Goal: Task Accomplishment & Management: Use online tool/utility

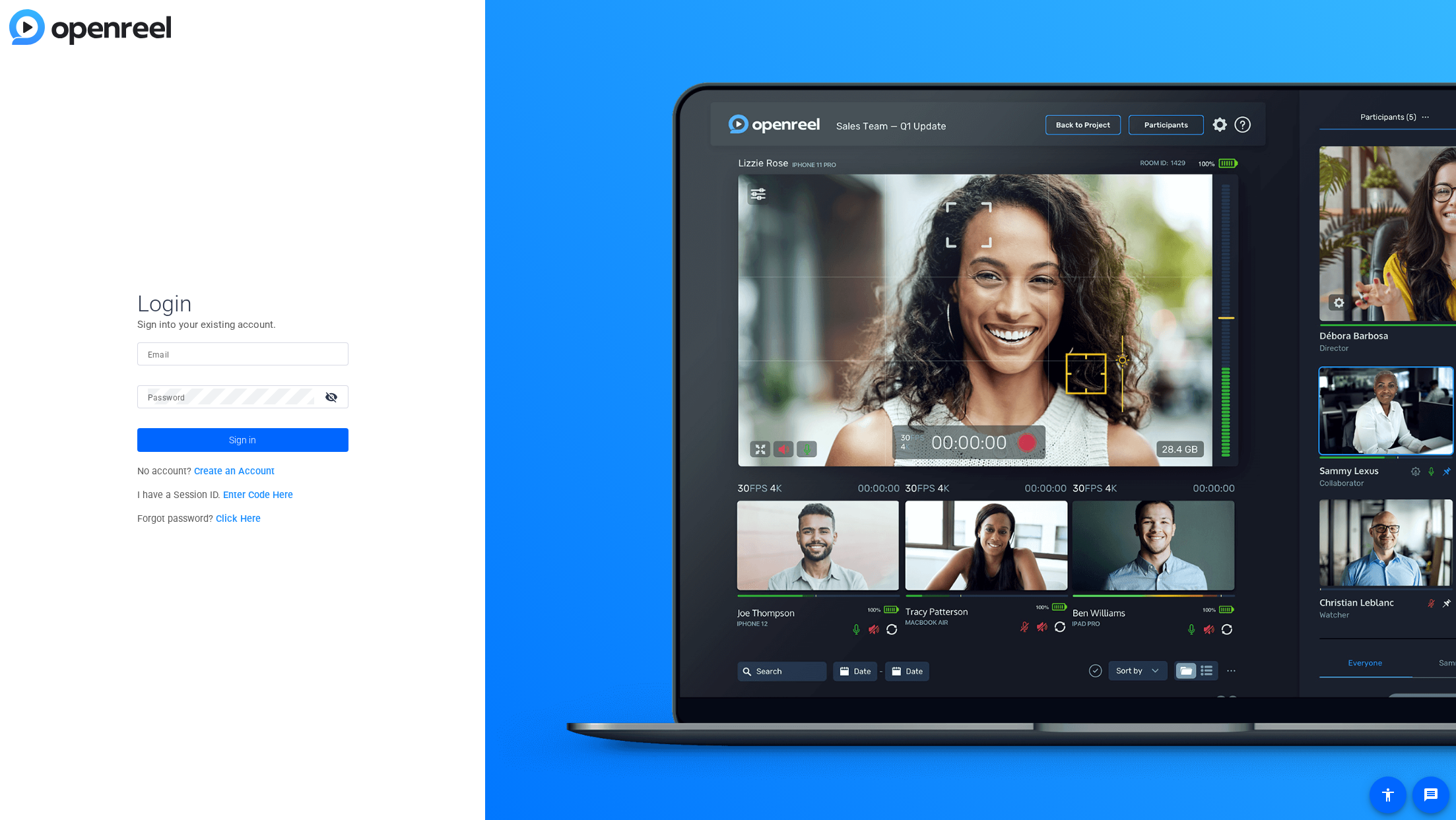
click at [275, 355] on input "Email" at bounding box center [243, 354] width 190 height 16
paste input "[PERSON_NAME][EMAIL_ADDRESS][DOMAIN_NAME]"
type input "[PERSON_NAME][EMAIL_ADDRESS][DOMAIN_NAME]"
click at [172, 401] on mat-label "Password" at bounding box center [167, 398] width 38 height 9
drag, startPoint x: 222, startPoint y: 442, endPoint x: 210, endPoint y: 436, distance: 13.4
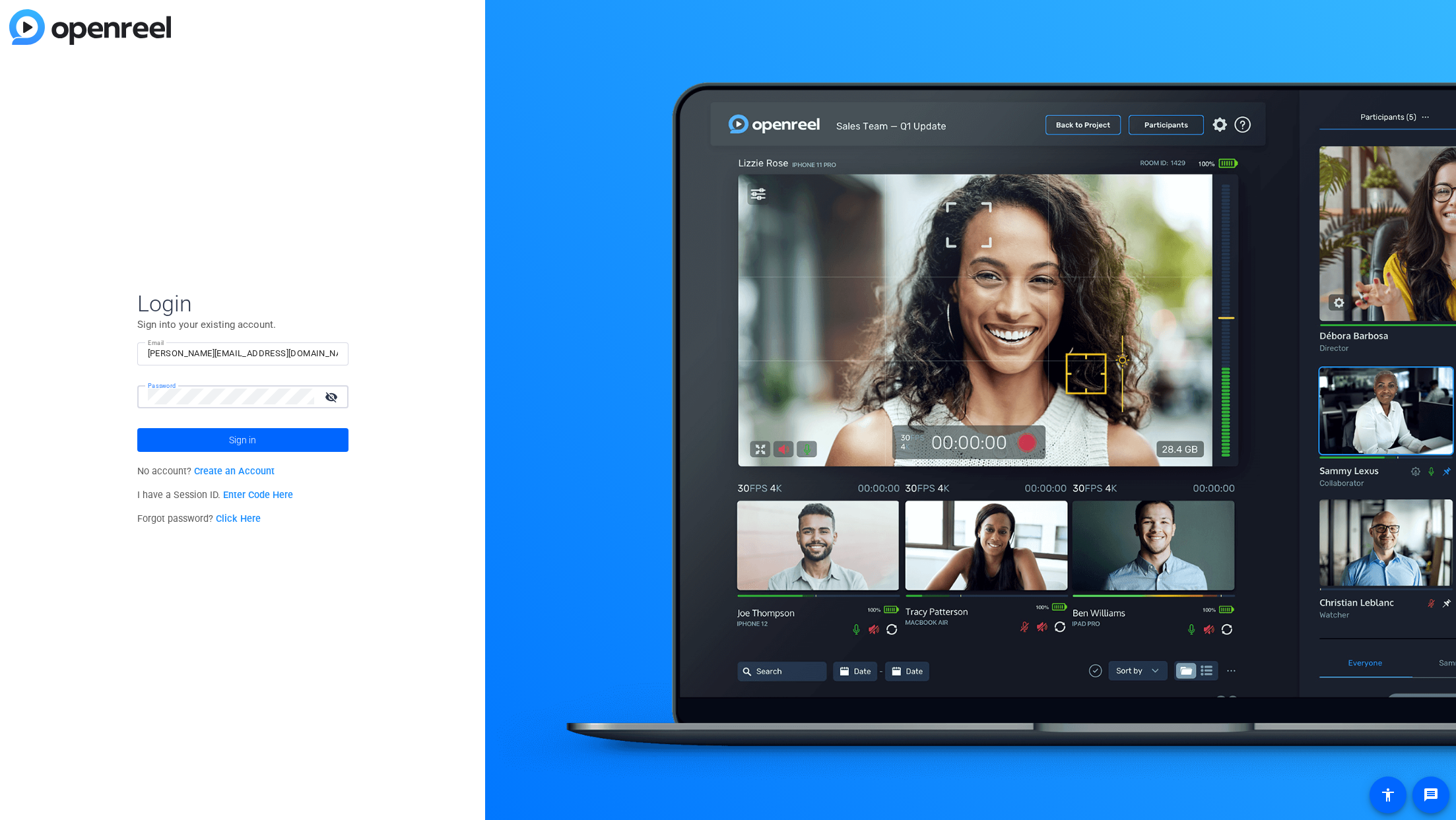
click at [222, 442] on span at bounding box center [243, 440] width 212 height 31
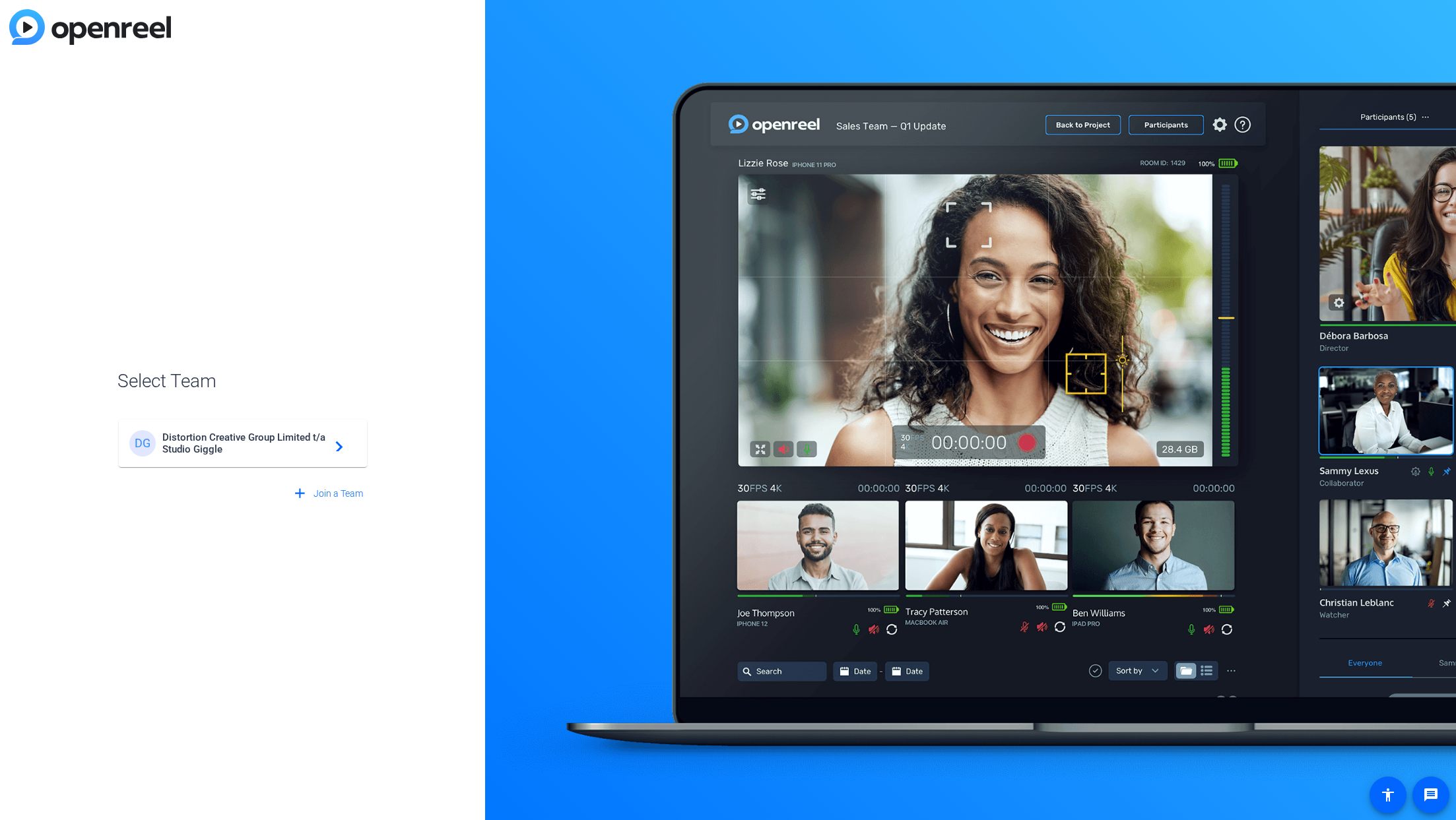
click at [334, 447] on mat-icon "navigate_next" at bounding box center [335, 443] width 16 height 16
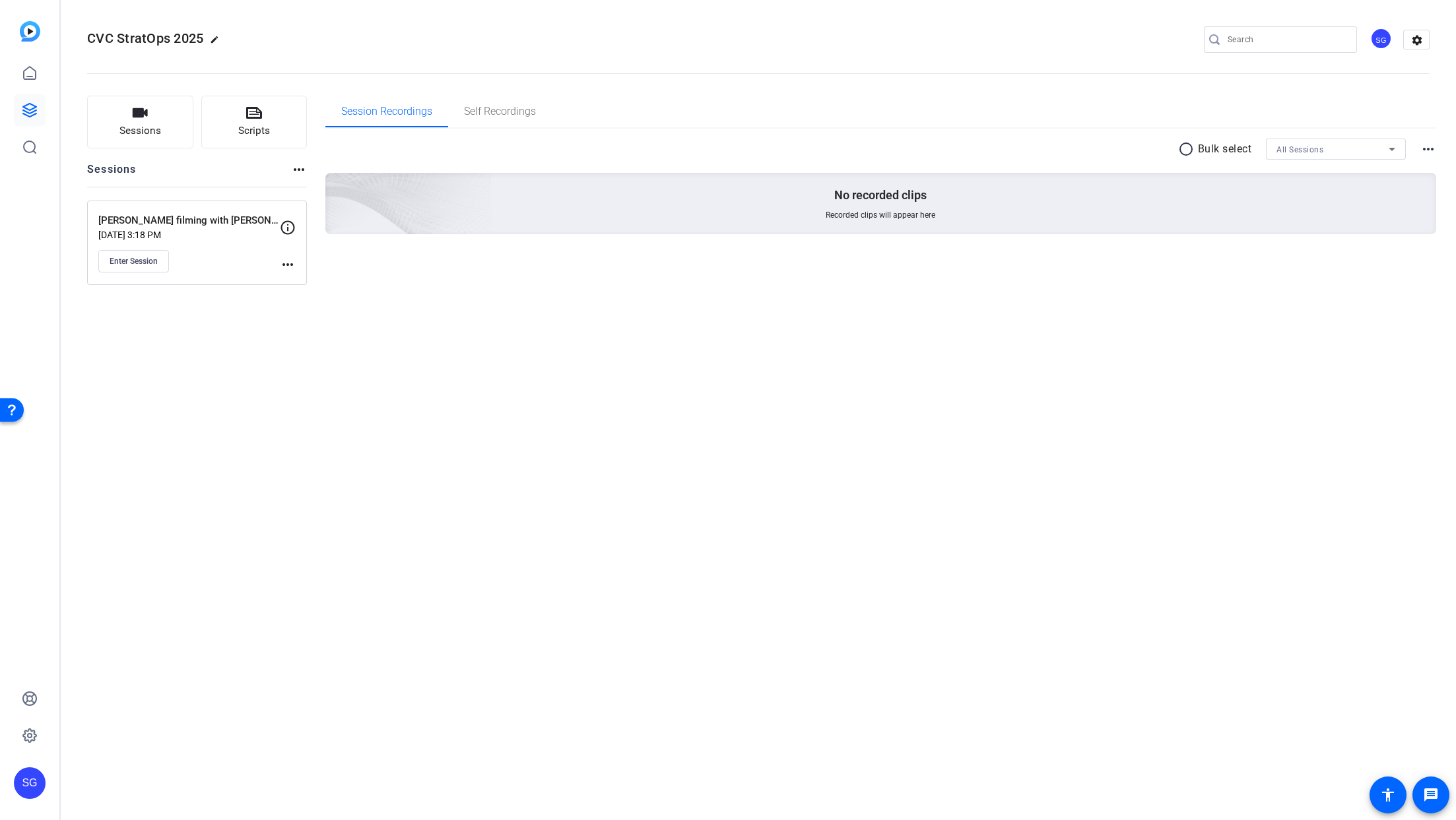
click at [216, 242] on div "[PERSON_NAME] filming with [PERSON_NAME], CEO [DATE] 3:18 PM Enter Session" at bounding box center [189, 243] width 182 height 60
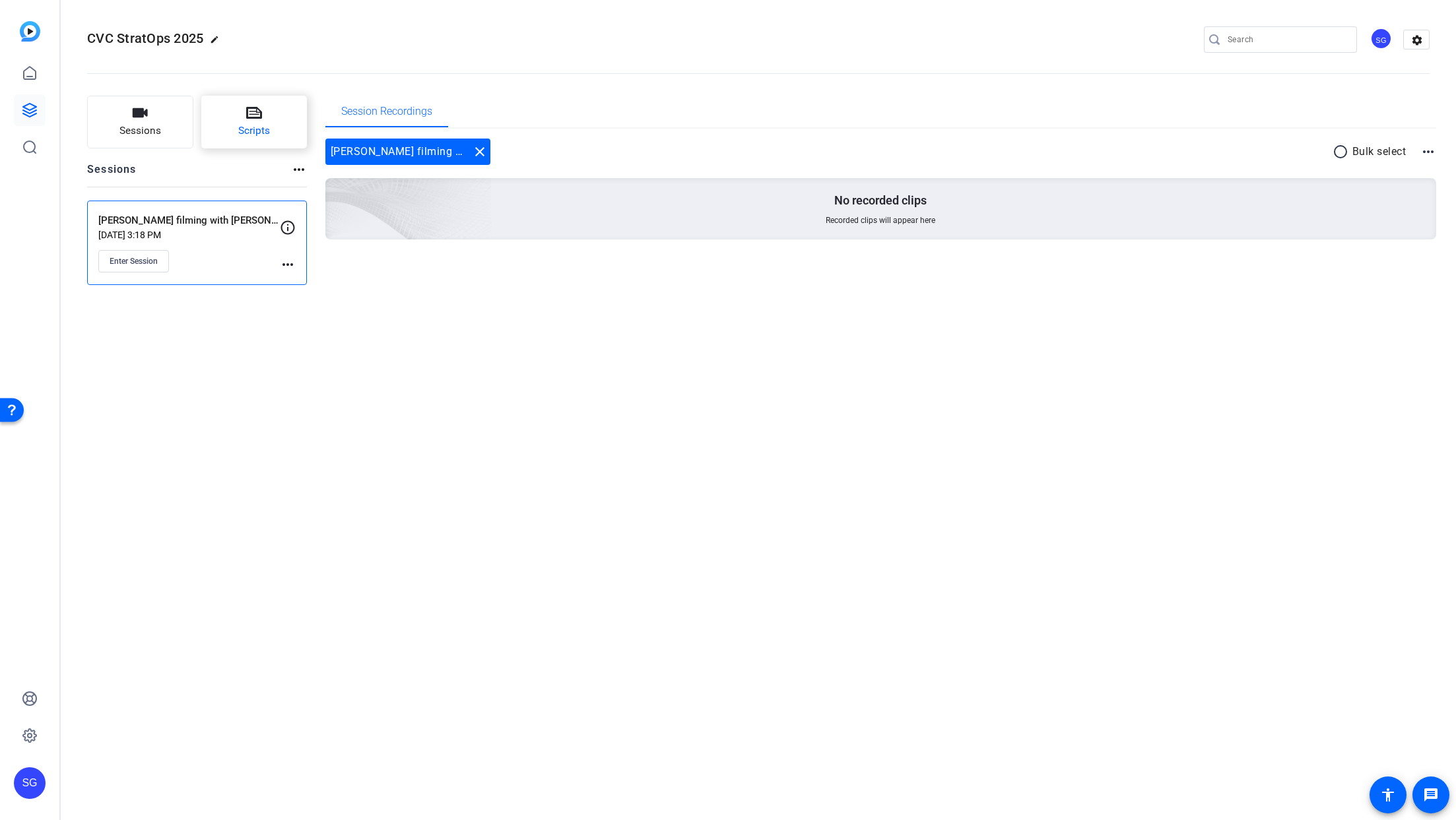
click at [277, 125] on button "Scripts" at bounding box center [254, 122] width 106 height 53
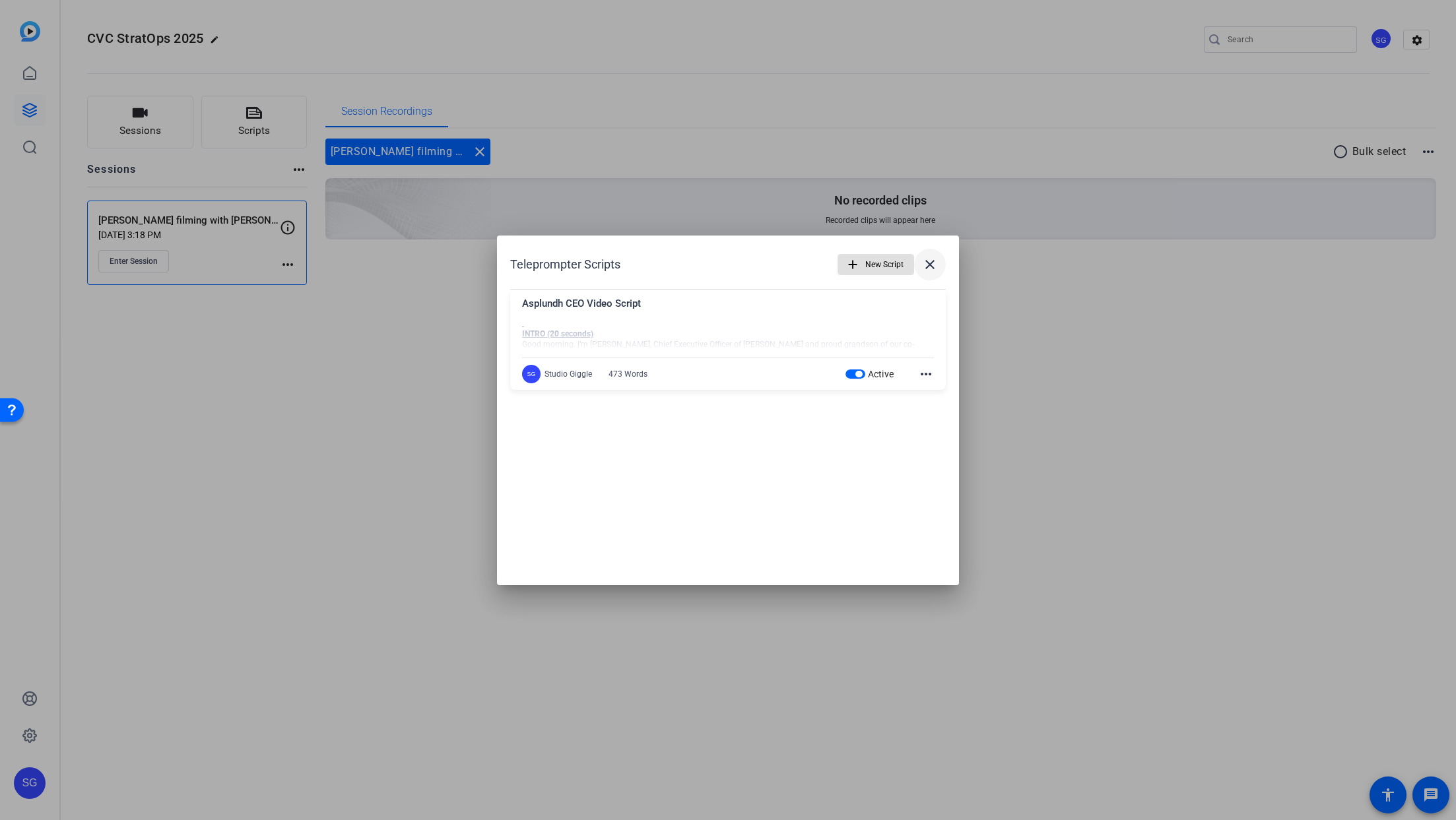
click at [0, 0] on mat-icon "close" at bounding box center [0, 0] width 0 height 0
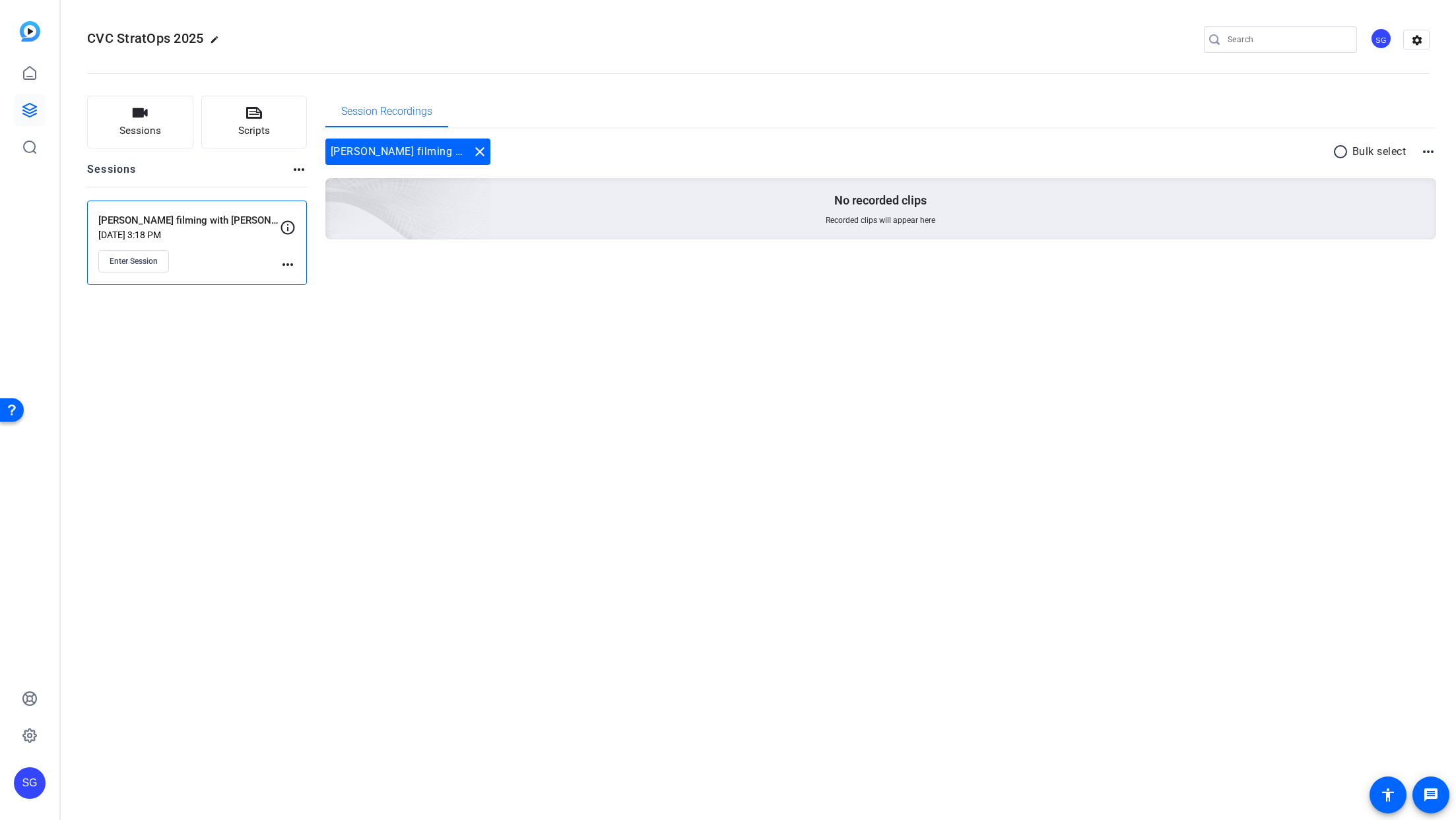
click at [214, 231] on p "[DATE] 3:18 PM" at bounding box center [189, 234] width 182 height 10
click at [140, 262] on span "Enter Session" at bounding box center [133, 261] width 48 height 10
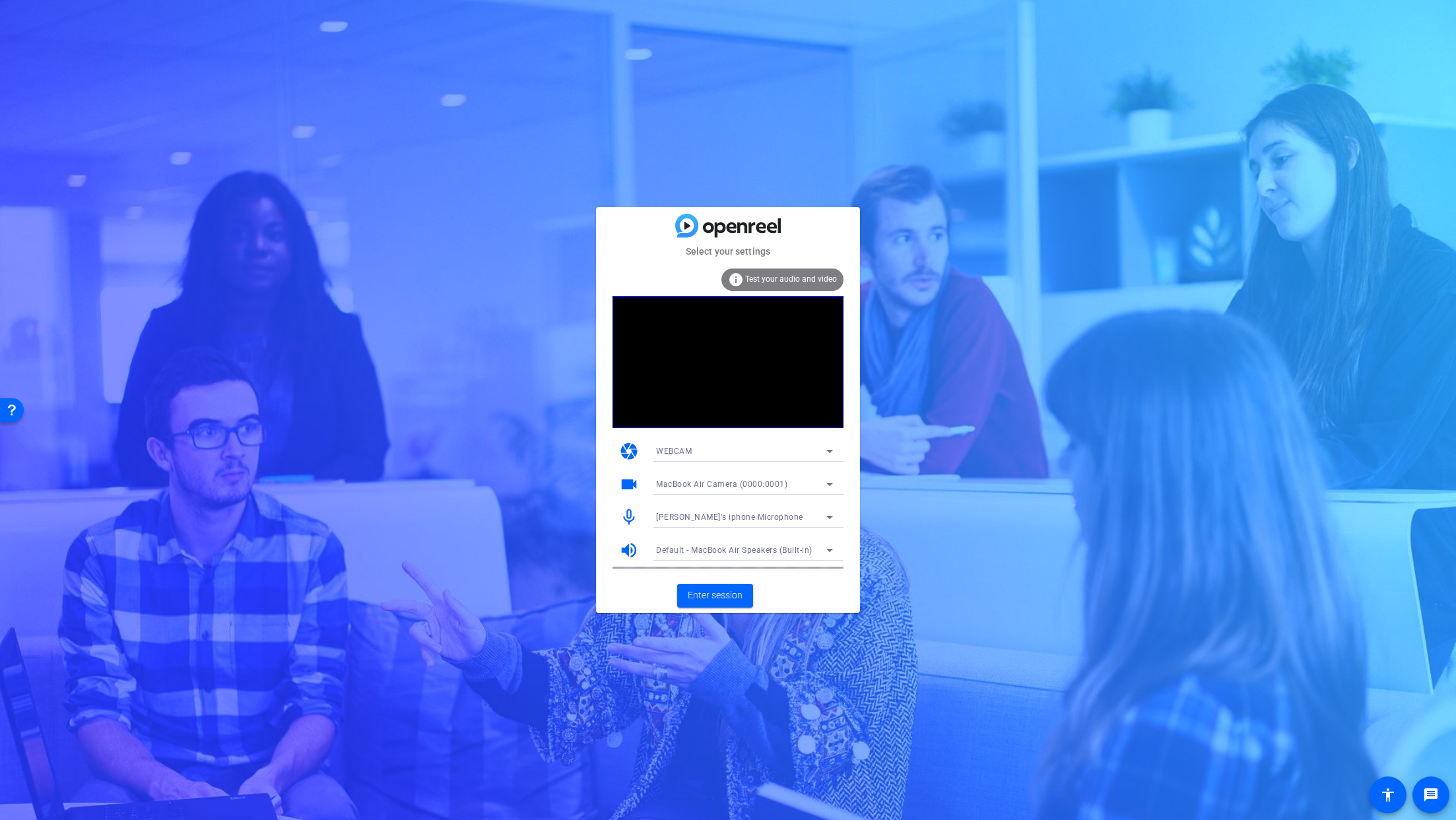
click at [773, 521] on div "Luke's iphone Microphone" at bounding box center [741, 517] width 170 height 17
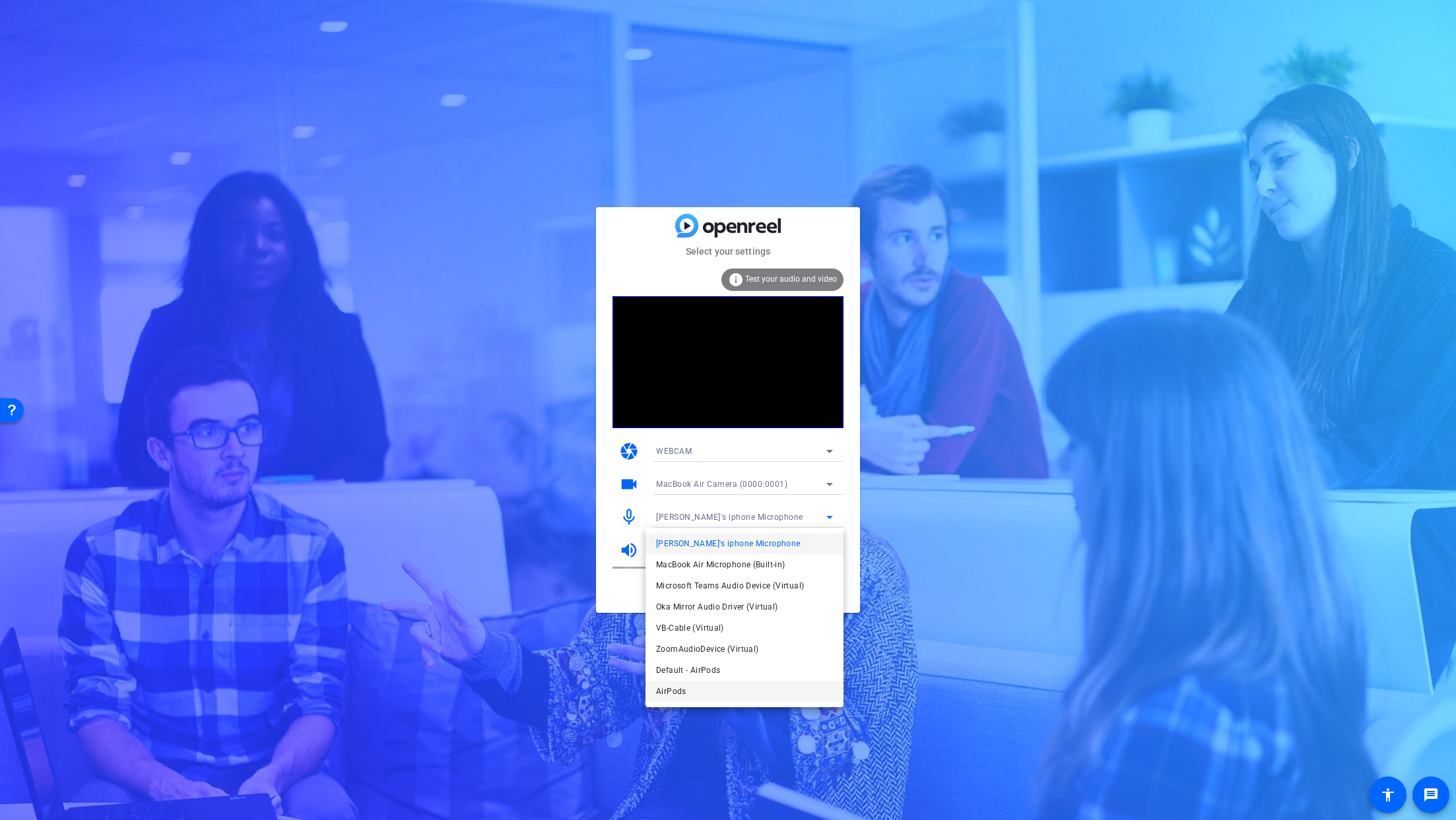
click at [745, 696] on mat-option "AirPods" at bounding box center [745, 691] width 198 height 21
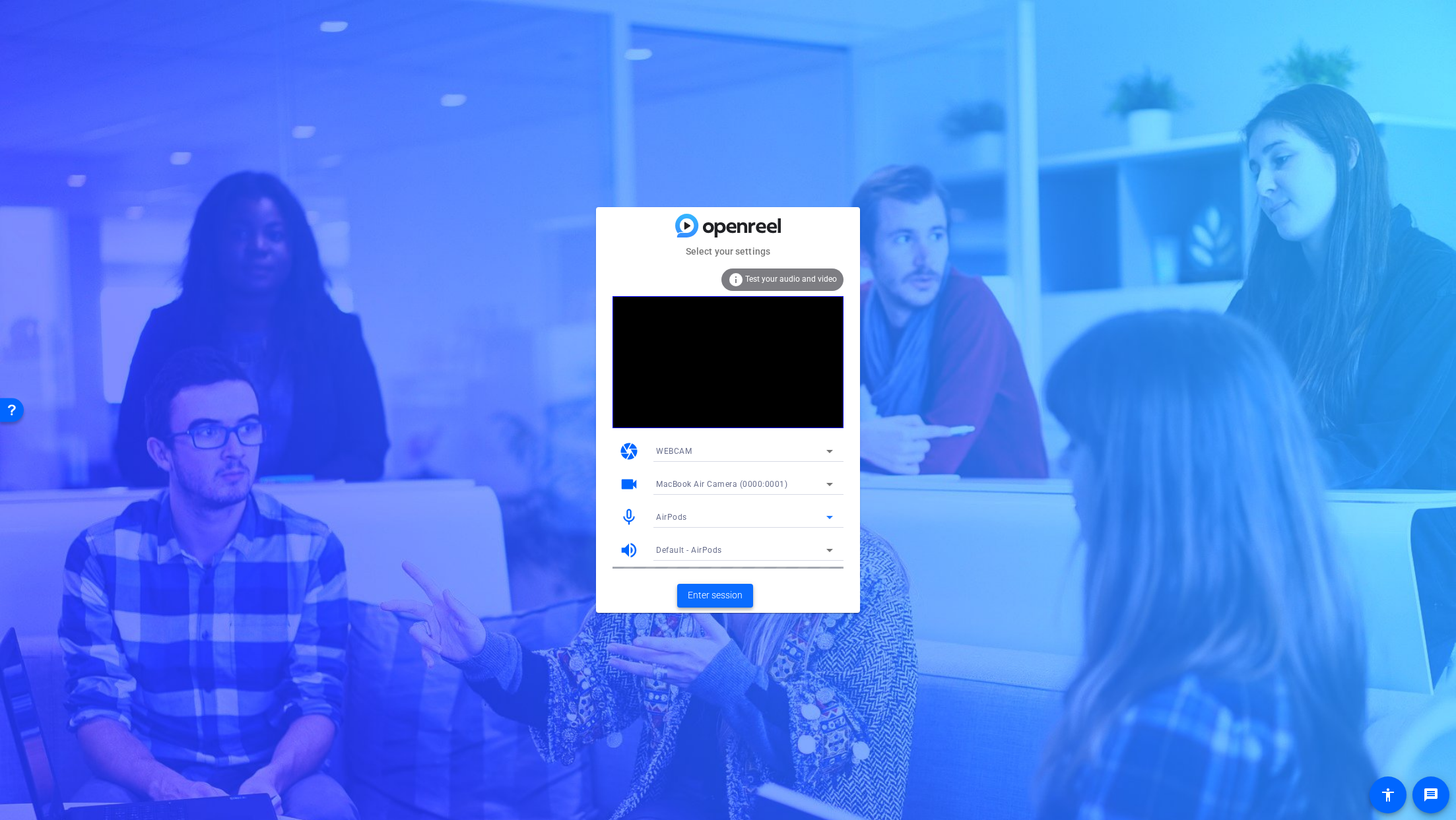
click at [722, 594] on span "Enter session" at bounding box center [715, 595] width 55 height 14
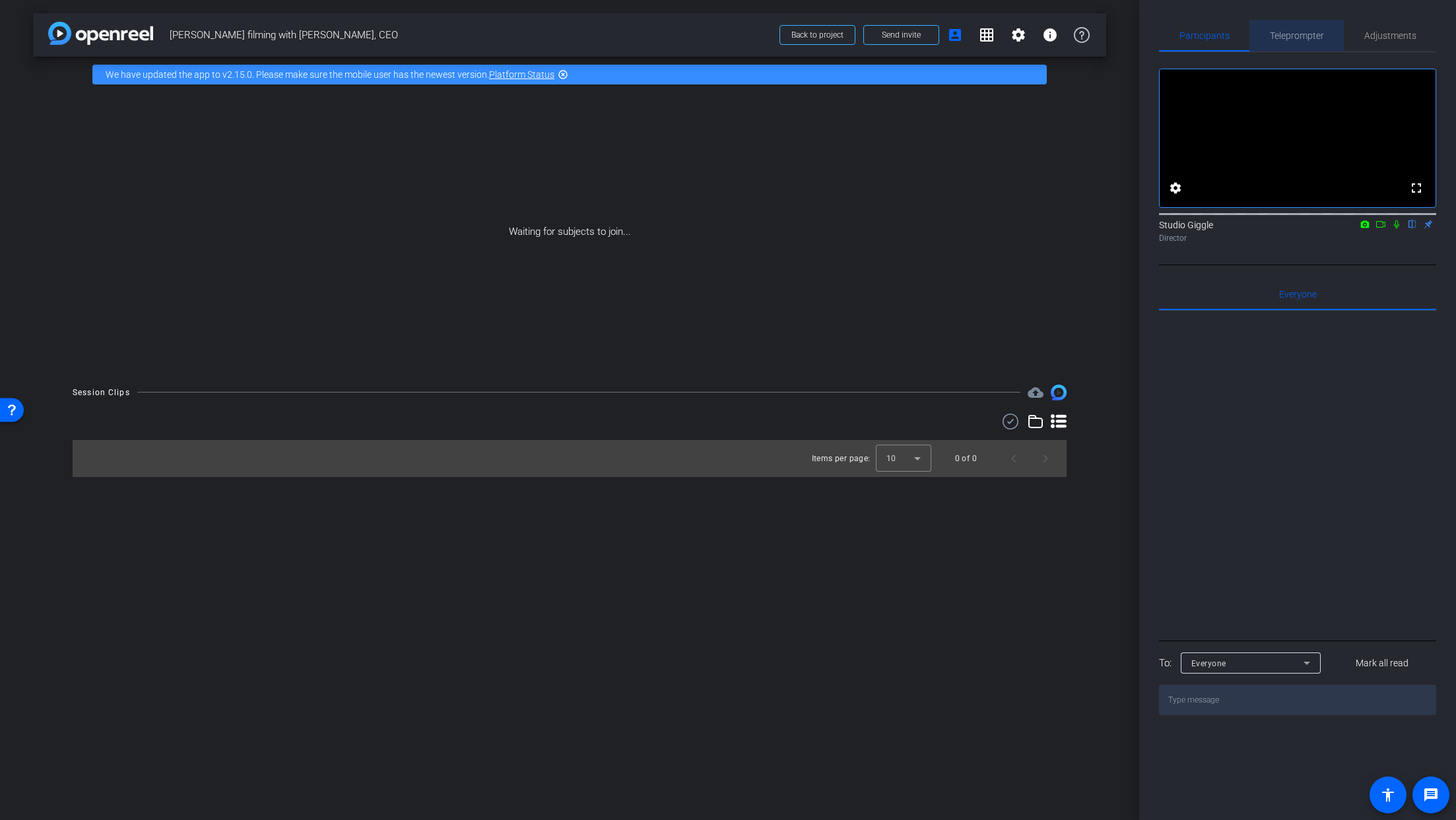
click at [1303, 39] on span "Teleprompter" at bounding box center [1296, 35] width 54 height 9
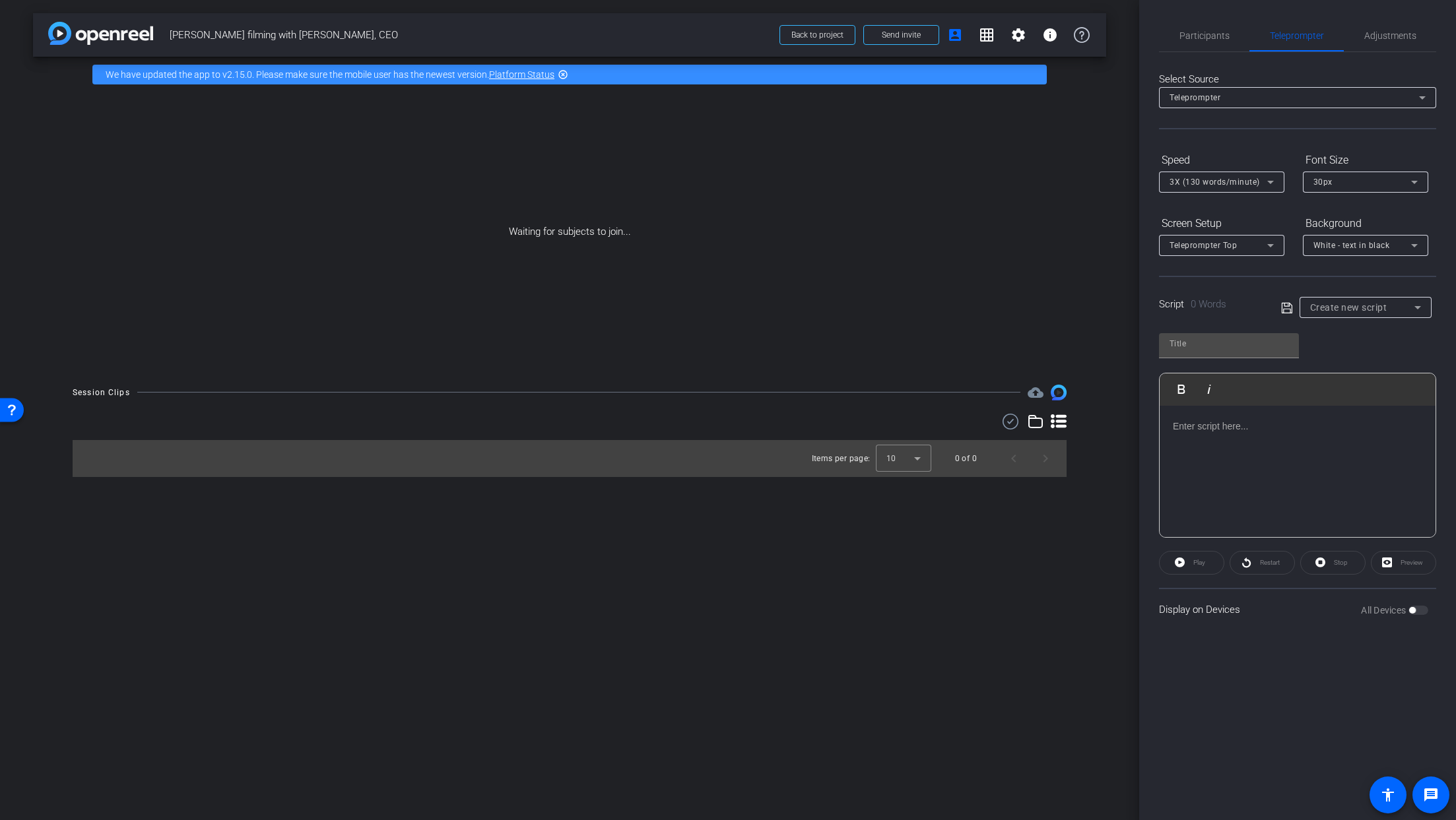
click at [1249, 450] on div at bounding box center [1297, 472] width 276 height 132
click at [1355, 306] on span "Create new script" at bounding box center [1349, 307] width 77 height 10
click at [1362, 361] on span "Asplundh CEO Video Script" at bounding box center [1363, 355] width 105 height 16
type input "Asplundh CEO Video Script"
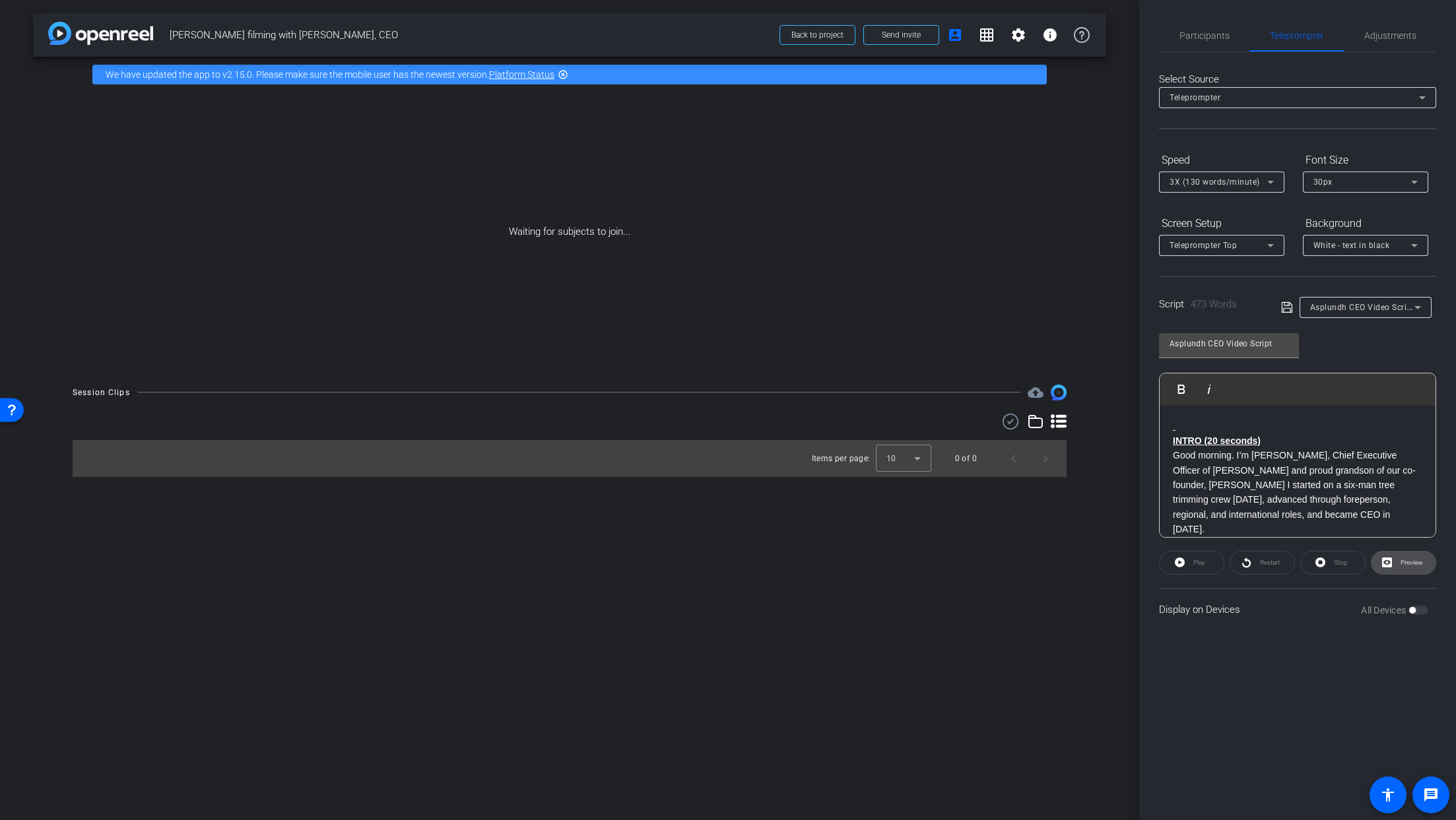
click at [1398, 568] on span "Preview" at bounding box center [1410, 562] width 26 height 18
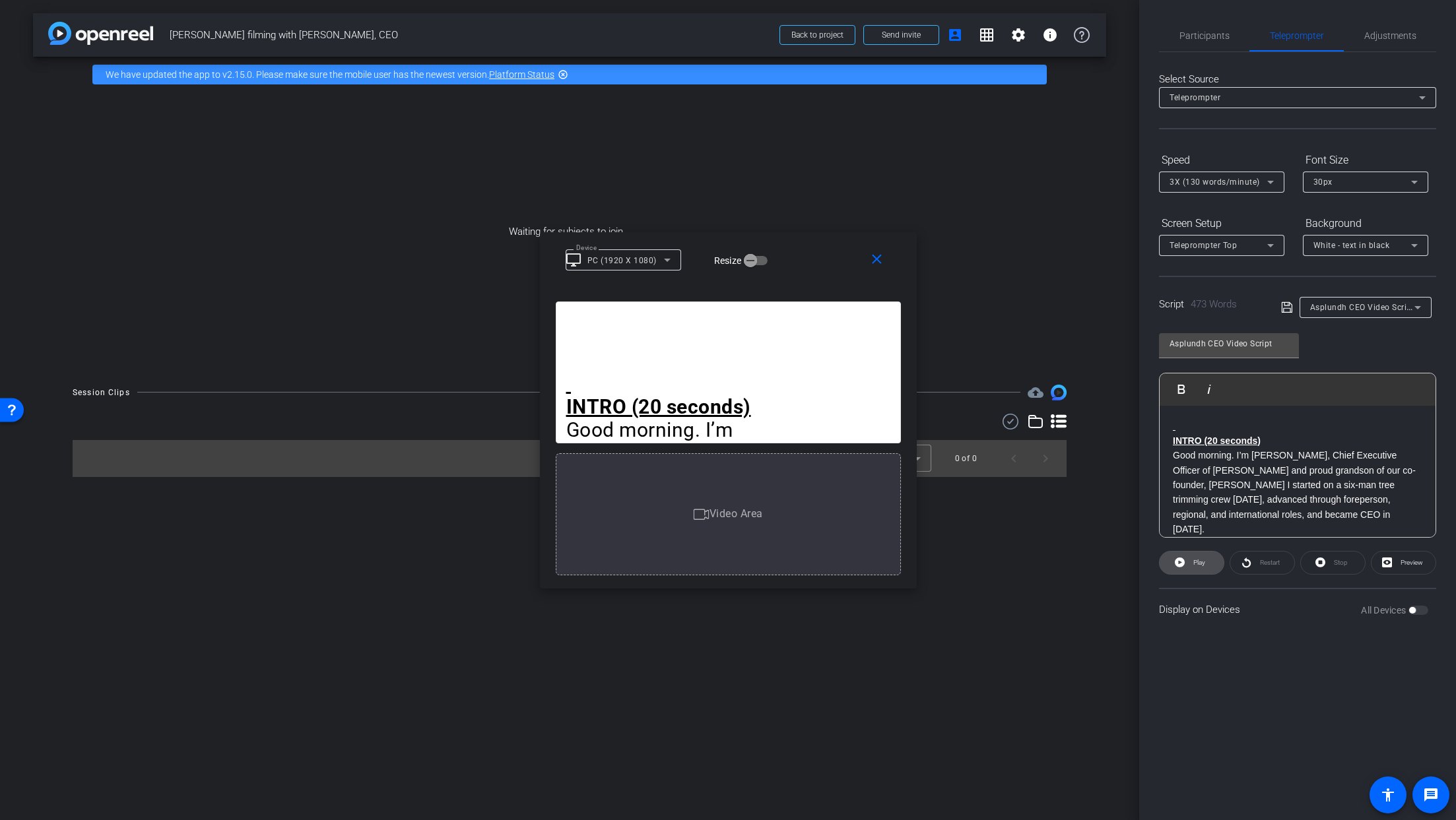
click at [1205, 566] on span at bounding box center [1191, 563] width 64 height 31
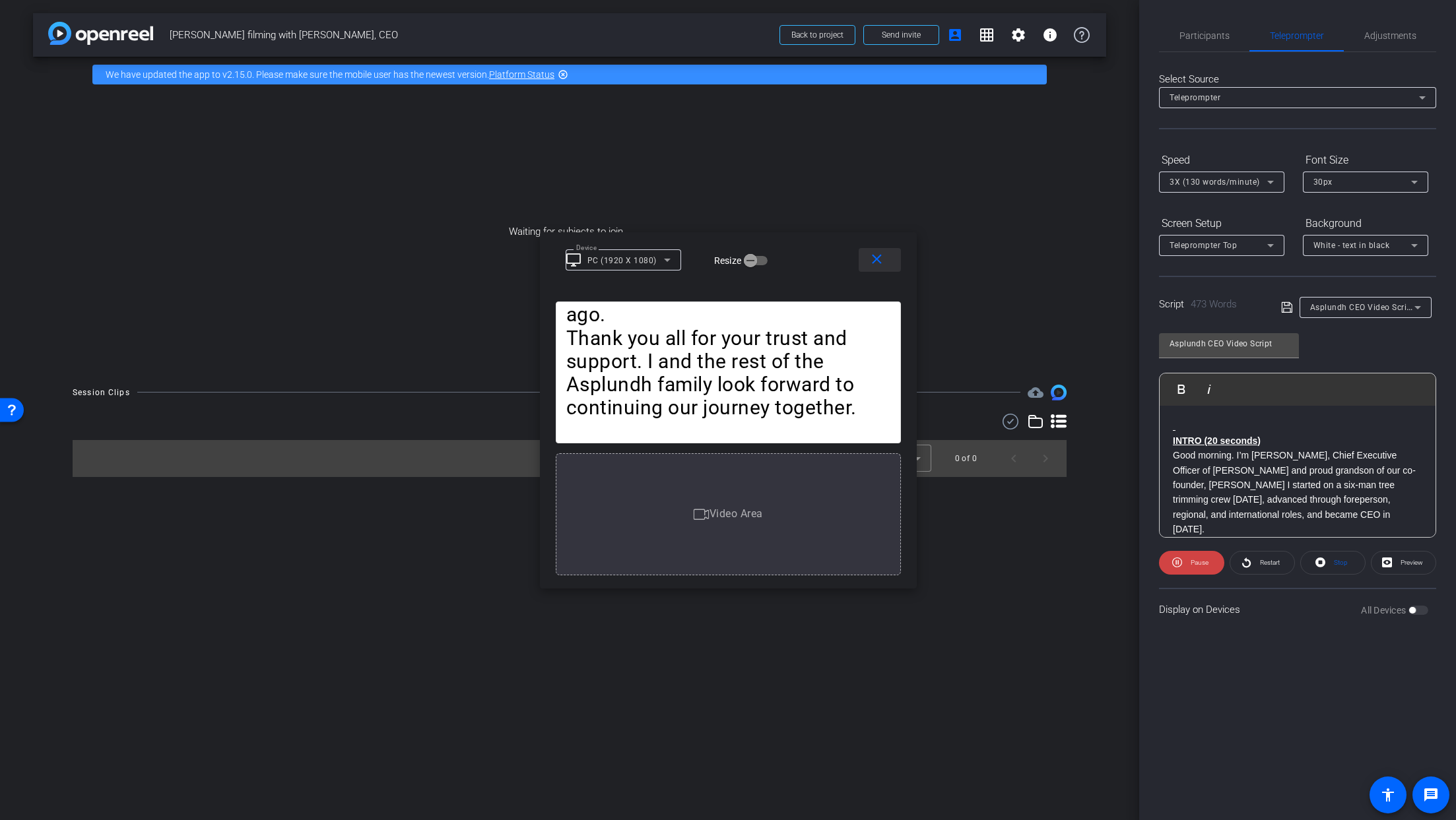
click at [886, 260] on span at bounding box center [880, 259] width 42 height 31
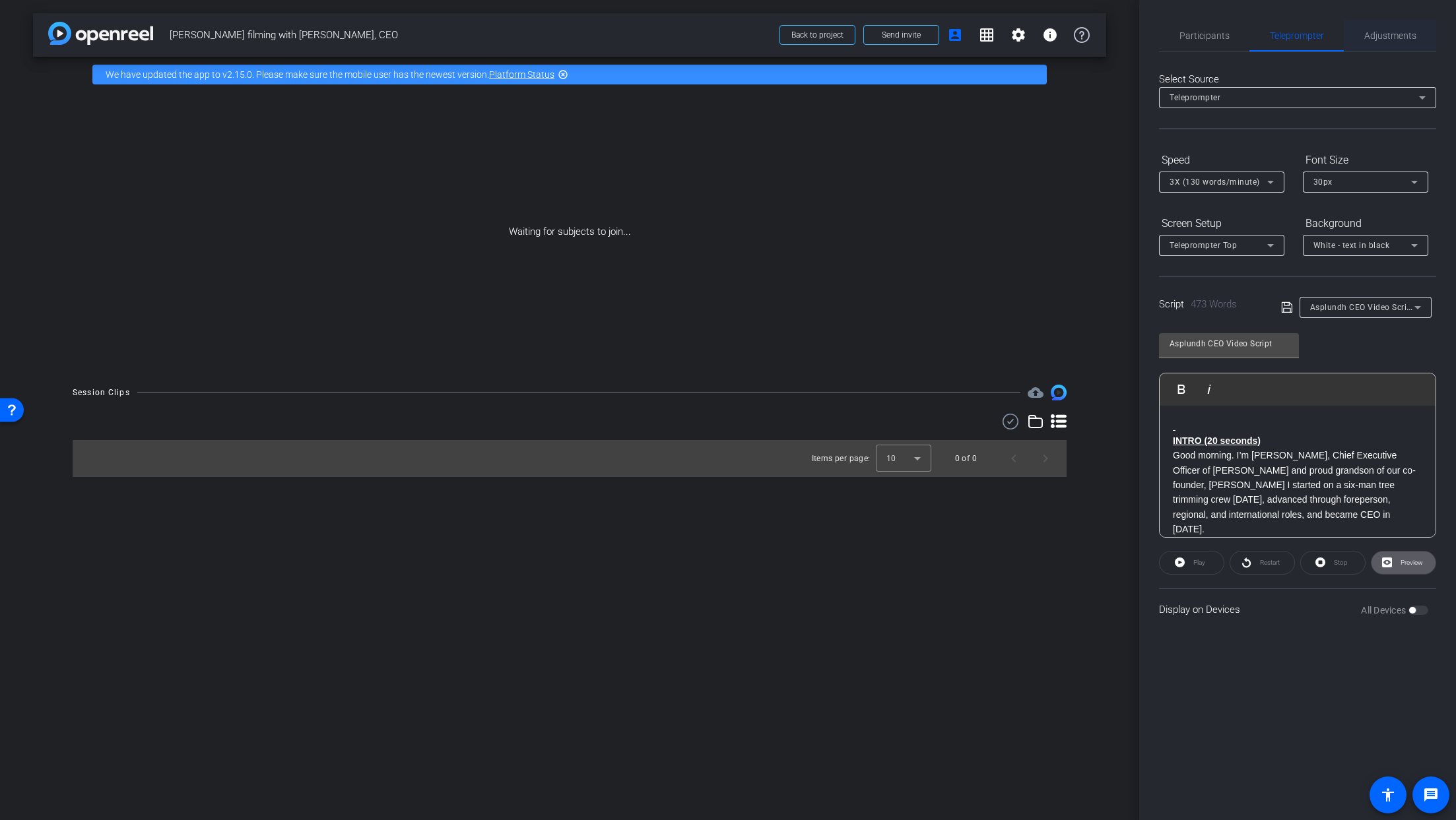
click at [1375, 35] on span "Adjustments" at bounding box center [1390, 35] width 52 height 9
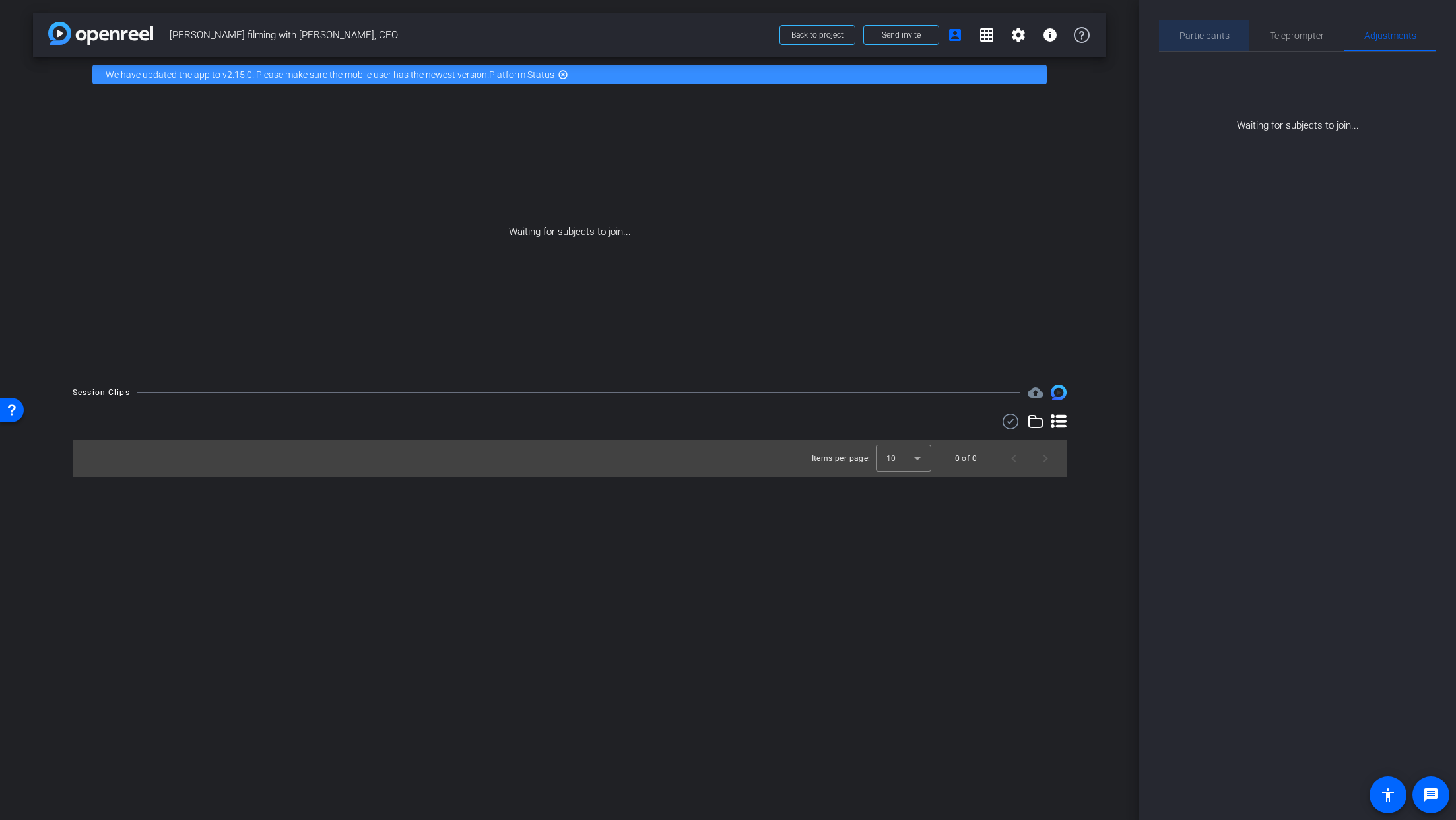
click at [1229, 39] on div "Participants" at bounding box center [1204, 35] width 90 height 31
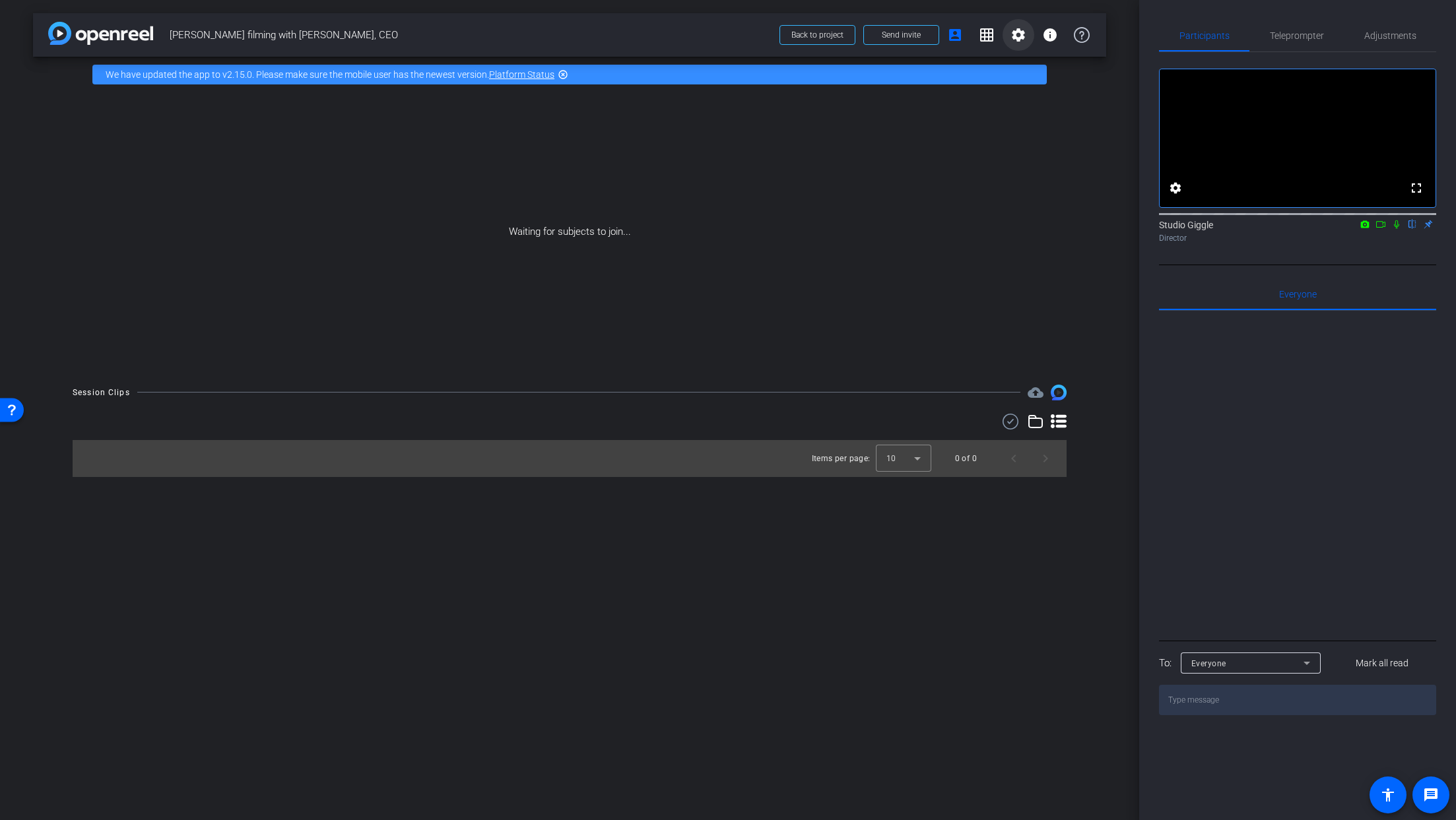
click at [1020, 39] on mat-icon "settings" at bounding box center [1019, 35] width 16 height 16
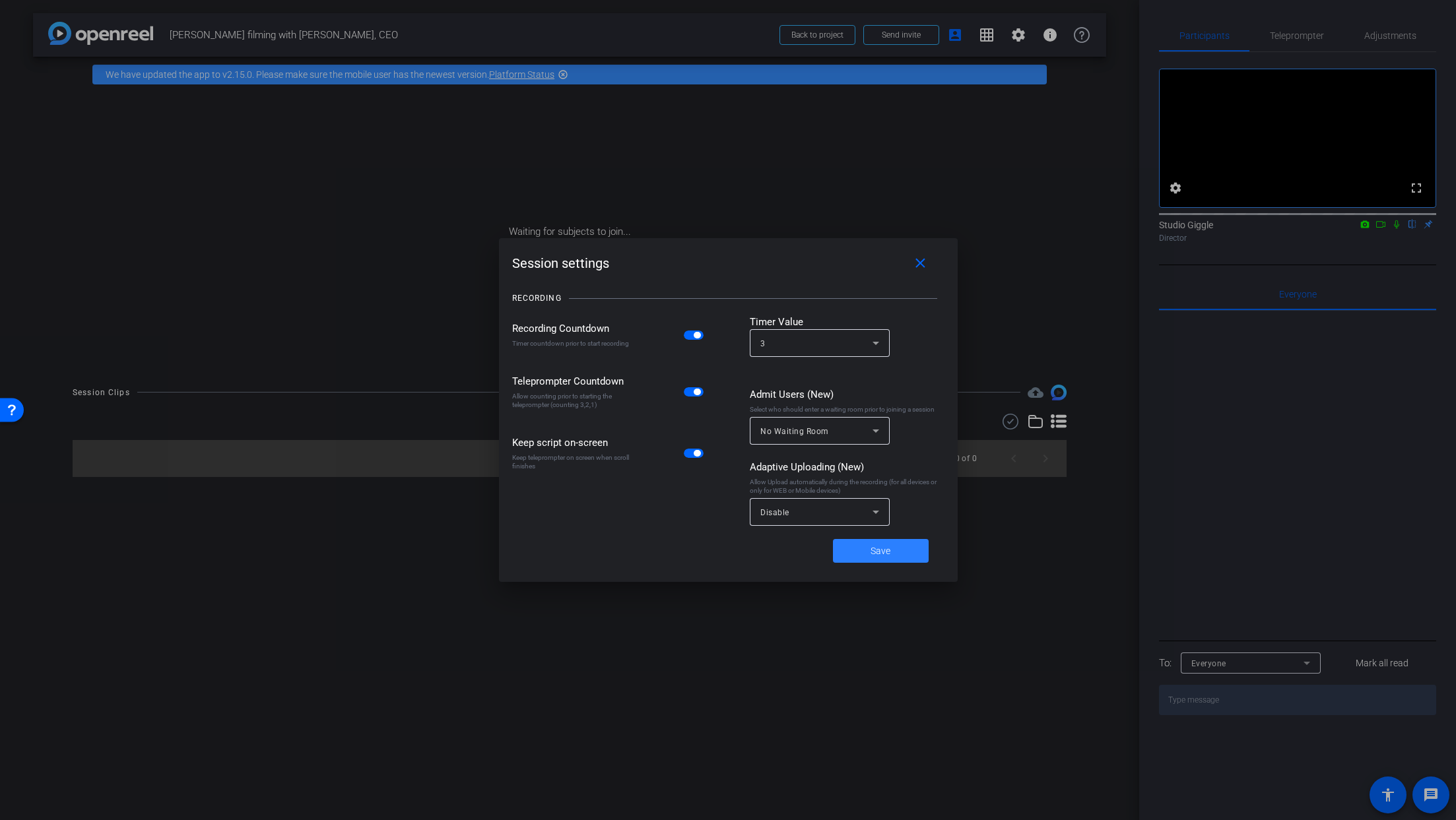
click at [897, 556] on span at bounding box center [881, 551] width 96 height 31
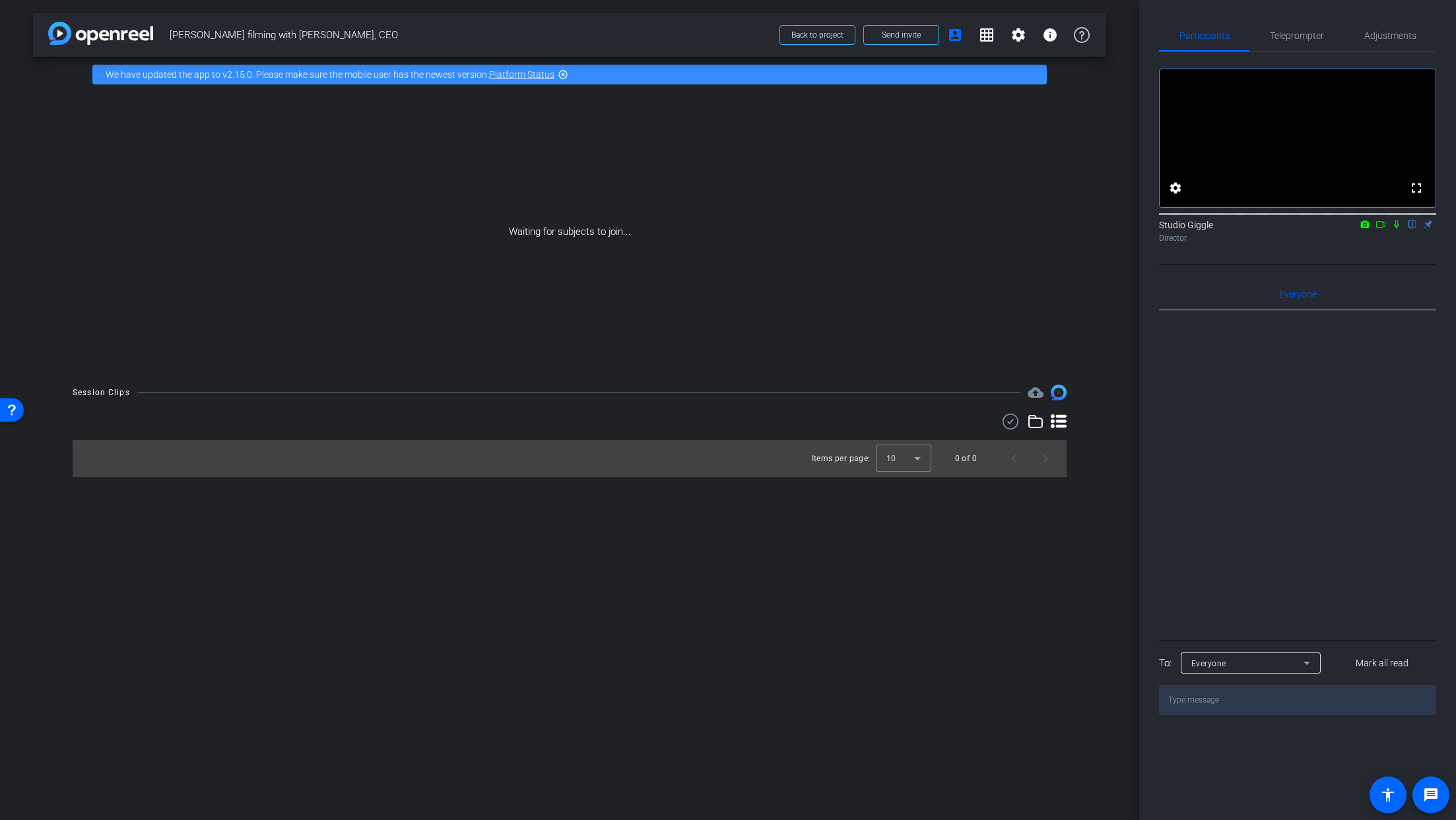
click at [1380, 229] on icon at bounding box center [1380, 224] width 10 height 9
click at [1411, 229] on icon at bounding box center [1412, 224] width 10 height 9
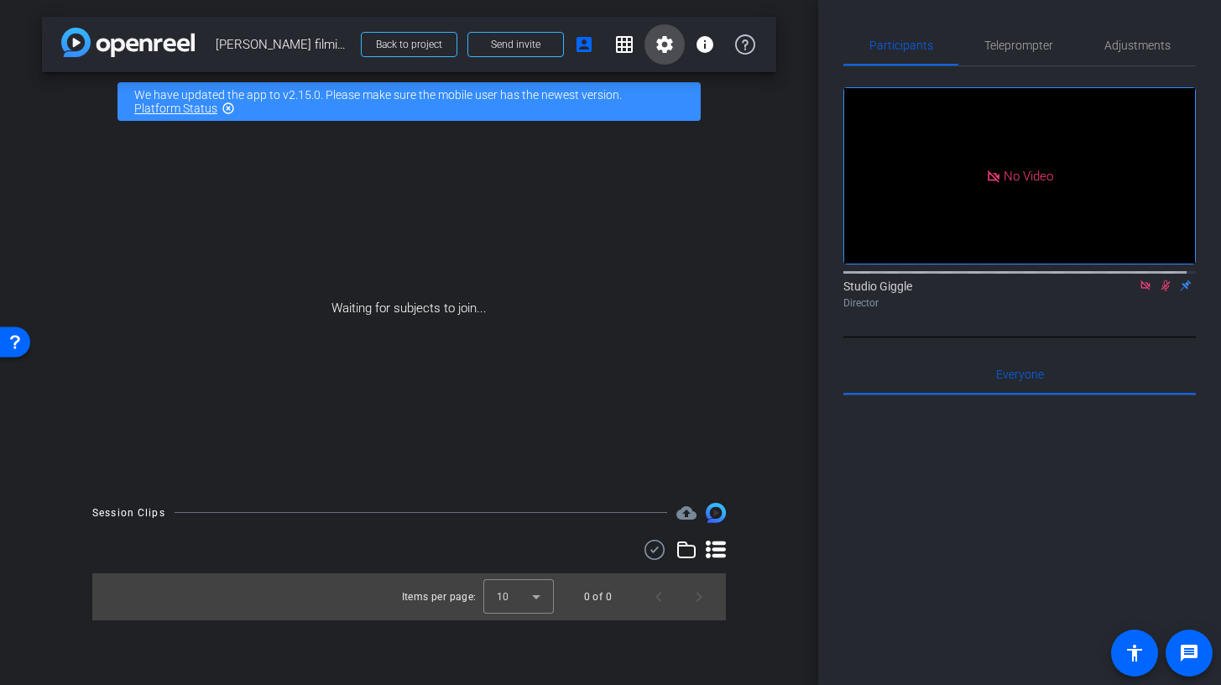
click at [677, 45] on span at bounding box center [664, 44] width 40 height 40
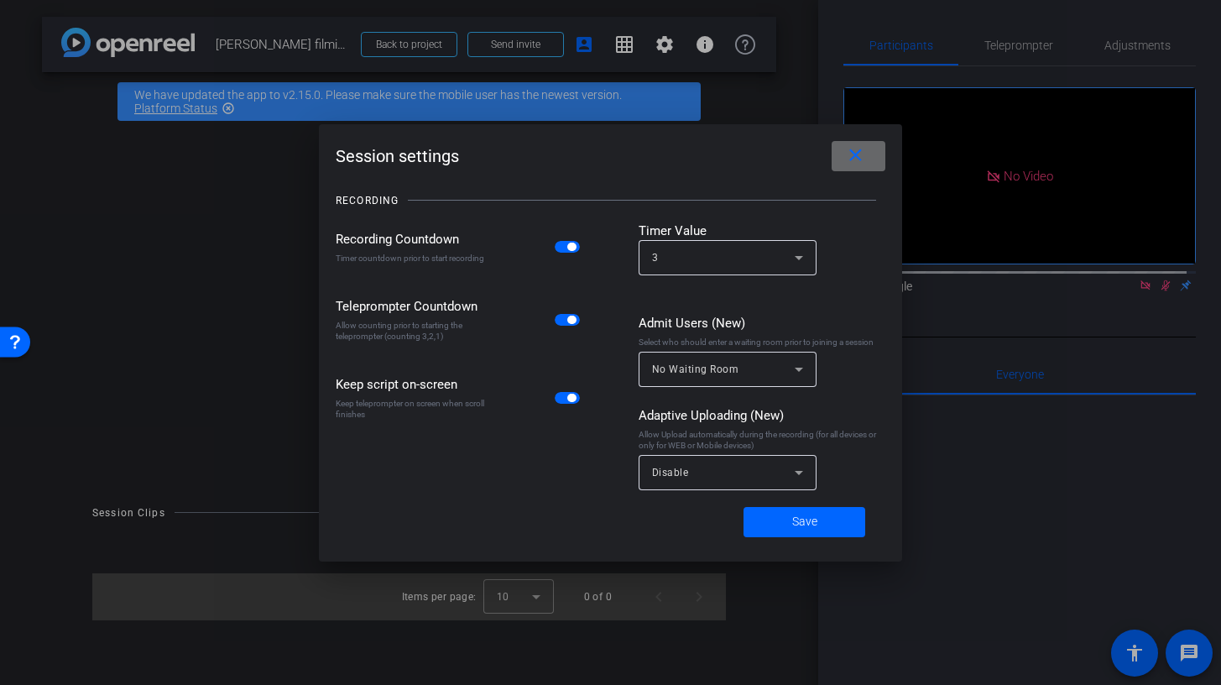
click at [871, 149] on span at bounding box center [859, 156] width 54 height 40
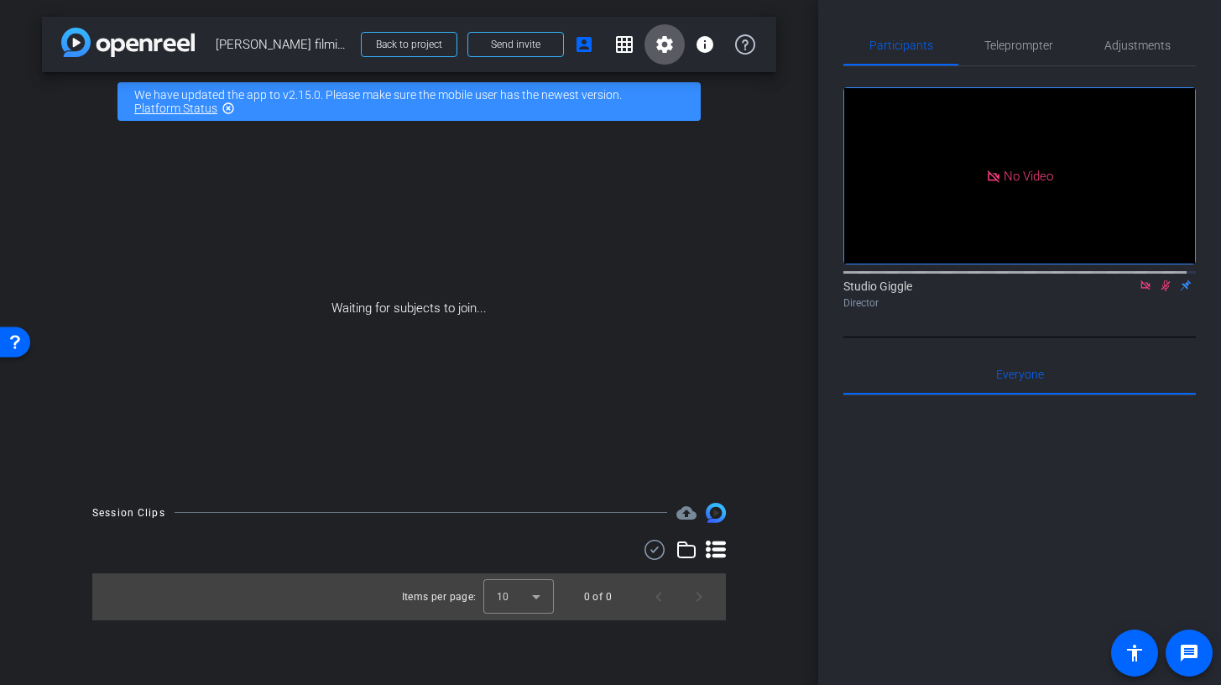
click at [1139, 291] on icon at bounding box center [1145, 285] width 13 height 12
click at [1141, 291] on icon at bounding box center [1145, 285] width 9 height 11
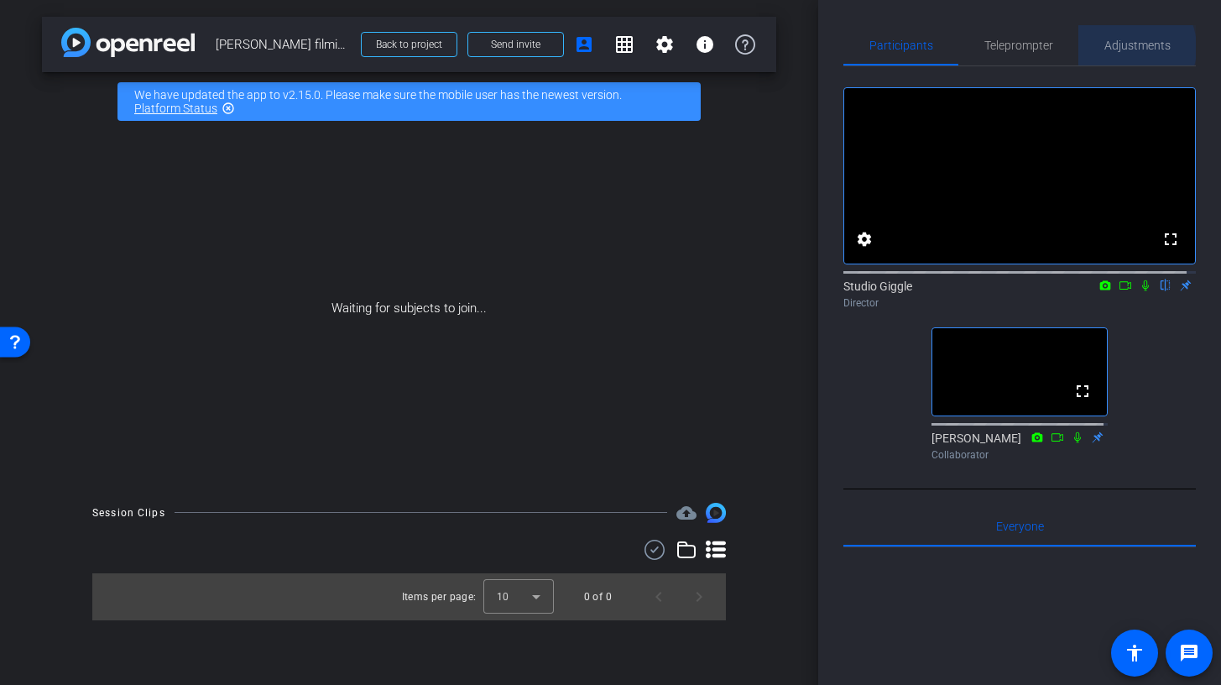
click at [1121, 48] on span "Adjustments" at bounding box center [1137, 45] width 66 height 12
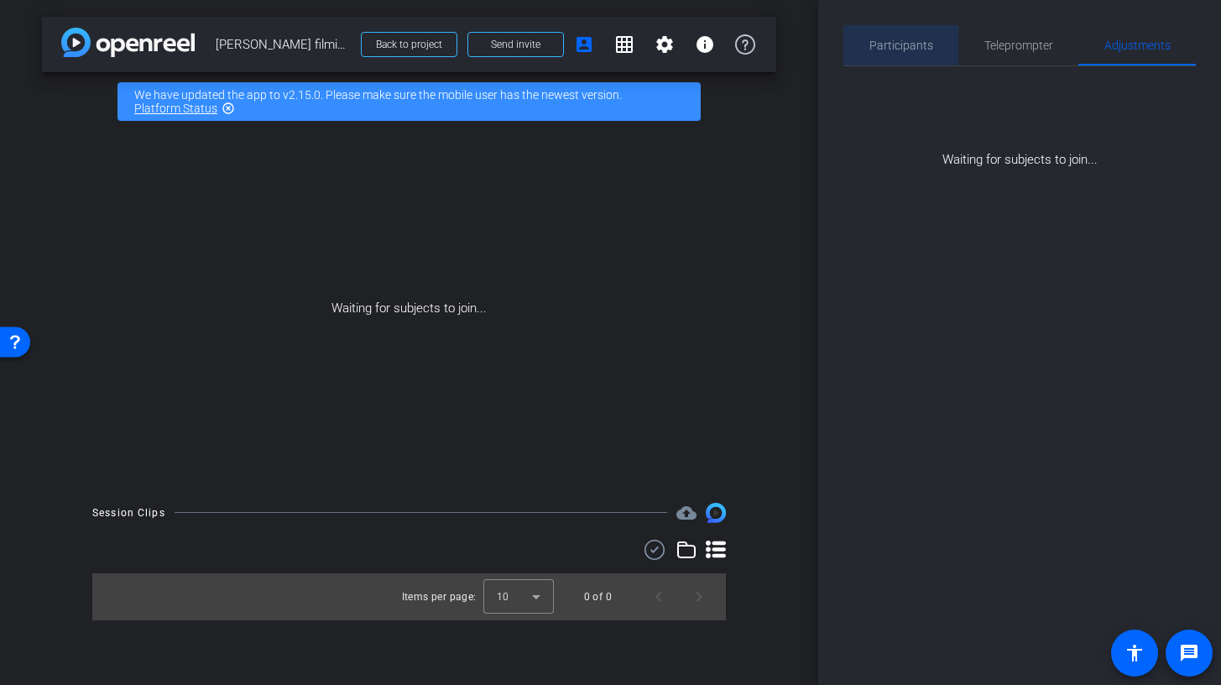
click at [926, 55] on span "Participants" at bounding box center [901, 45] width 64 height 40
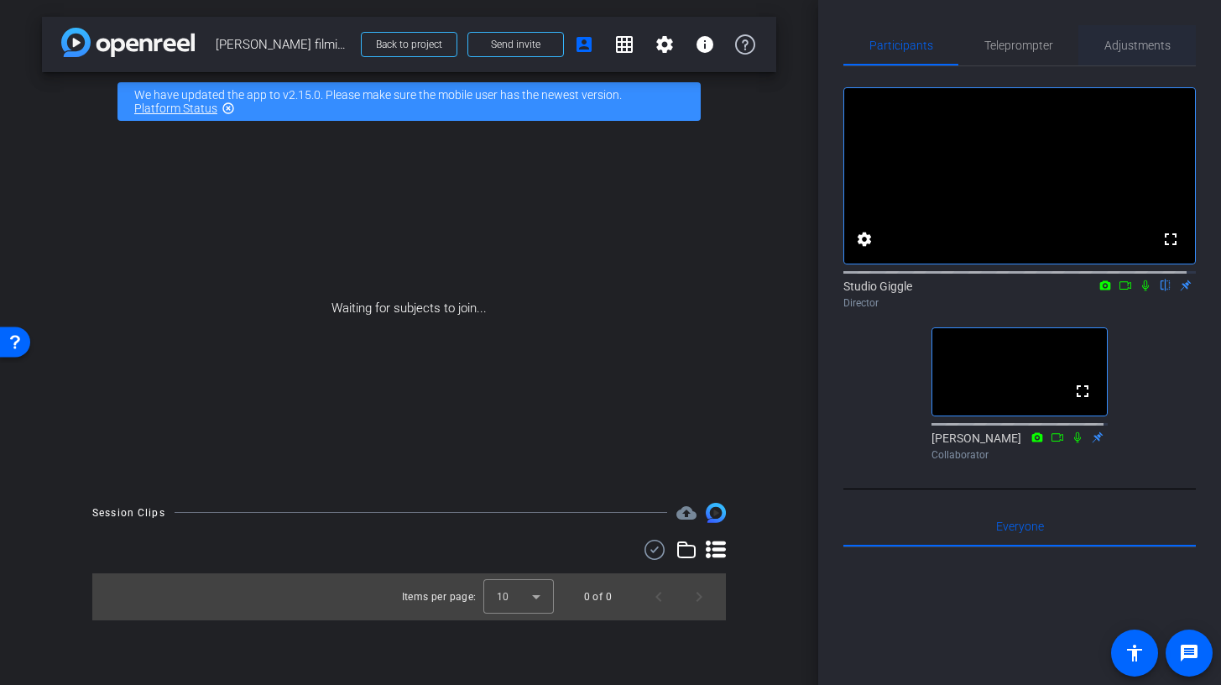
click at [1133, 52] on span "Adjustments" at bounding box center [1137, 45] width 66 height 40
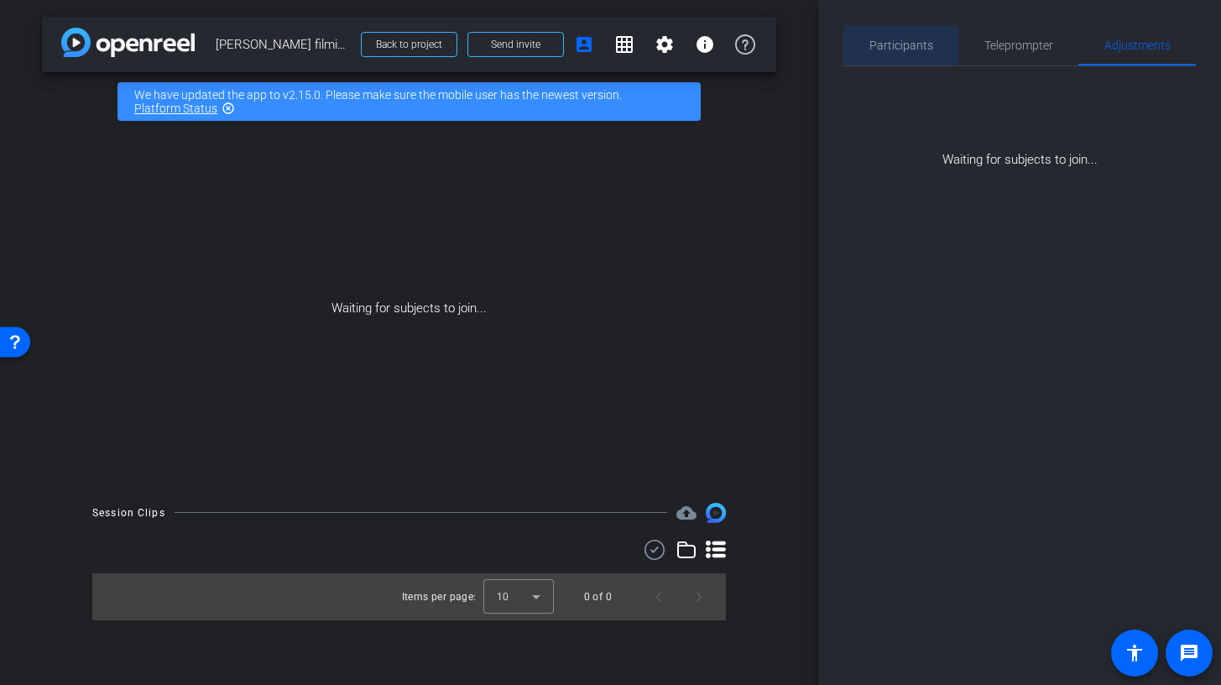
click at [916, 55] on span "Participants" at bounding box center [901, 45] width 64 height 40
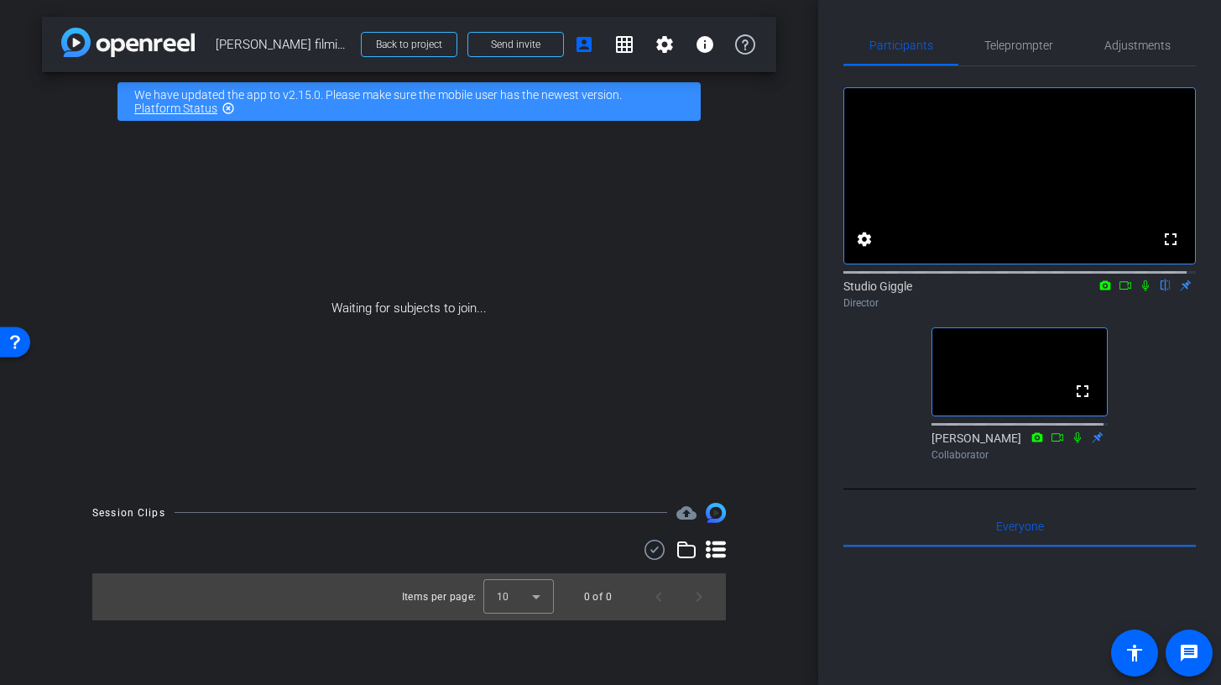
click at [717, 555] on icon at bounding box center [716, 549] width 20 height 18
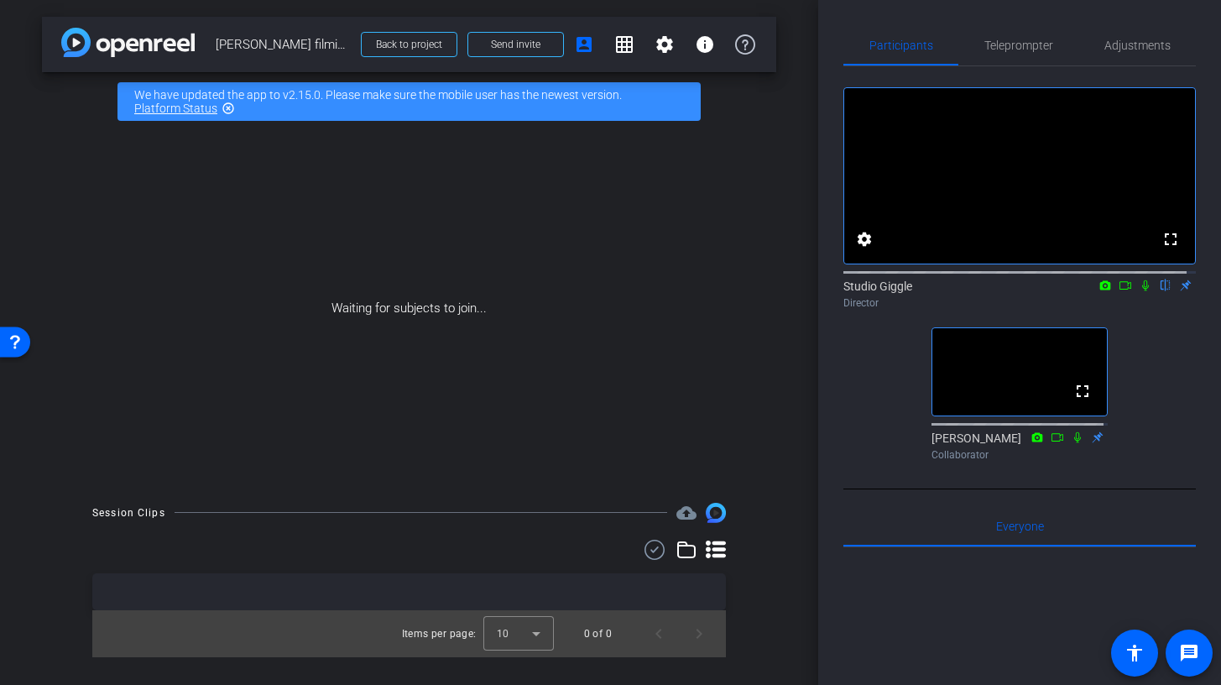
click at [718, 553] on icon at bounding box center [716, 550] width 20 height 20
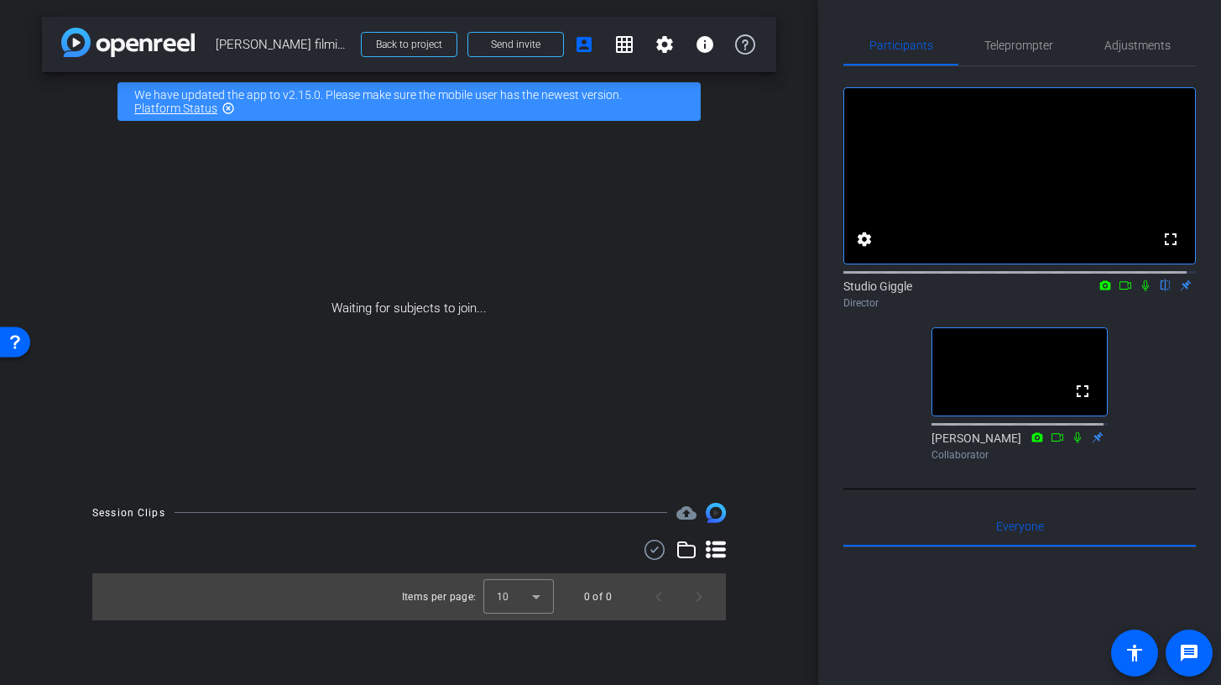
click at [681, 551] on icon at bounding box center [686, 550] width 20 height 20
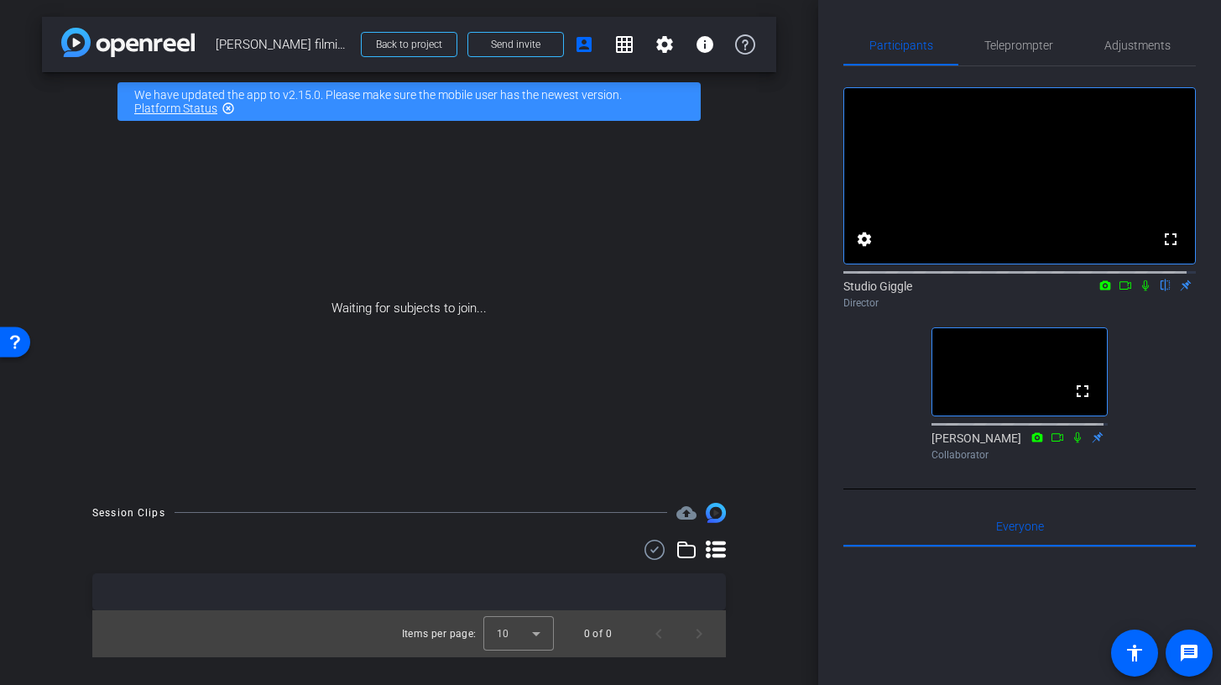
click at [681, 551] on icon at bounding box center [686, 550] width 20 height 20
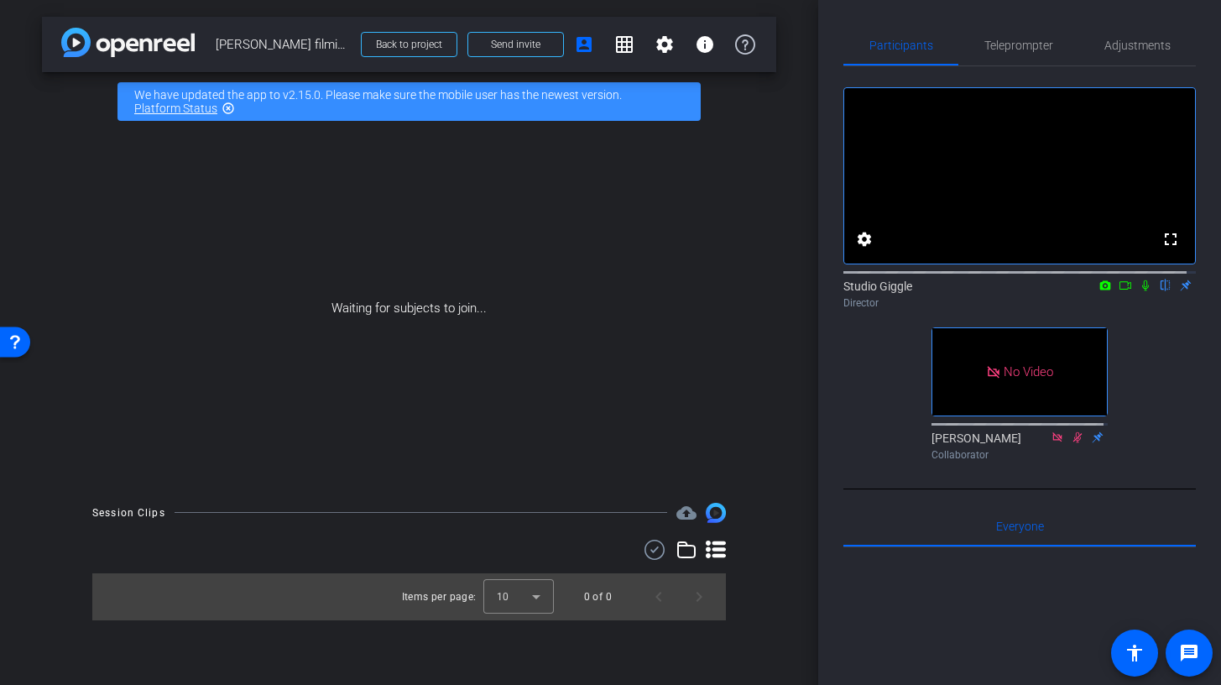
click at [1139, 291] on icon at bounding box center [1145, 285] width 13 height 12
click at [1119, 289] on icon at bounding box center [1125, 285] width 12 height 8
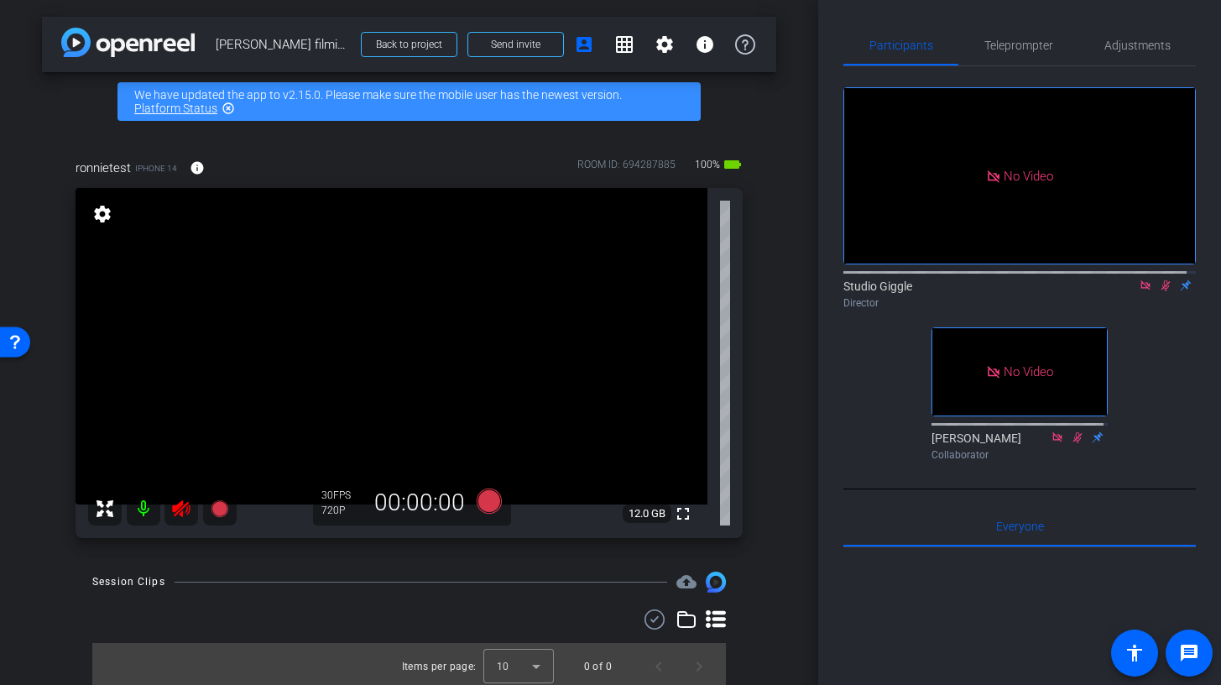
click at [1159, 291] on icon at bounding box center [1165, 285] width 13 height 12
click at [1140, 291] on icon at bounding box center [1145, 285] width 13 height 12
click at [1113, 47] on span "Adjustments" at bounding box center [1137, 45] width 66 height 12
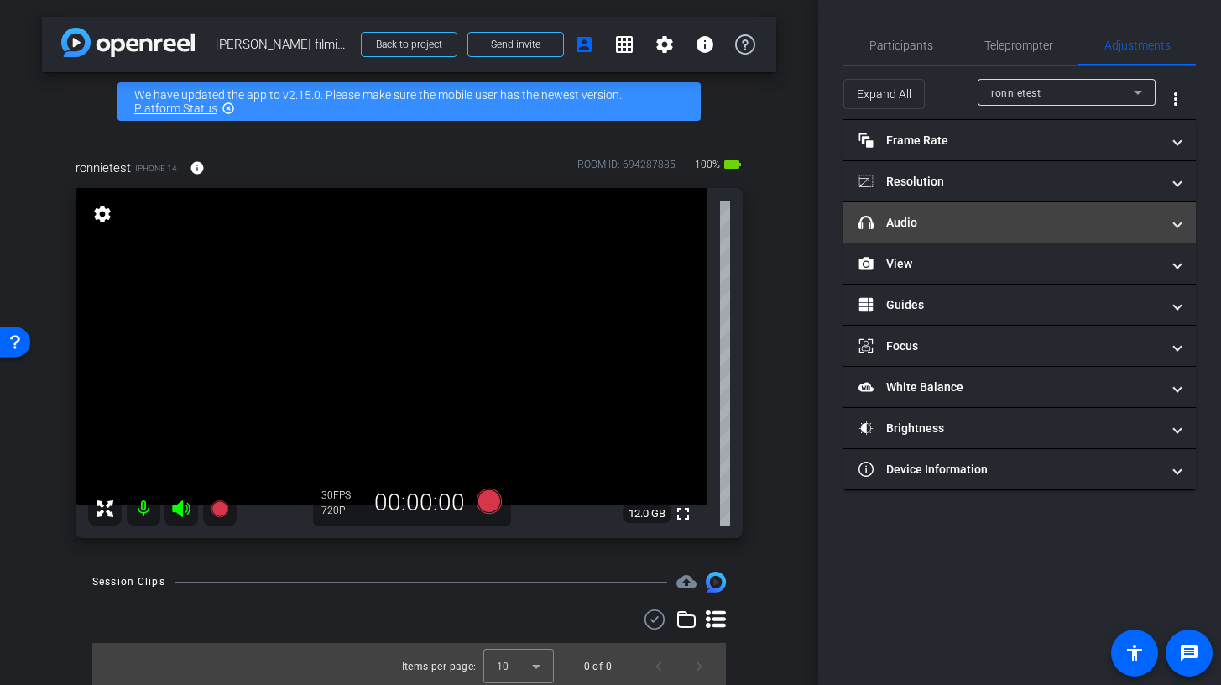
click at [989, 219] on mat-panel-title "headphone icon Audio" at bounding box center [1009, 223] width 302 height 18
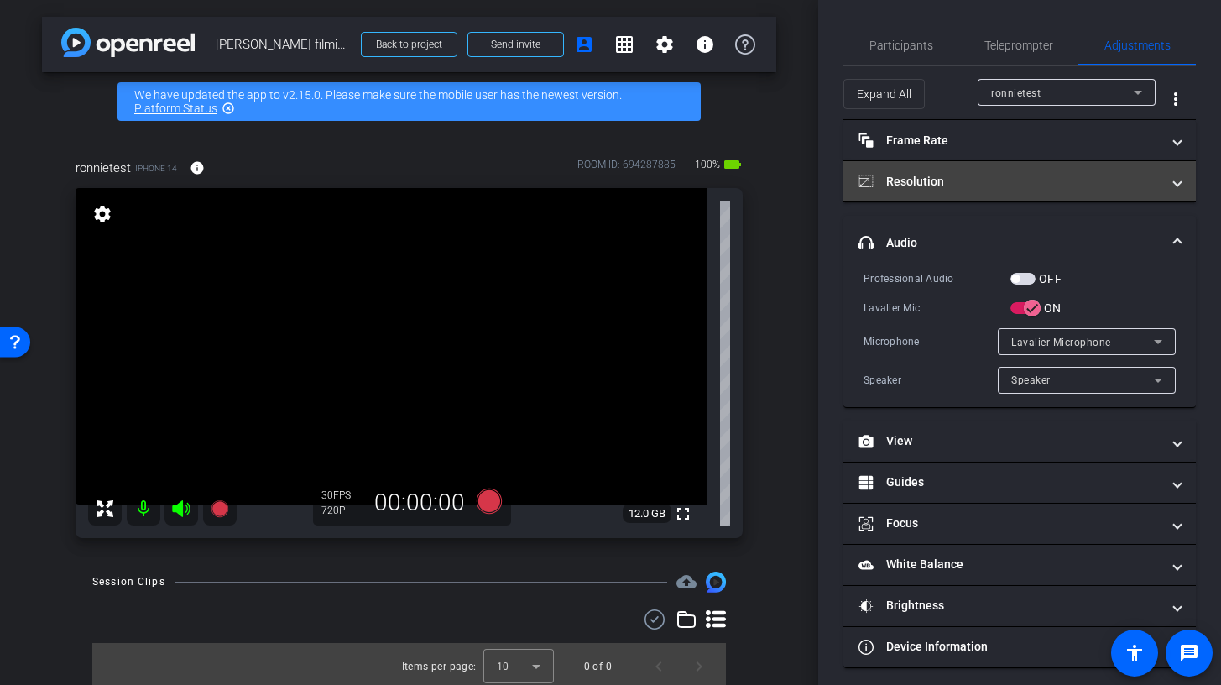
click at [965, 181] on mat-panel-title "Resolution" at bounding box center [1009, 182] width 302 height 18
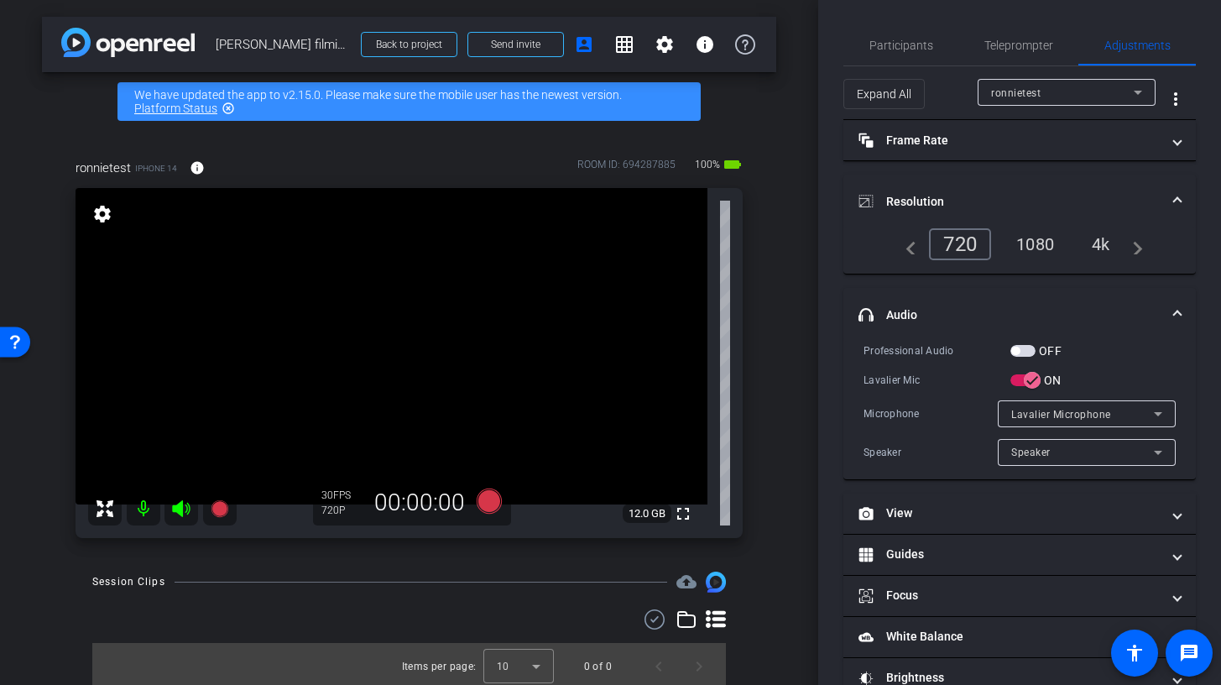
click at [1095, 241] on div "4k" at bounding box center [1101, 244] width 44 height 29
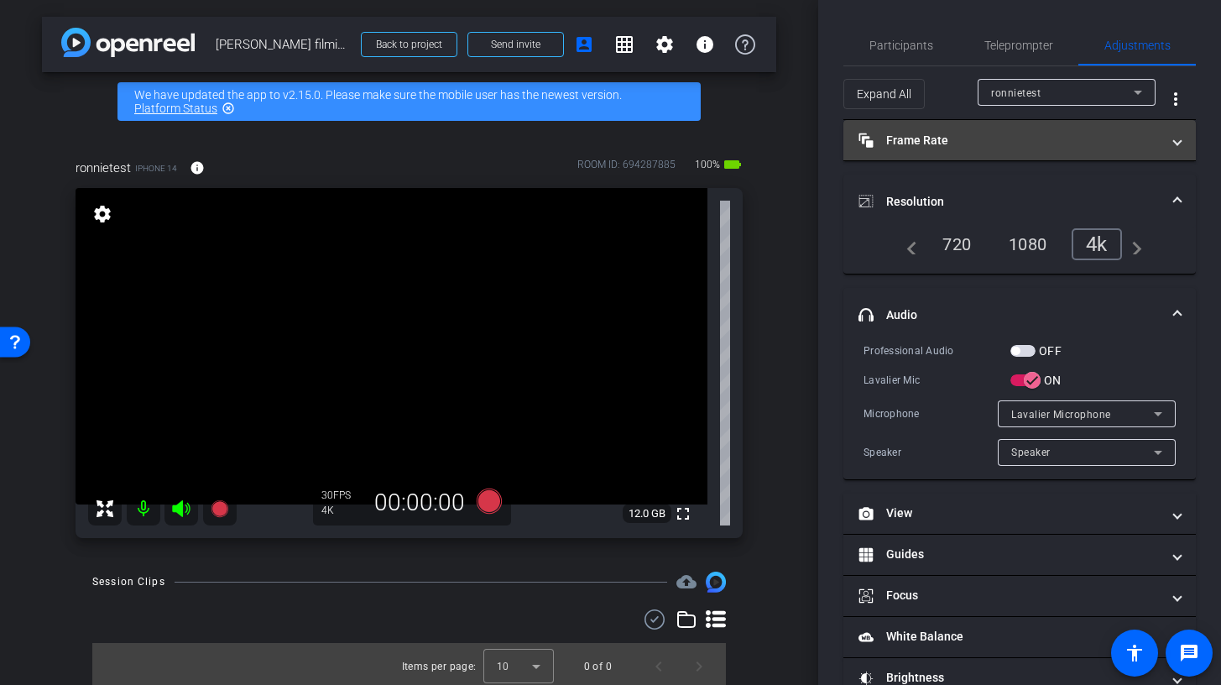
click at [1018, 152] on mat-expansion-panel-header "Frame Rate Frame Rate" at bounding box center [1019, 140] width 352 height 40
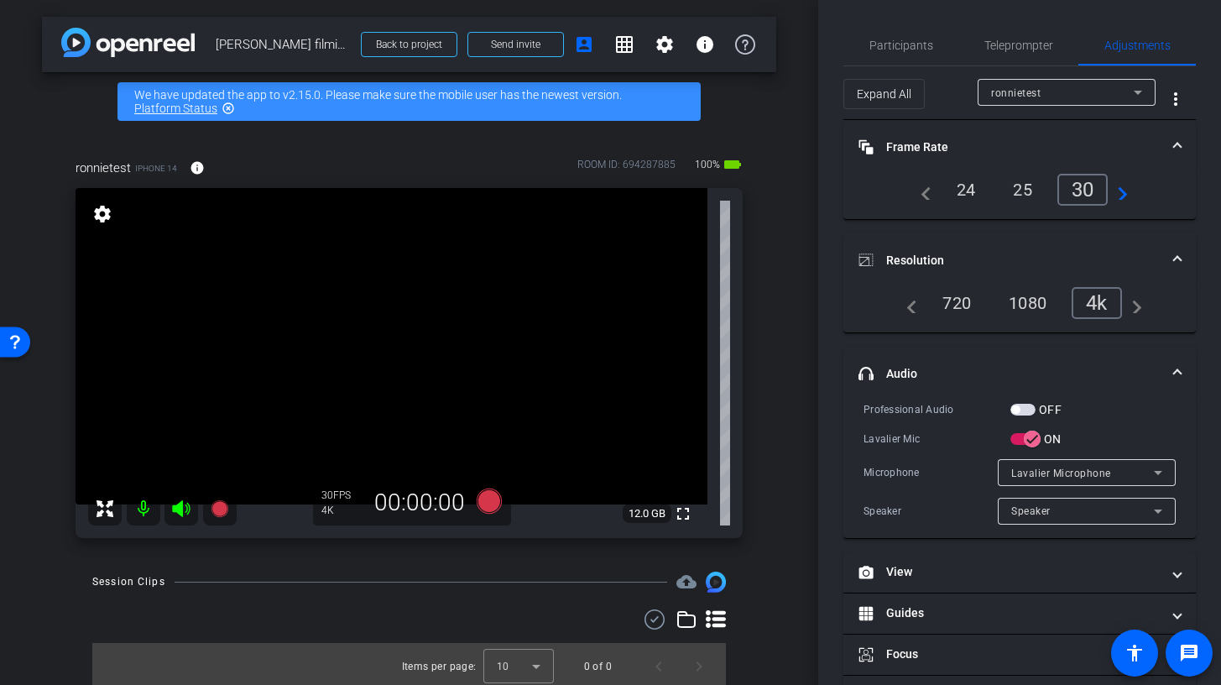
click at [1024, 196] on div "25" at bounding box center [1022, 189] width 44 height 29
click at [903, 37] on span "Participants" at bounding box center [901, 45] width 64 height 40
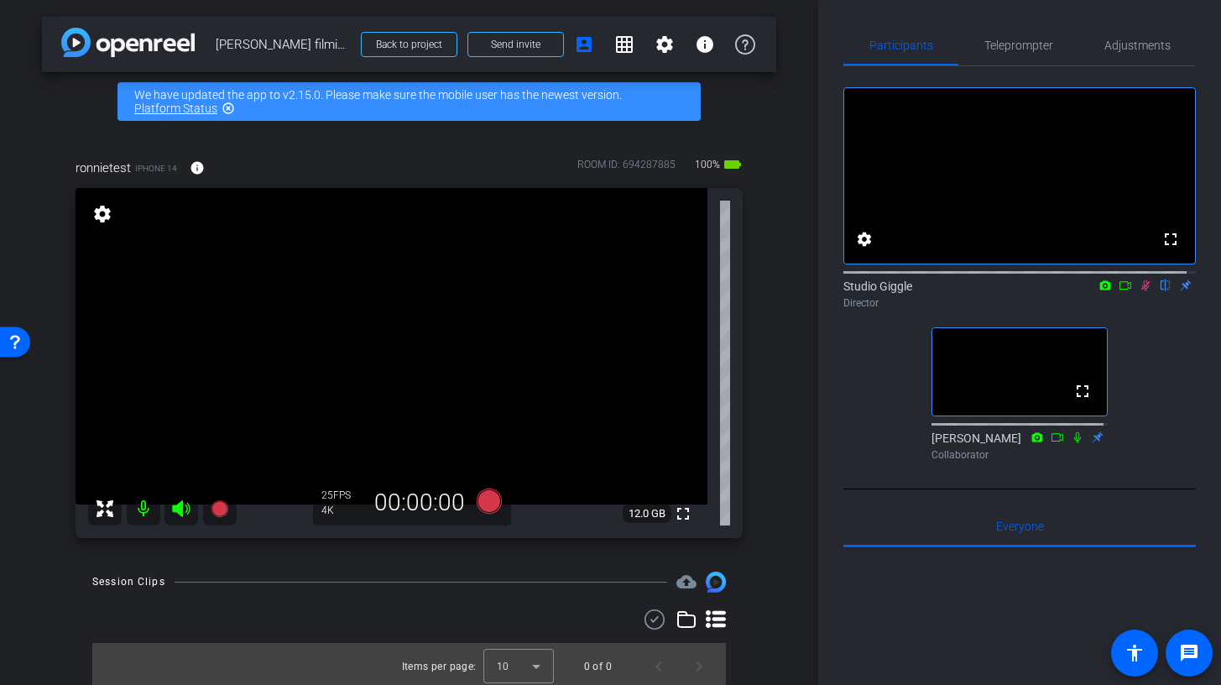
click at [1139, 291] on icon at bounding box center [1145, 285] width 13 height 12
click at [1141, 291] on icon at bounding box center [1145, 285] width 9 height 11
click at [1004, 46] on span "Teleprompter" at bounding box center [1018, 45] width 69 height 12
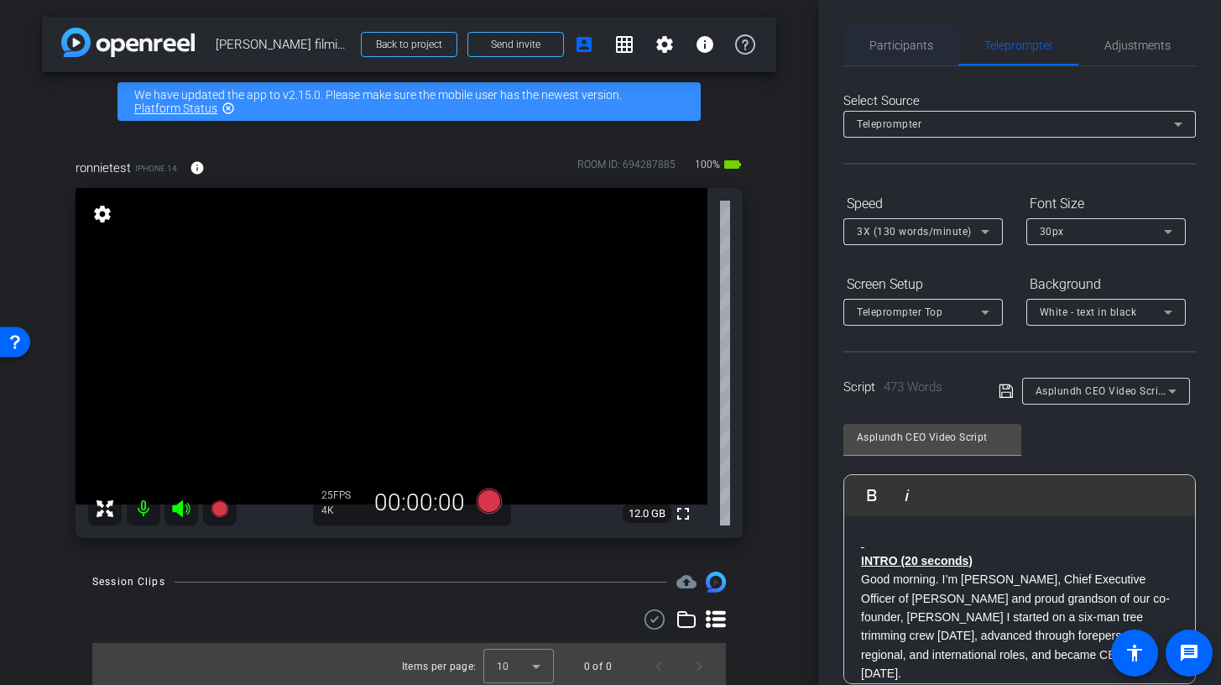
click at [913, 36] on span "Participants" at bounding box center [901, 45] width 64 height 40
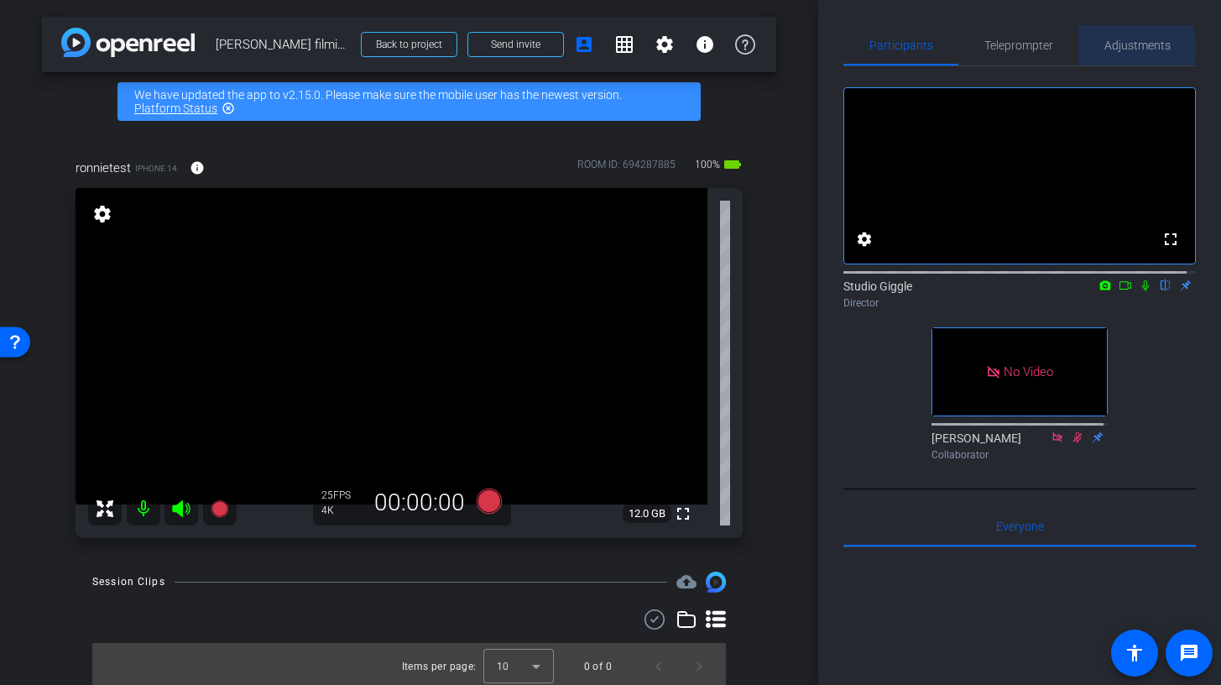
click at [1121, 45] on span "Adjustments" at bounding box center [1137, 45] width 66 height 12
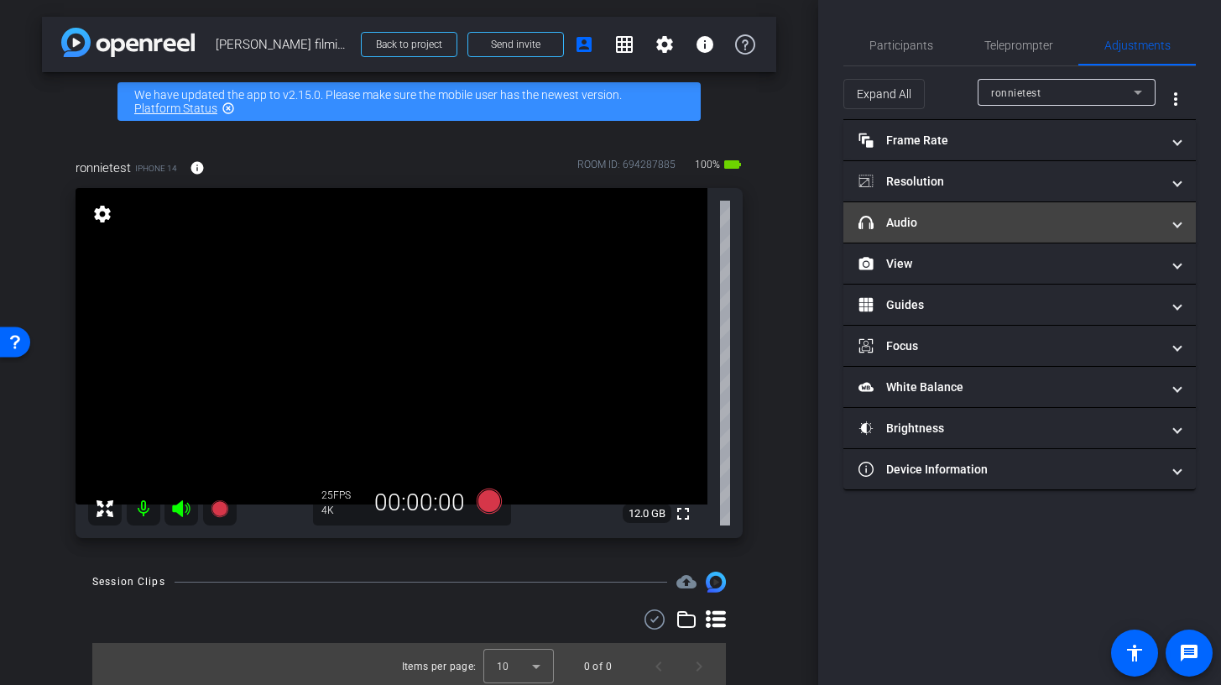
click at [973, 223] on mat-panel-title "headphone icon Audio" at bounding box center [1009, 223] width 302 height 18
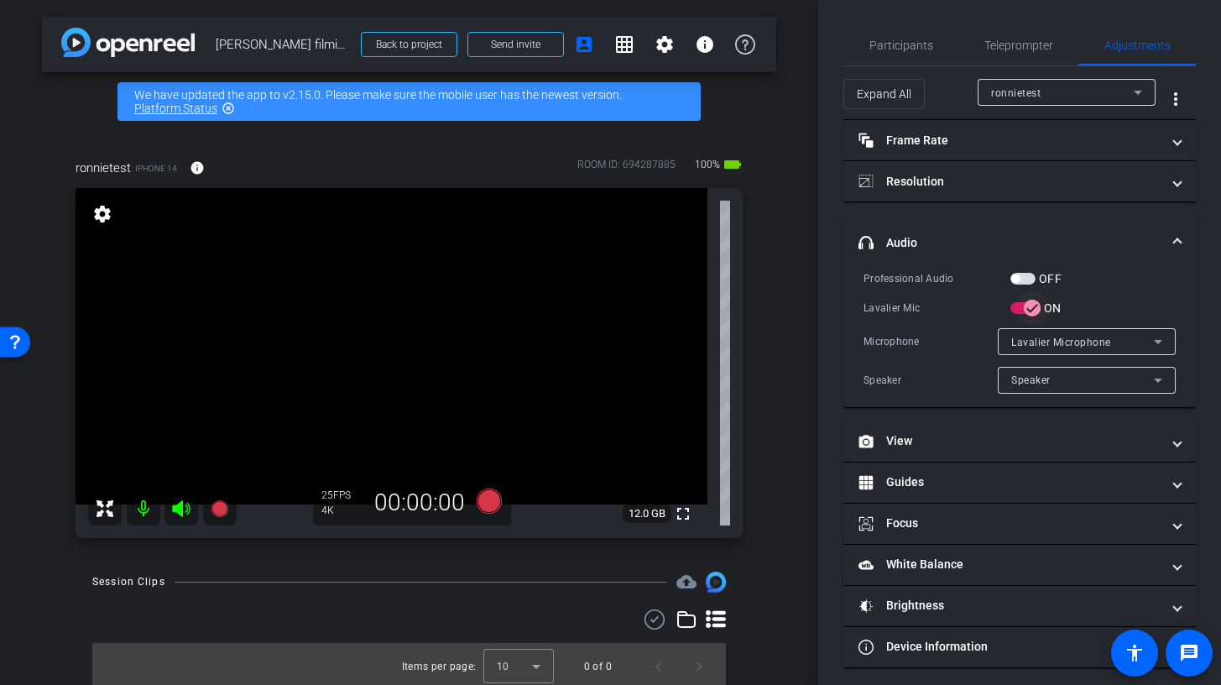
click at [1034, 308] on icon "button" at bounding box center [1032, 309] width 10 height 2
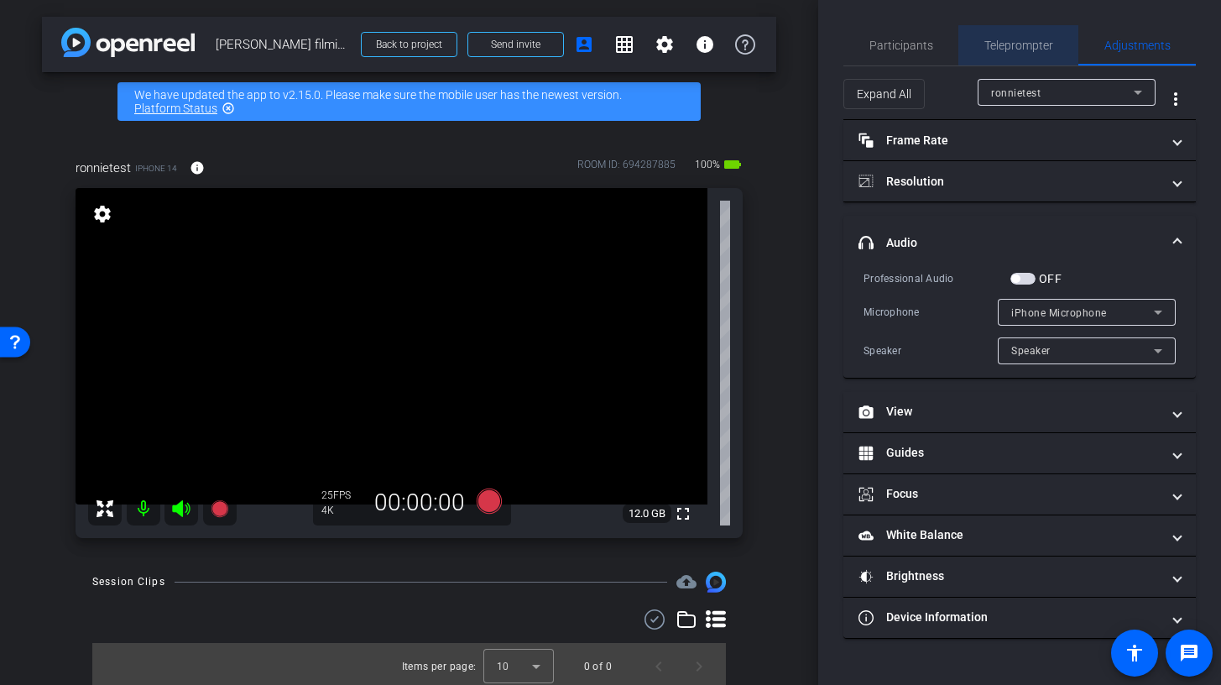
click at [1072, 45] on div "Teleprompter" at bounding box center [1018, 45] width 120 height 40
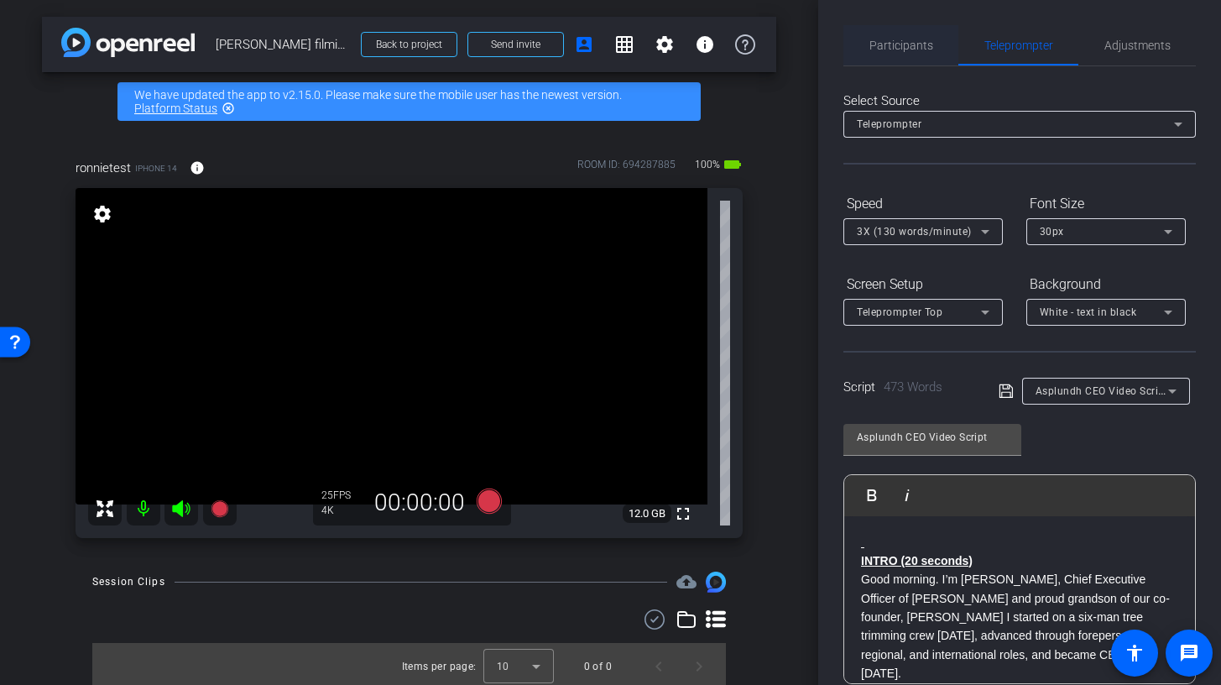
click at [898, 53] on span "Participants" at bounding box center [901, 45] width 64 height 40
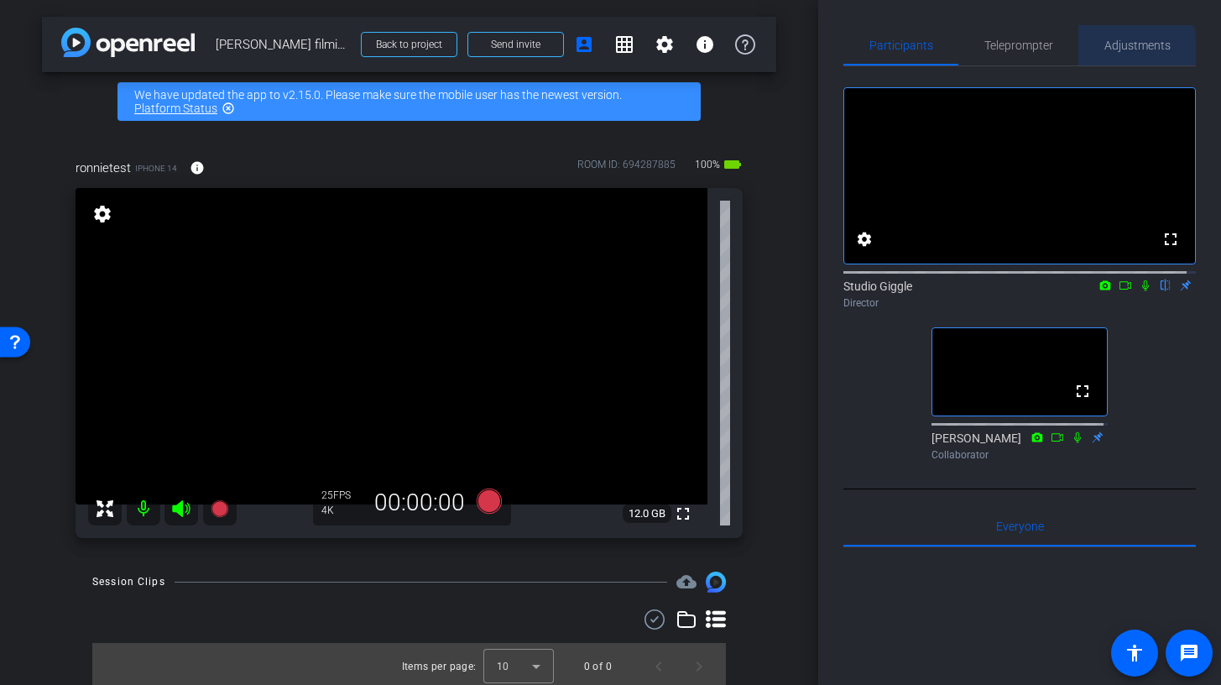
click at [1124, 50] on span "Adjustments" at bounding box center [1137, 45] width 66 height 12
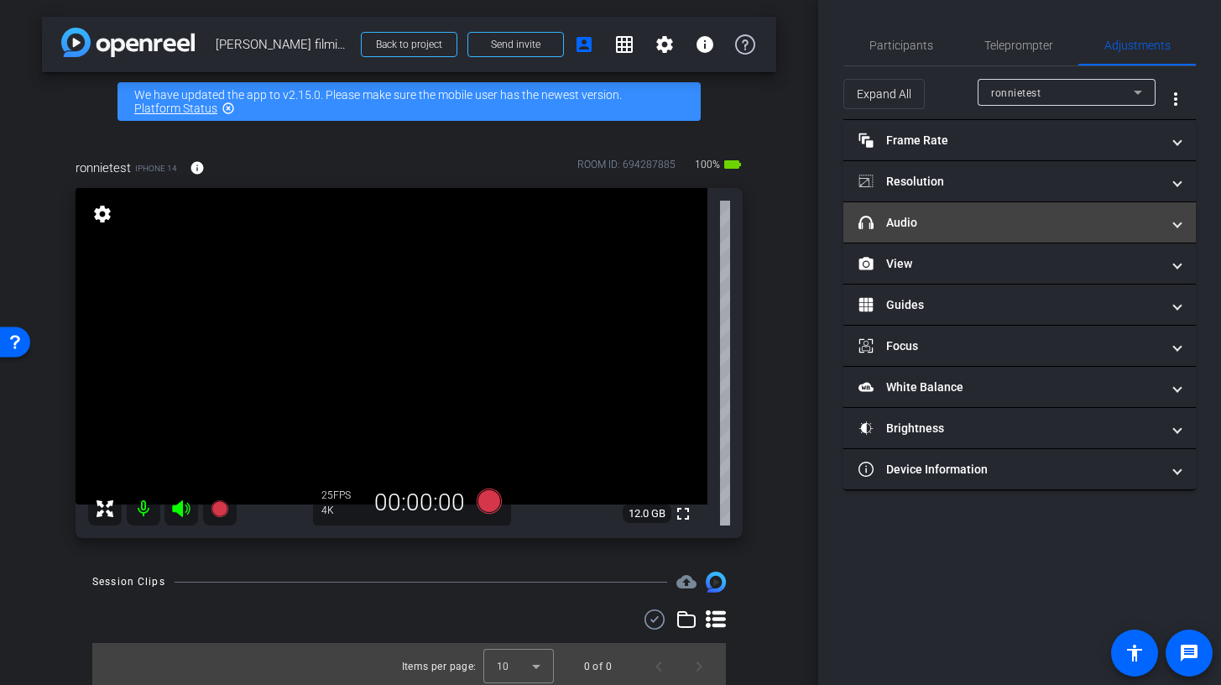
click at [930, 208] on mat-expansion-panel-header "headphone icon Audio" at bounding box center [1019, 222] width 352 height 40
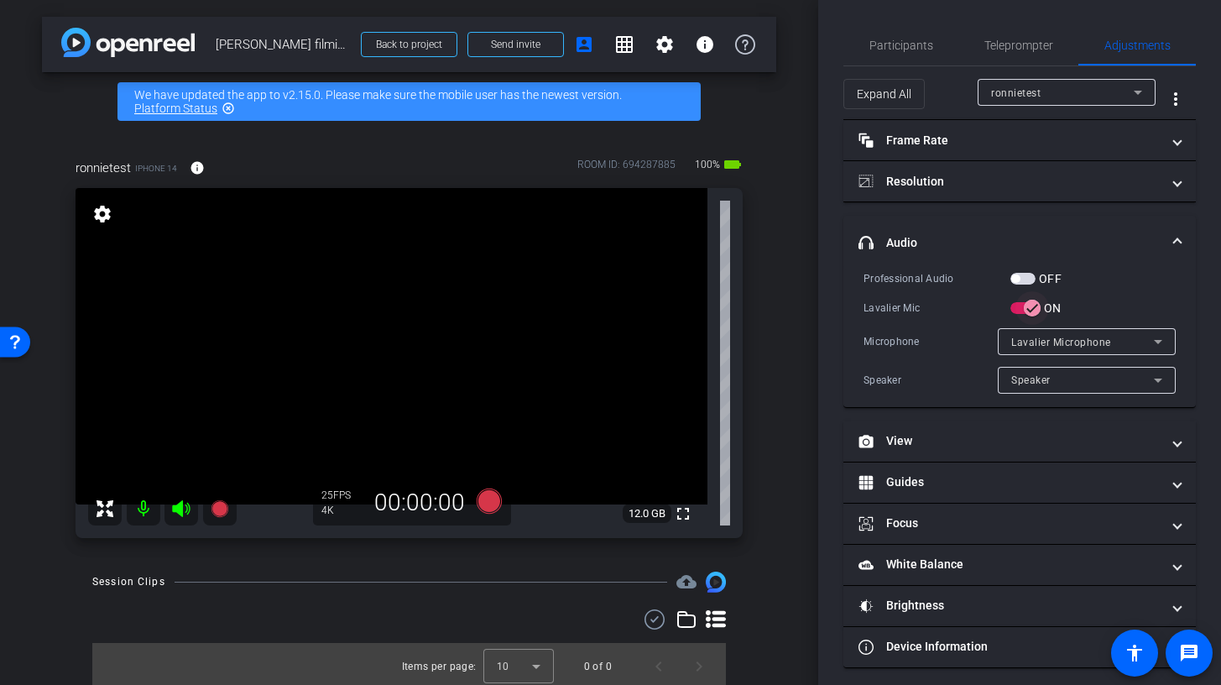
click at [1035, 311] on icon "button" at bounding box center [1032, 307] width 15 height 15
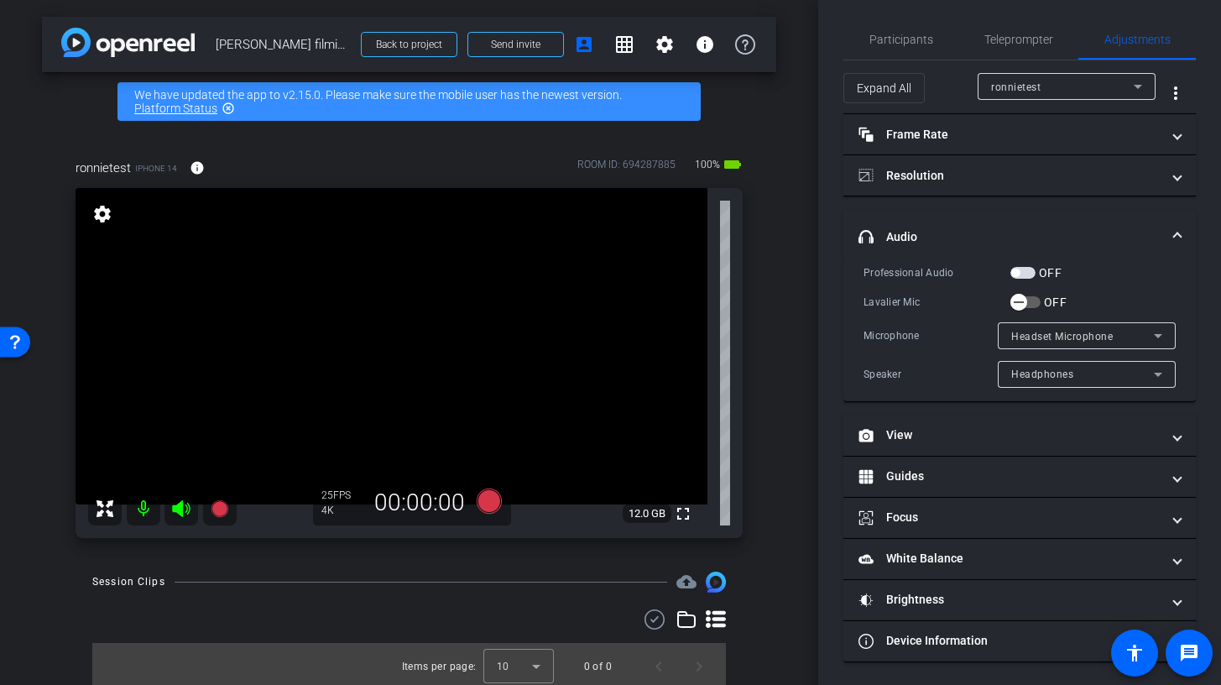
scroll to position [7, 0]
click at [926, 48] on span "Participants" at bounding box center [901, 38] width 64 height 40
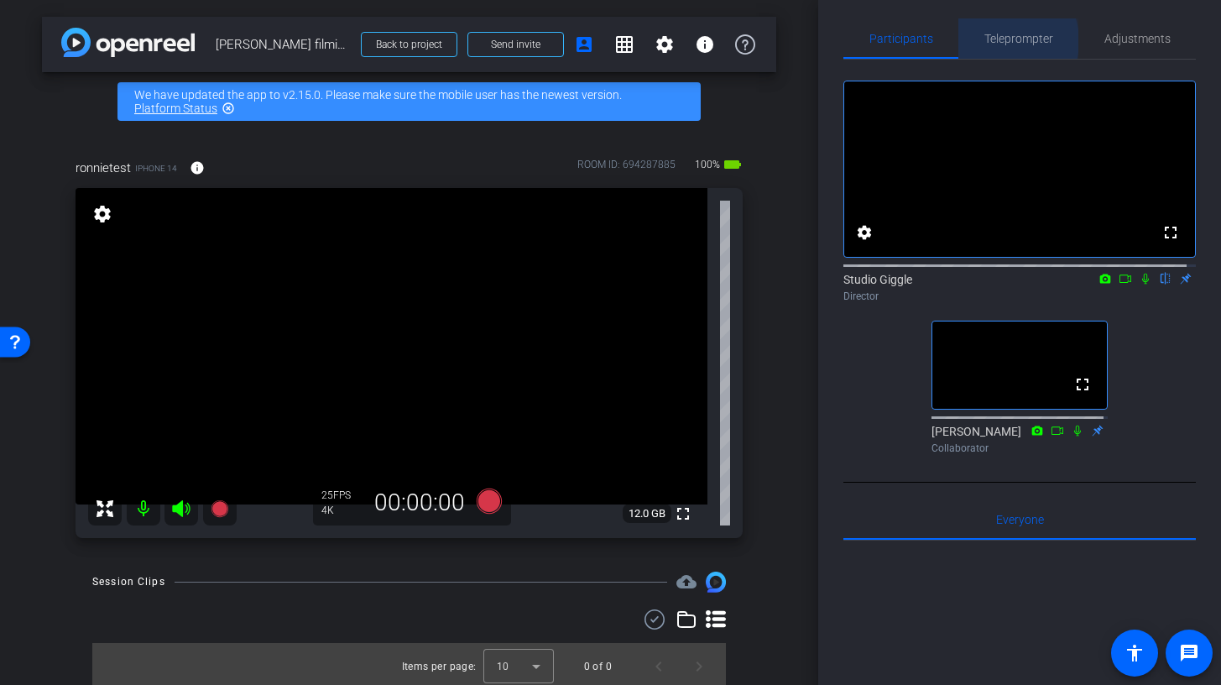
click at [994, 41] on span "Teleprompter" at bounding box center [1018, 39] width 69 height 12
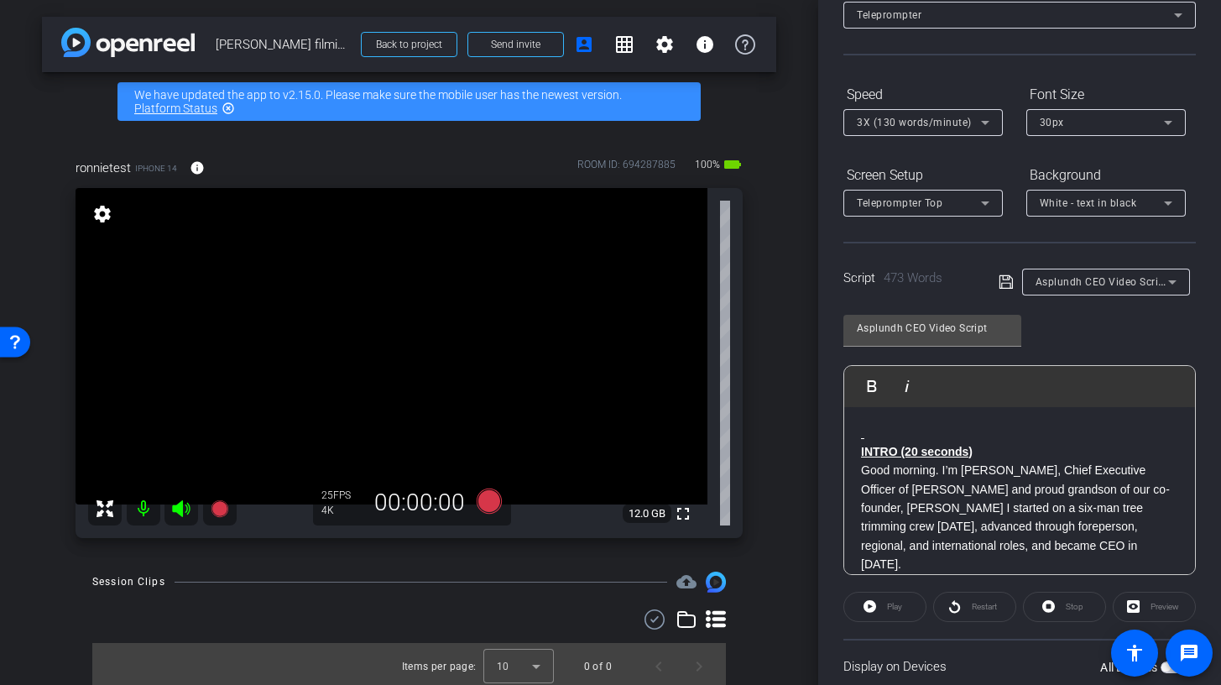
scroll to position [110, 0]
click at [874, 607] on div "Play" at bounding box center [884, 606] width 83 height 30
drag, startPoint x: 877, startPoint y: 610, endPoint x: 867, endPoint y: 609, distance: 10.1
click at [874, 610] on div "Play" at bounding box center [884, 606] width 83 height 30
click at [869, 608] on div "Play" at bounding box center [884, 606] width 83 height 30
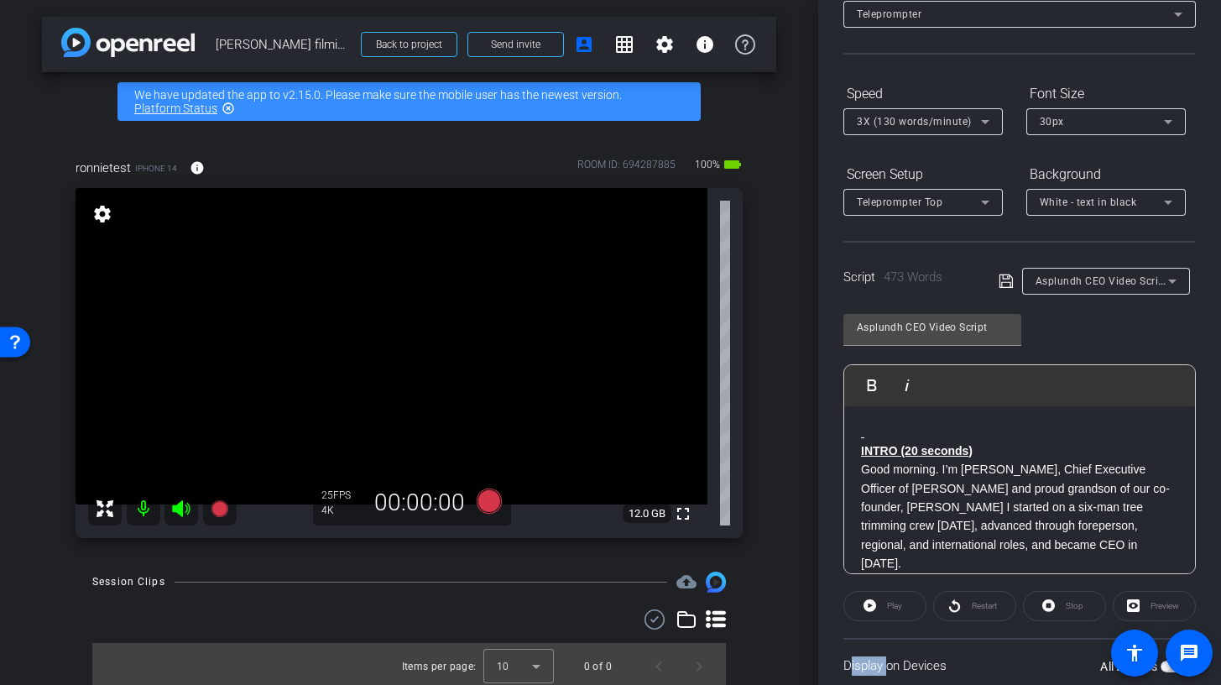
click at [869, 609] on div "Play" at bounding box center [884, 606] width 83 height 30
click at [1042, 329] on div "Asplundh CEO Video Script Play Play from this location Play Selected Play and d…" at bounding box center [1019, 437] width 352 height 273
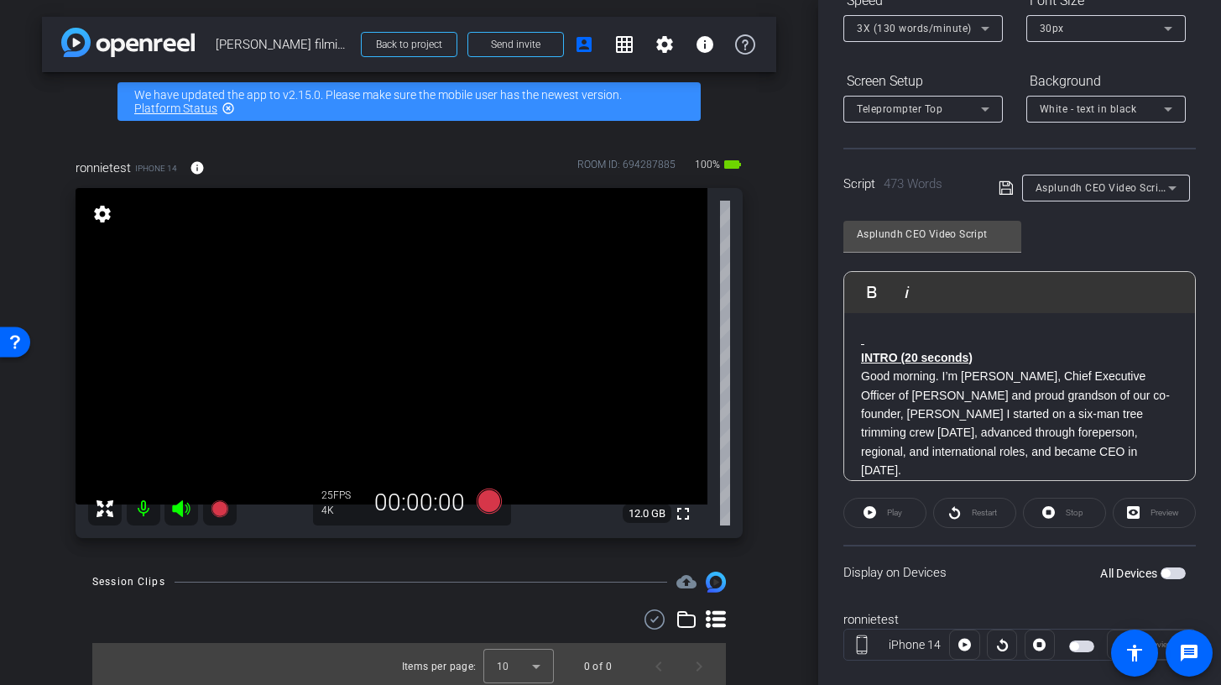
scroll to position [216, 0]
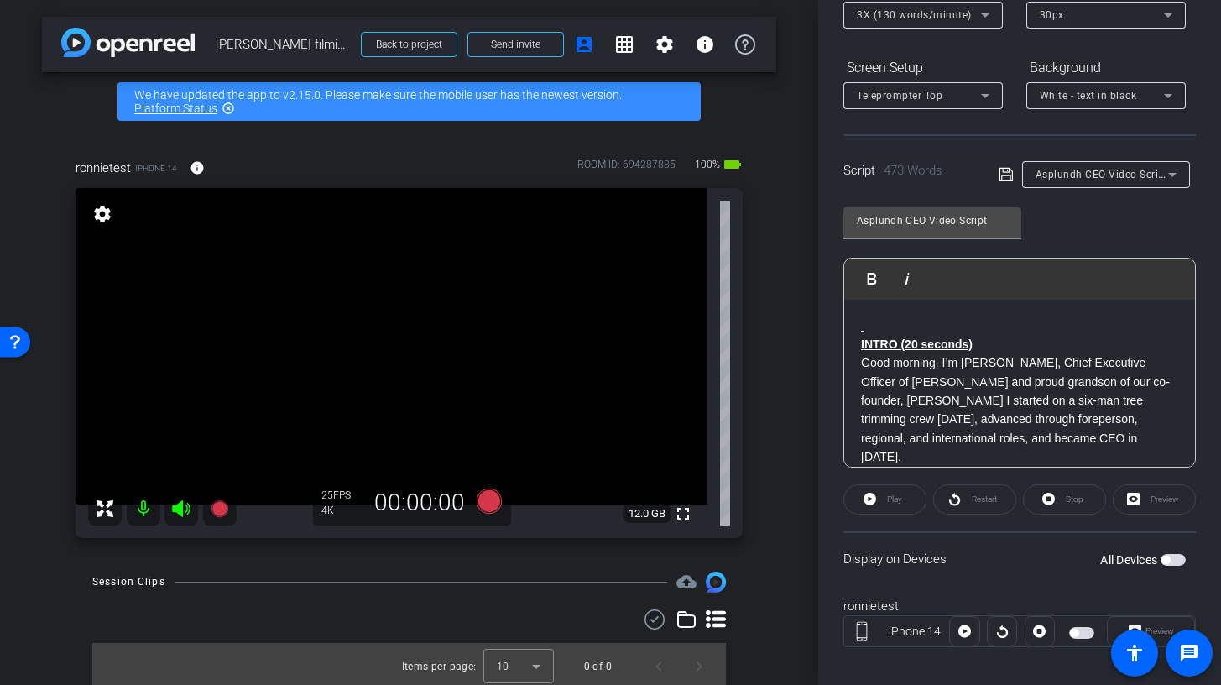
click at [870, 505] on div "Play" at bounding box center [884, 499] width 83 height 30
click at [1134, 505] on div "Preview" at bounding box center [1154, 499] width 83 height 30
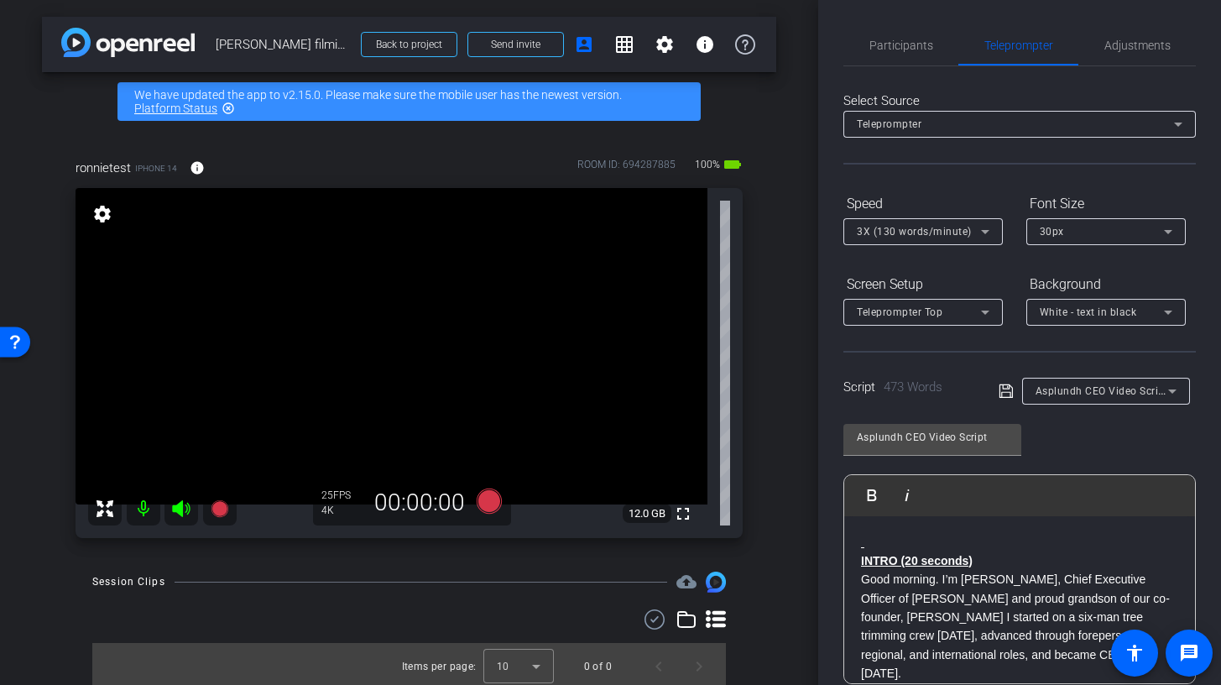
click at [1007, 119] on div "Teleprompter" at bounding box center [1015, 123] width 317 height 21
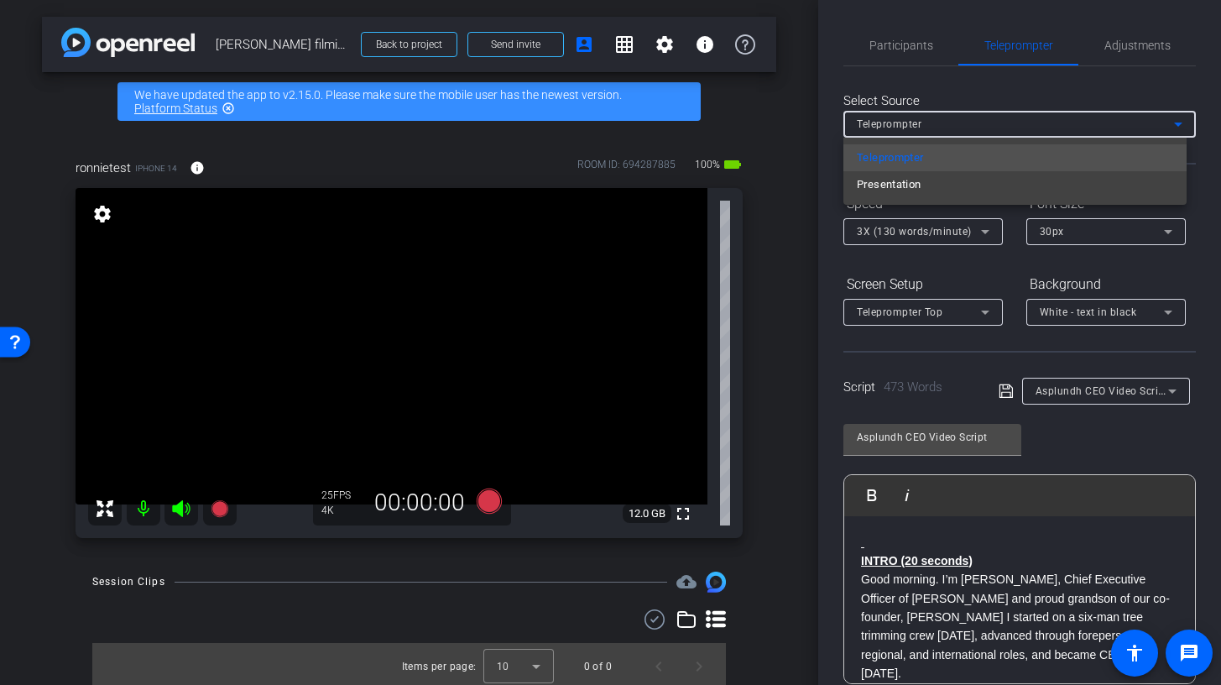
click at [1007, 122] on div at bounding box center [610, 342] width 1221 height 685
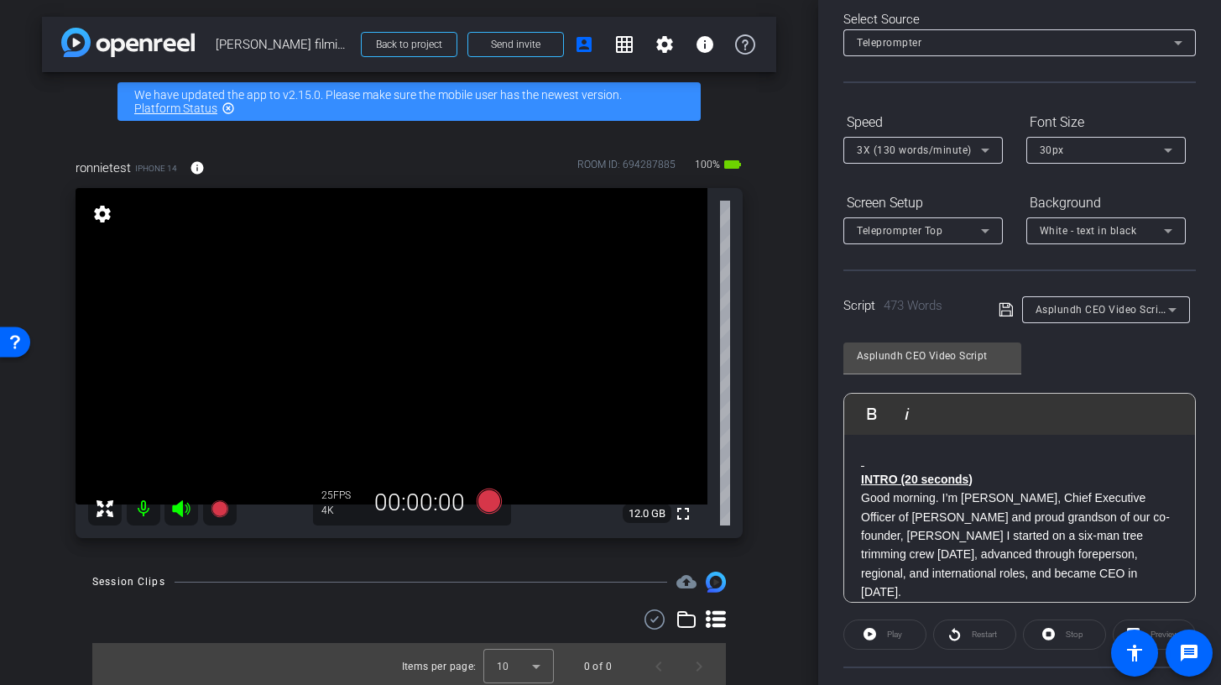
scroll to position [163, 0]
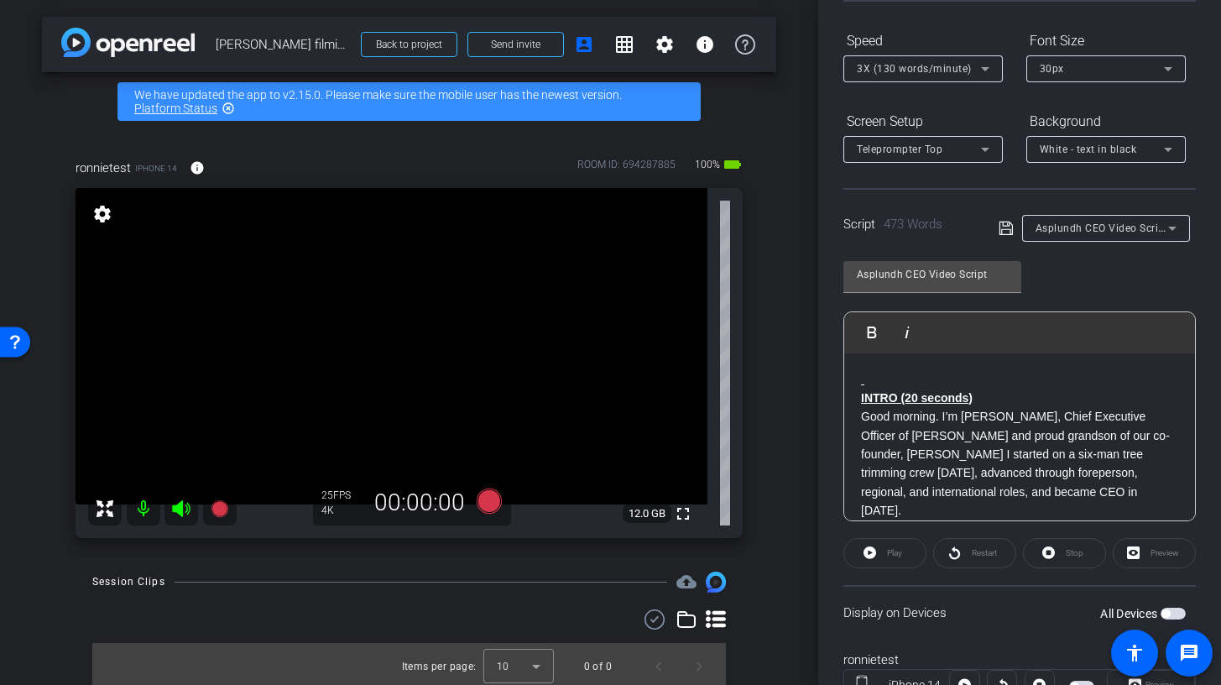
click at [868, 555] on div "Play" at bounding box center [884, 553] width 83 height 30
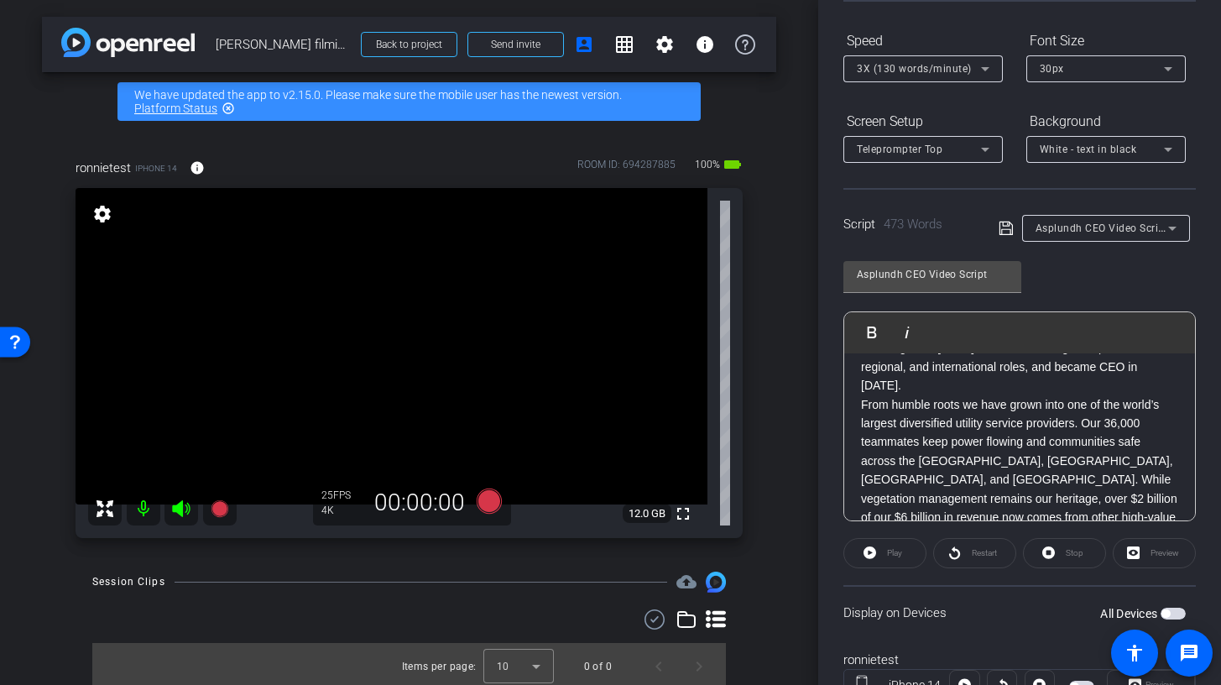
scroll to position [188, 0]
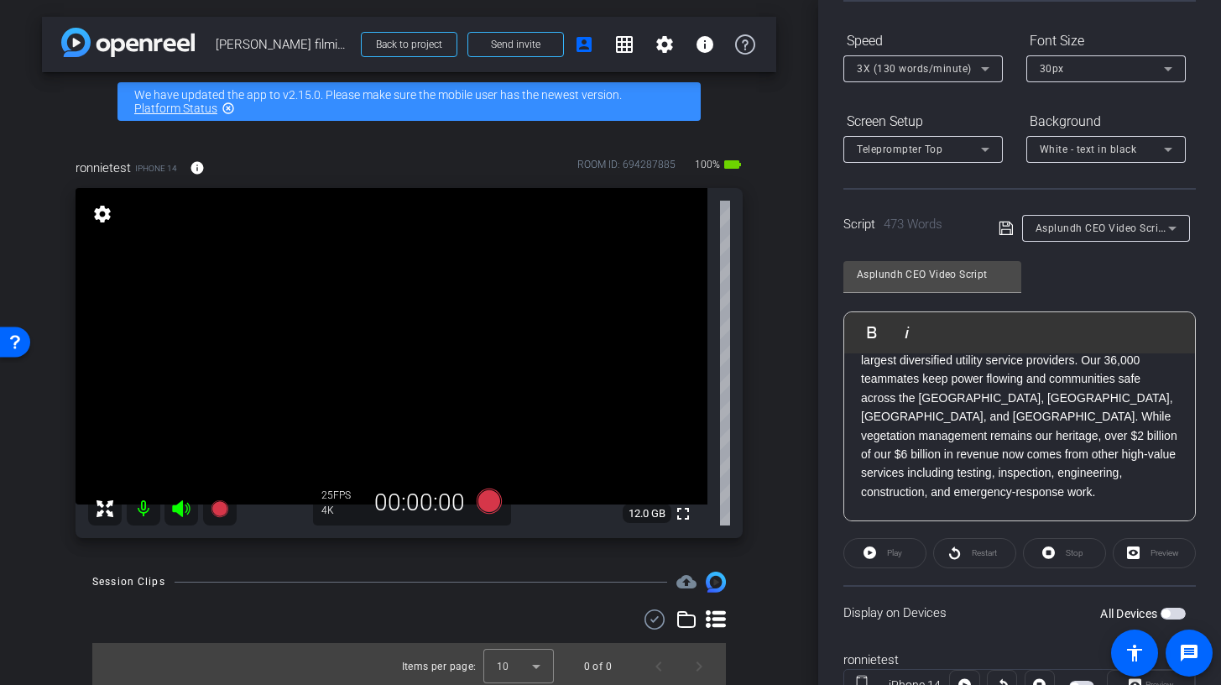
click at [1161, 616] on span "button" at bounding box center [1165, 613] width 8 height 8
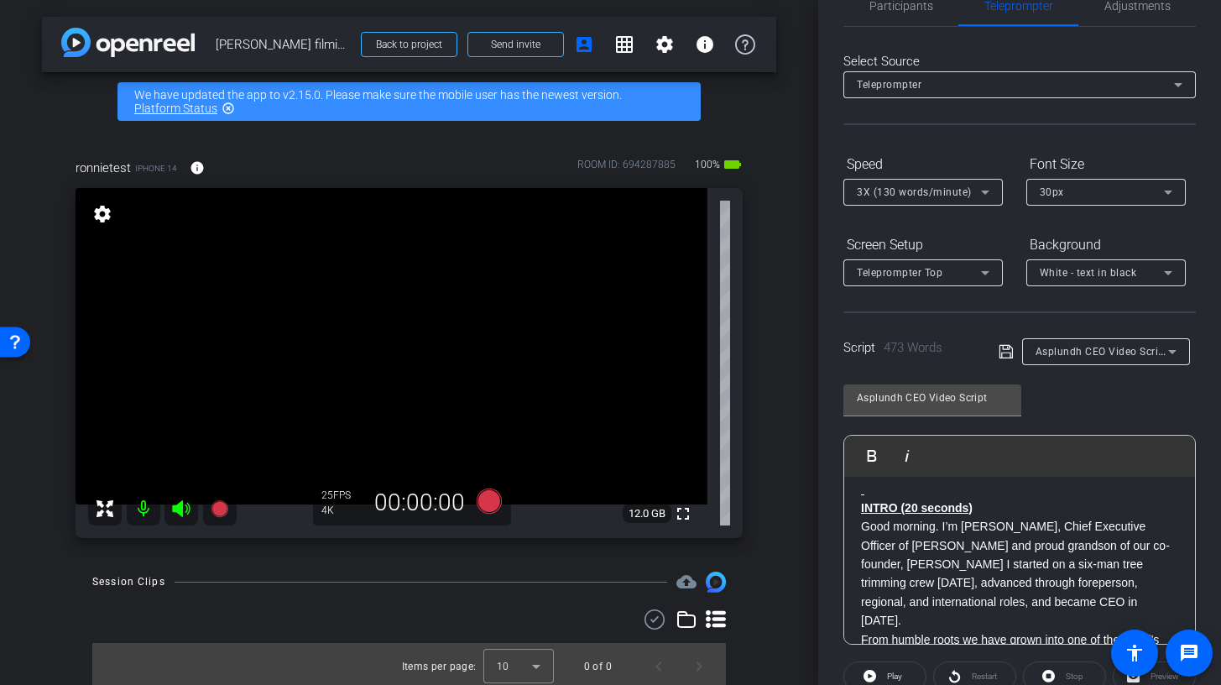
scroll to position [0, 0]
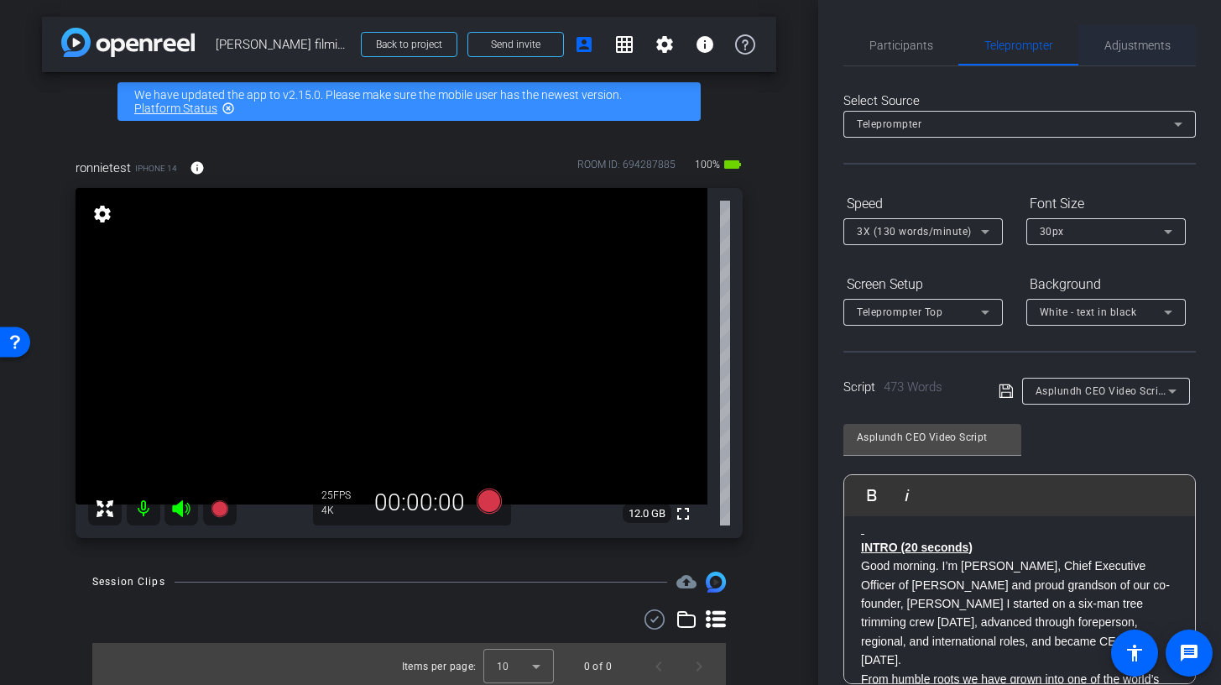
click at [1112, 40] on span "Adjustments" at bounding box center [1137, 45] width 66 height 12
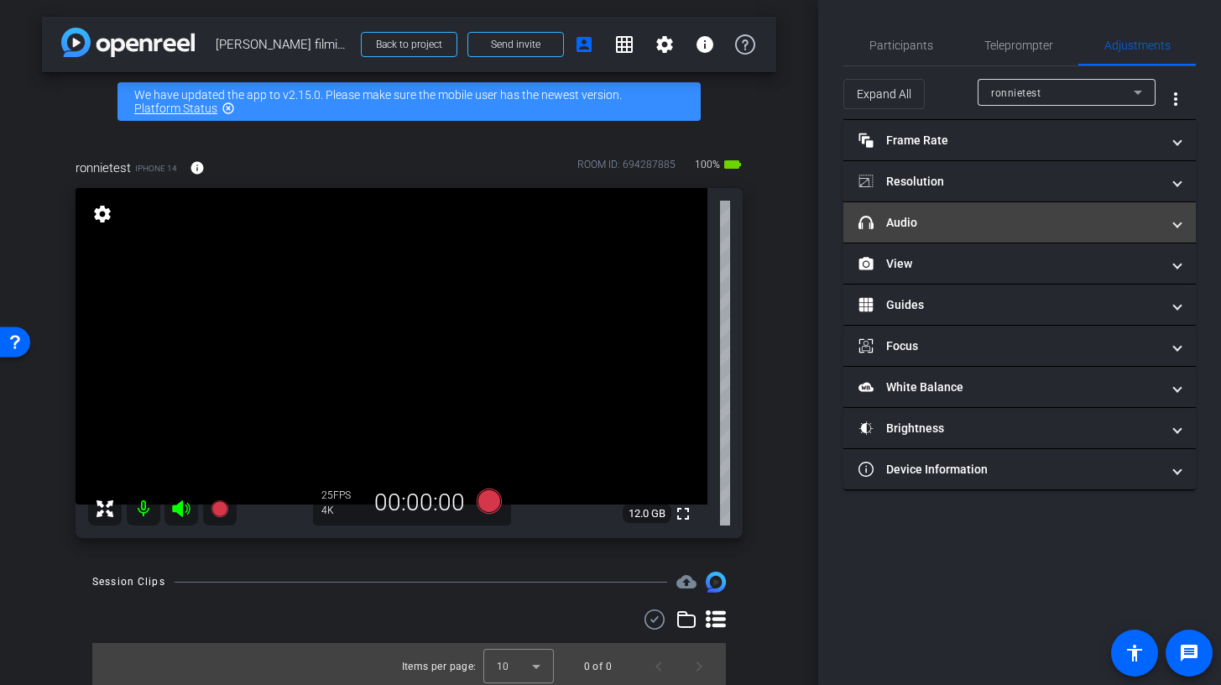
click at [941, 226] on mat-panel-title "headphone icon Audio" at bounding box center [1009, 223] width 302 height 18
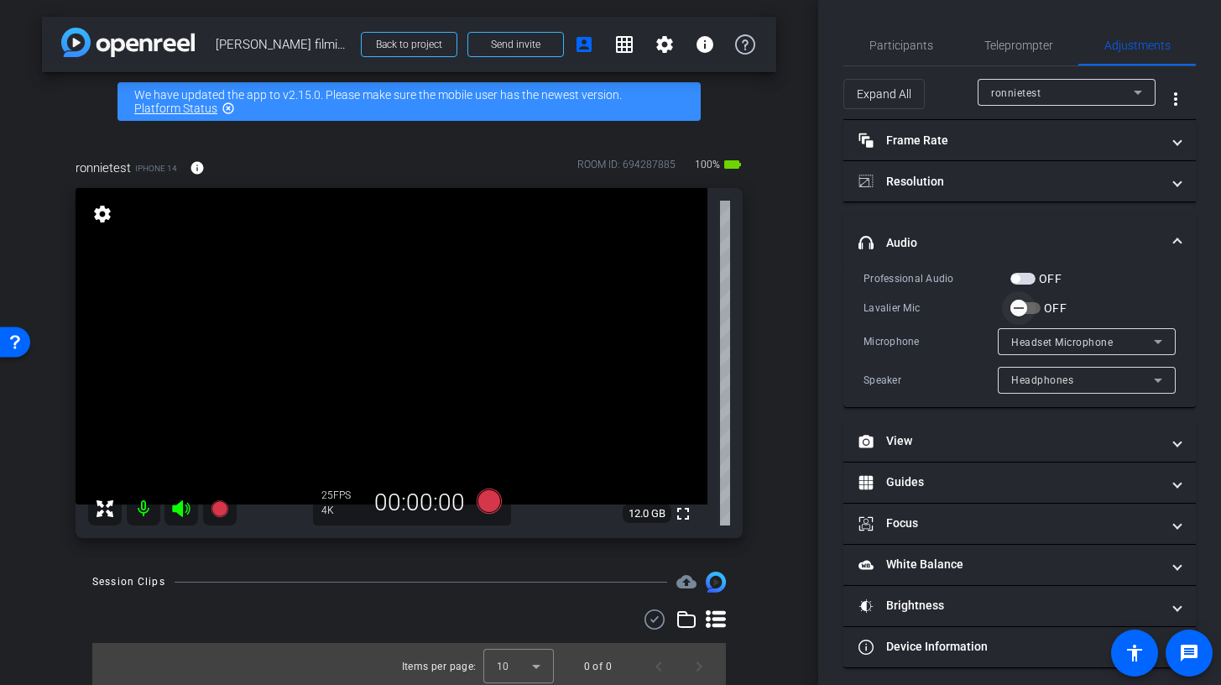
click at [1025, 306] on icon "button" at bounding box center [1018, 307] width 15 height 15
click at [991, 50] on span "Teleprompter" at bounding box center [1018, 45] width 69 height 12
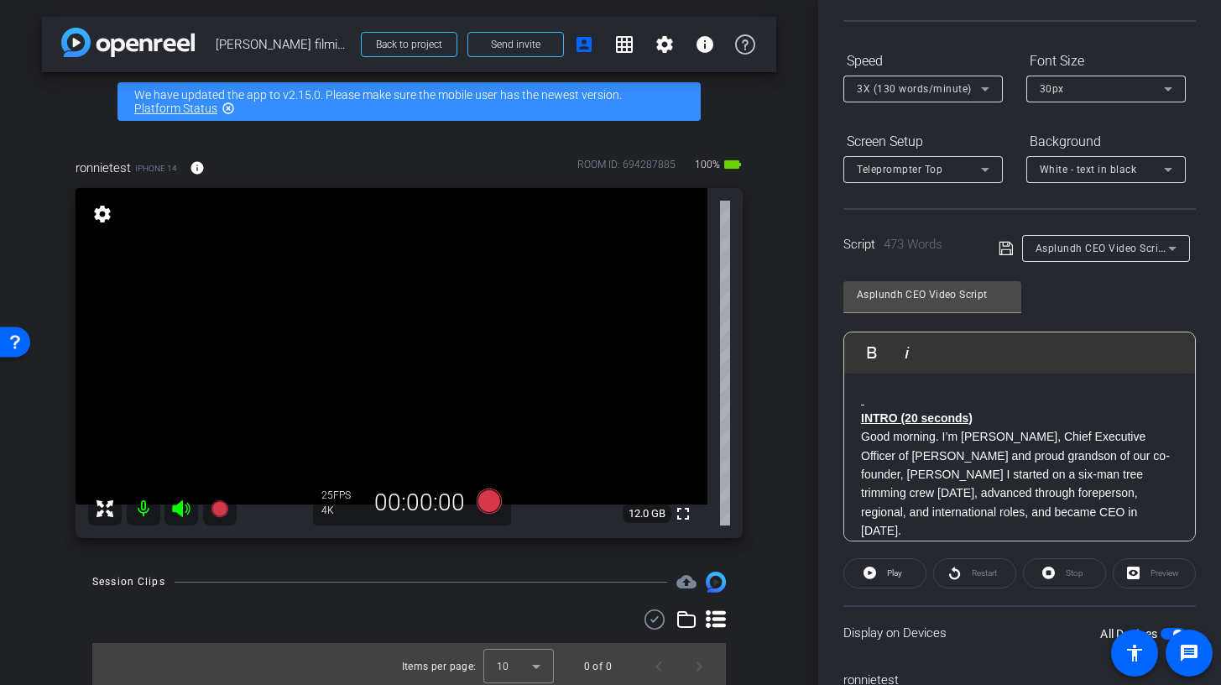
scroll to position [140, 0]
click at [884, 399] on p at bounding box center [1019, 402] width 317 height 18
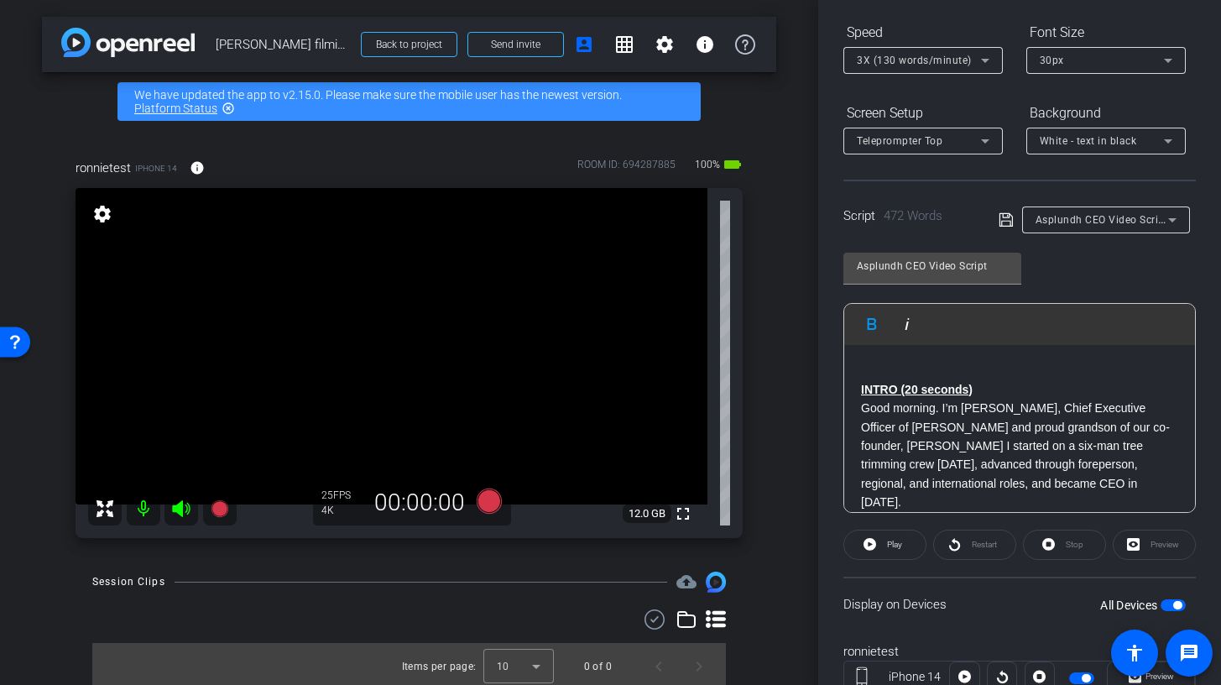
scroll to position [131, 0]
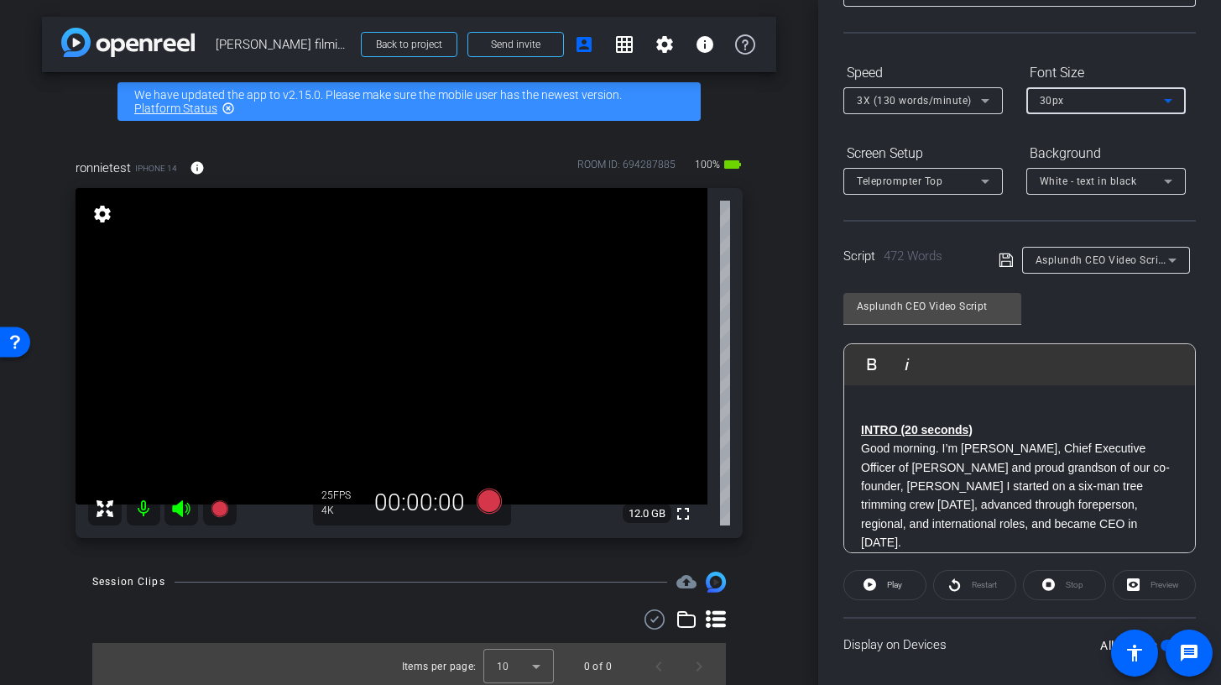
click at [1141, 94] on div "30px" at bounding box center [1102, 100] width 124 height 21
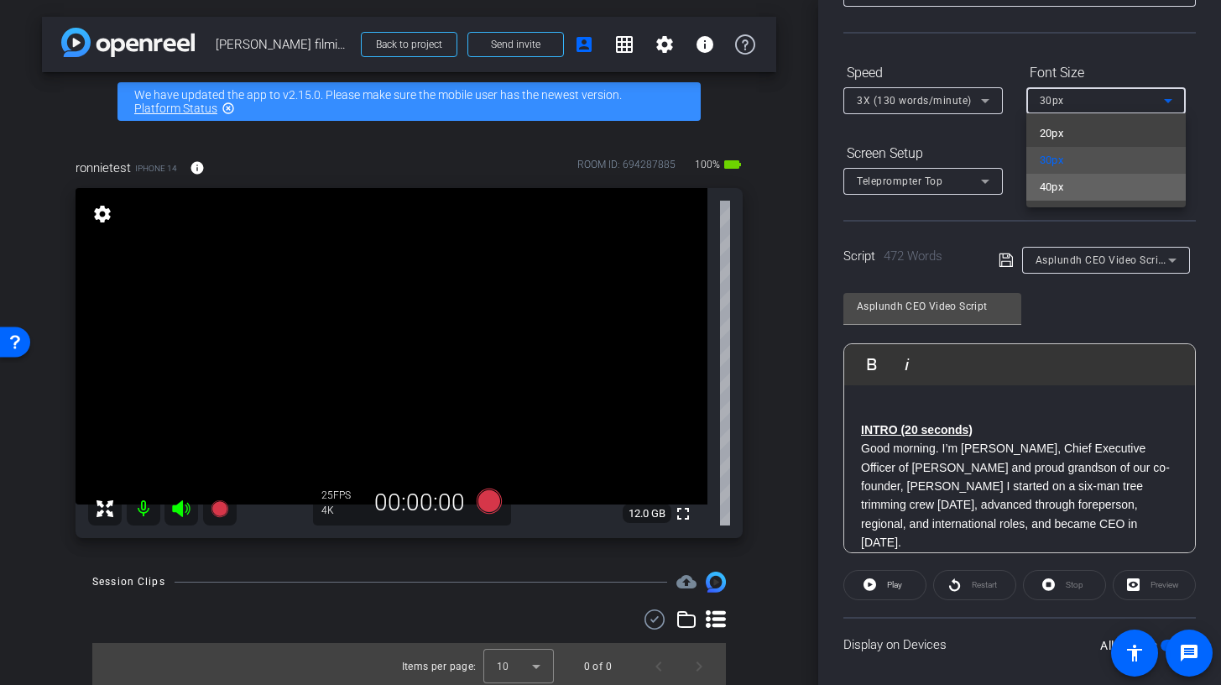
click at [1108, 189] on mat-option "40px" at bounding box center [1105, 187] width 159 height 27
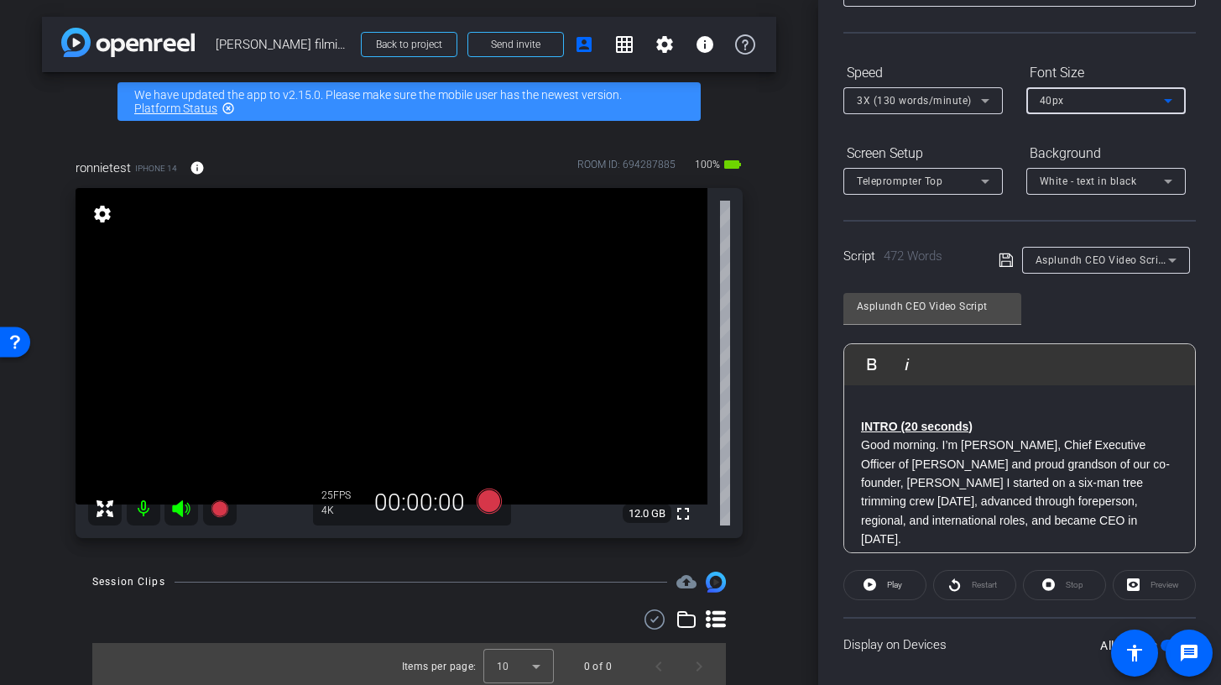
scroll to position [0, 0]
click at [883, 584] on span "Play" at bounding box center [892, 584] width 19 height 23
click at [879, 586] on span "Pause" at bounding box center [892, 584] width 27 height 23
click at [972, 583] on span "Restart" at bounding box center [984, 584] width 25 height 9
click at [868, 586] on icon at bounding box center [866, 584] width 13 height 21
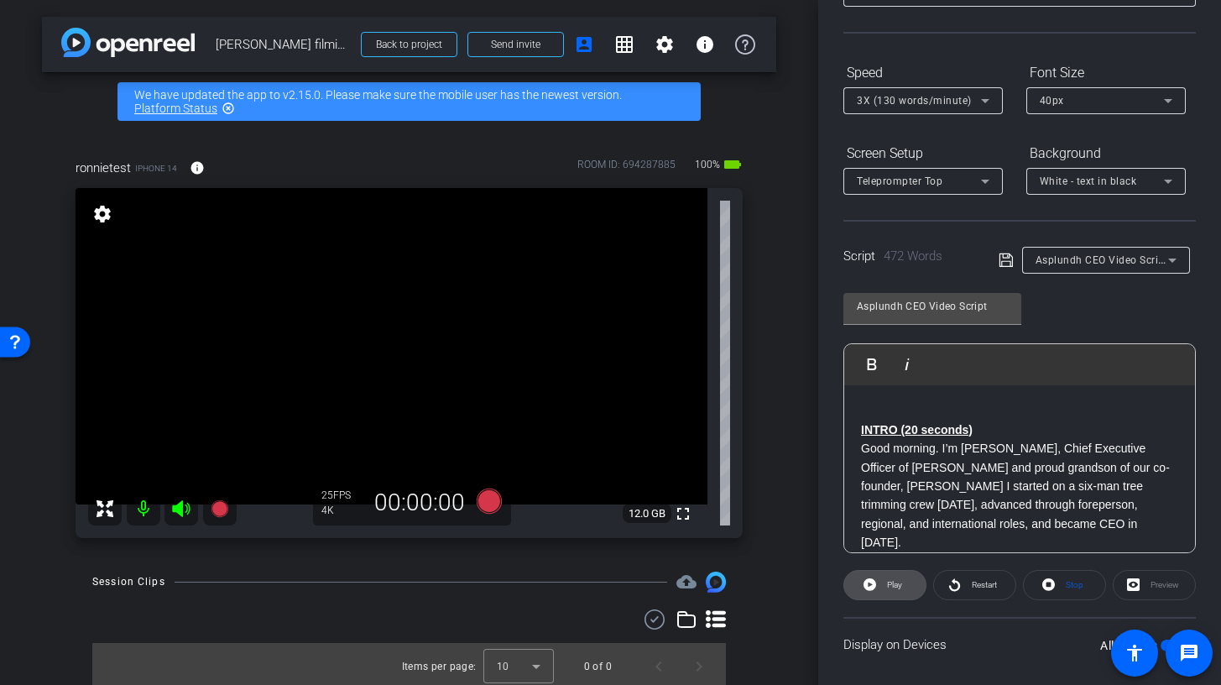
click at [873, 586] on icon at bounding box center [869, 584] width 13 height 13
click at [955, 506] on p "Good morning. I’m [PERSON_NAME], Chief Executive Officer of [PERSON_NAME] and p…" at bounding box center [1019, 495] width 317 height 112
click at [863, 598] on span at bounding box center [884, 585] width 83 height 40
click at [908, 585] on span at bounding box center [884, 585] width 81 height 40
click at [880, 592] on span "Pause" at bounding box center [892, 584] width 27 height 23
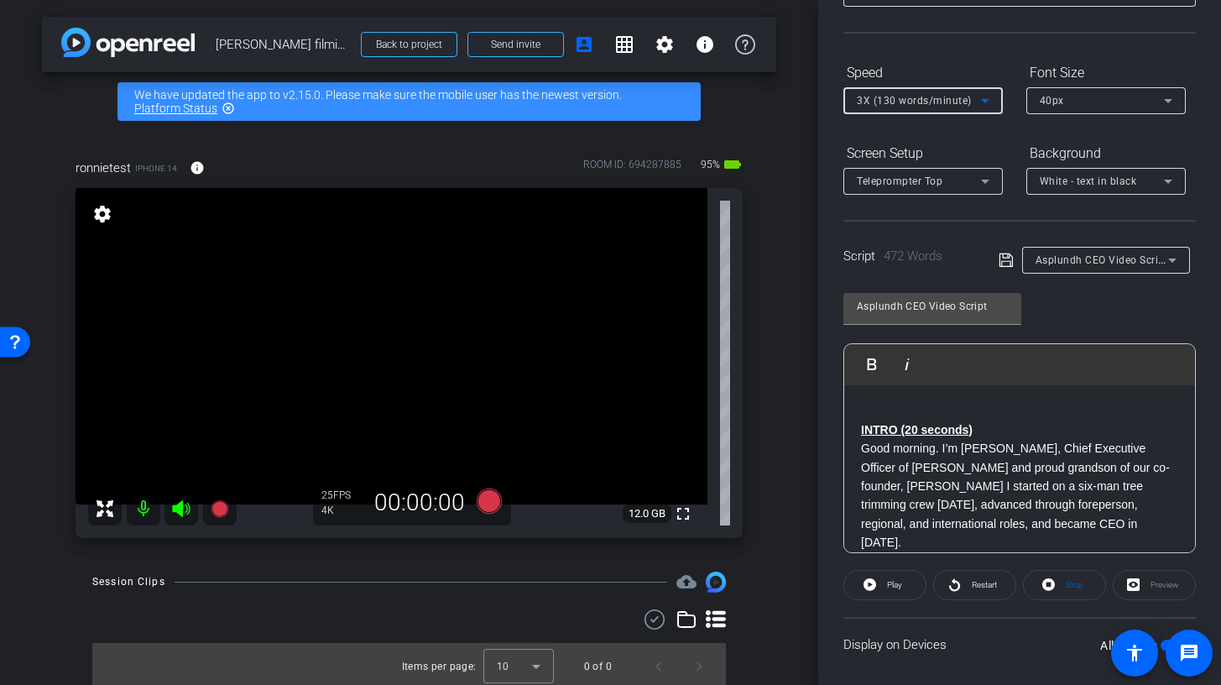
click at [972, 106] on div "3X (130 words/minute)" at bounding box center [919, 100] width 124 height 21
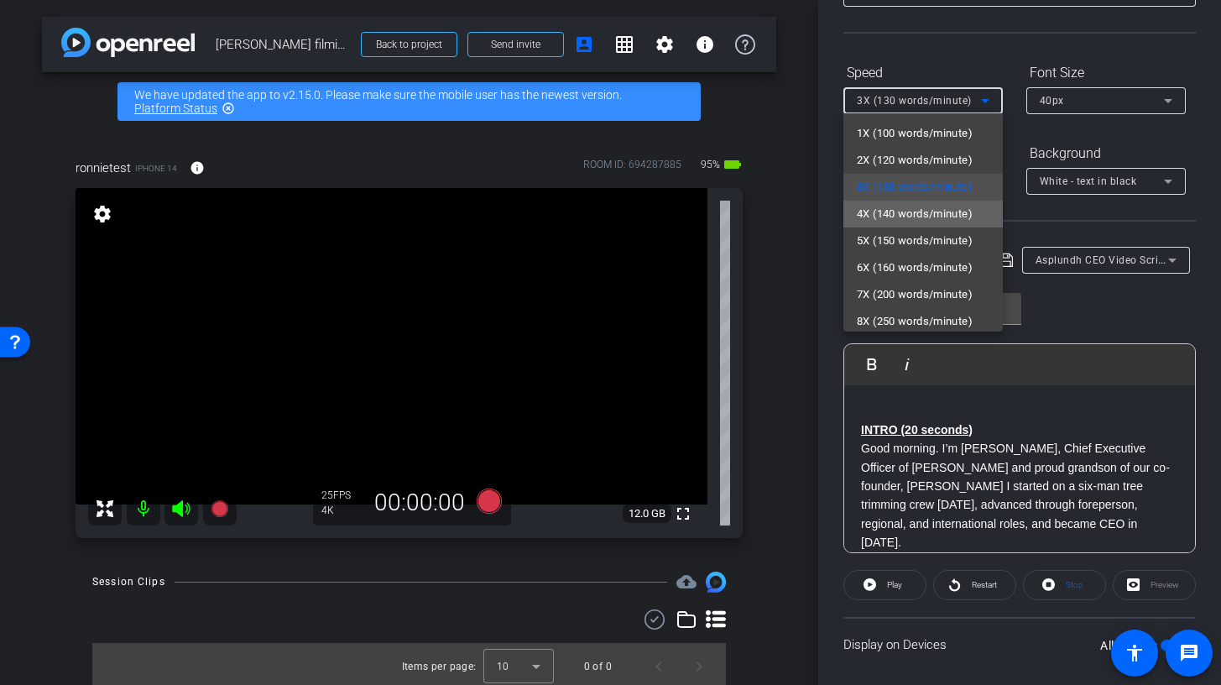
click at [967, 212] on span "4X (140 words/minute)" at bounding box center [915, 214] width 116 height 20
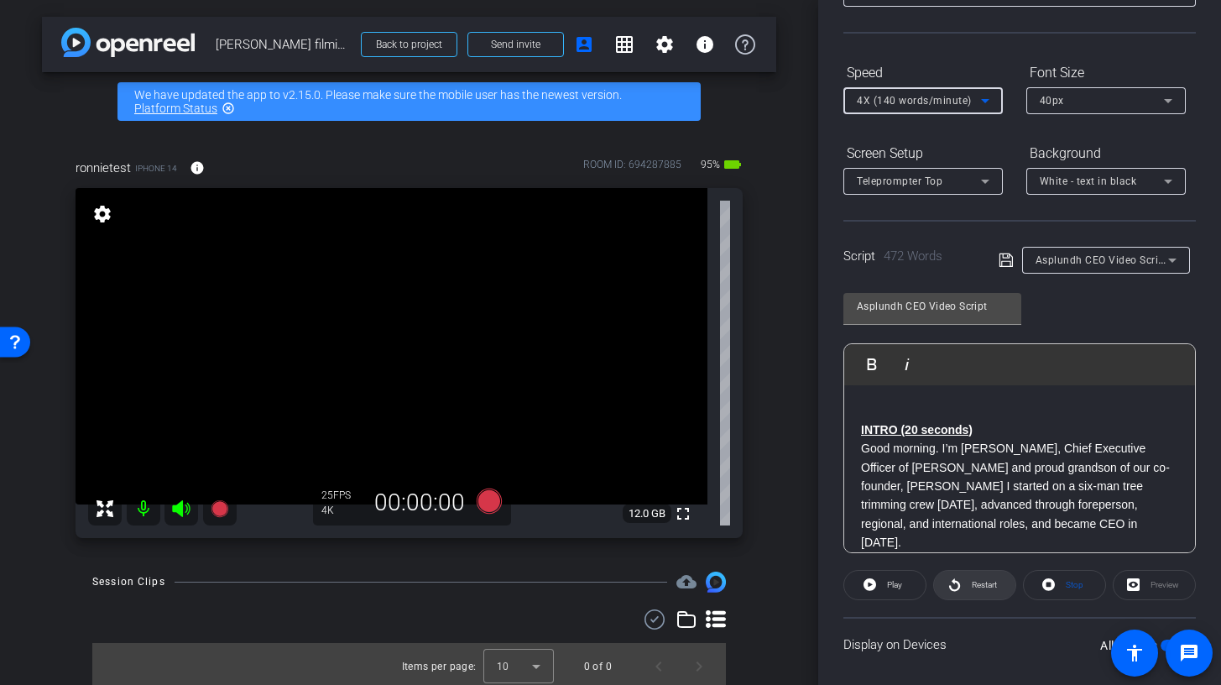
click at [962, 587] on span at bounding box center [974, 585] width 81 height 40
click at [880, 591] on span "Pause" at bounding box center [892, 584] width 27 height 23
click at [893, 591] on span "Play" at bounding box center [892, 584] width 19 height 23
click at [910, 589] on span at bounding box center [884, 585] width 83 height 40
click at [908, 591] on span at bounding box center [884, 585] width 81 height 40
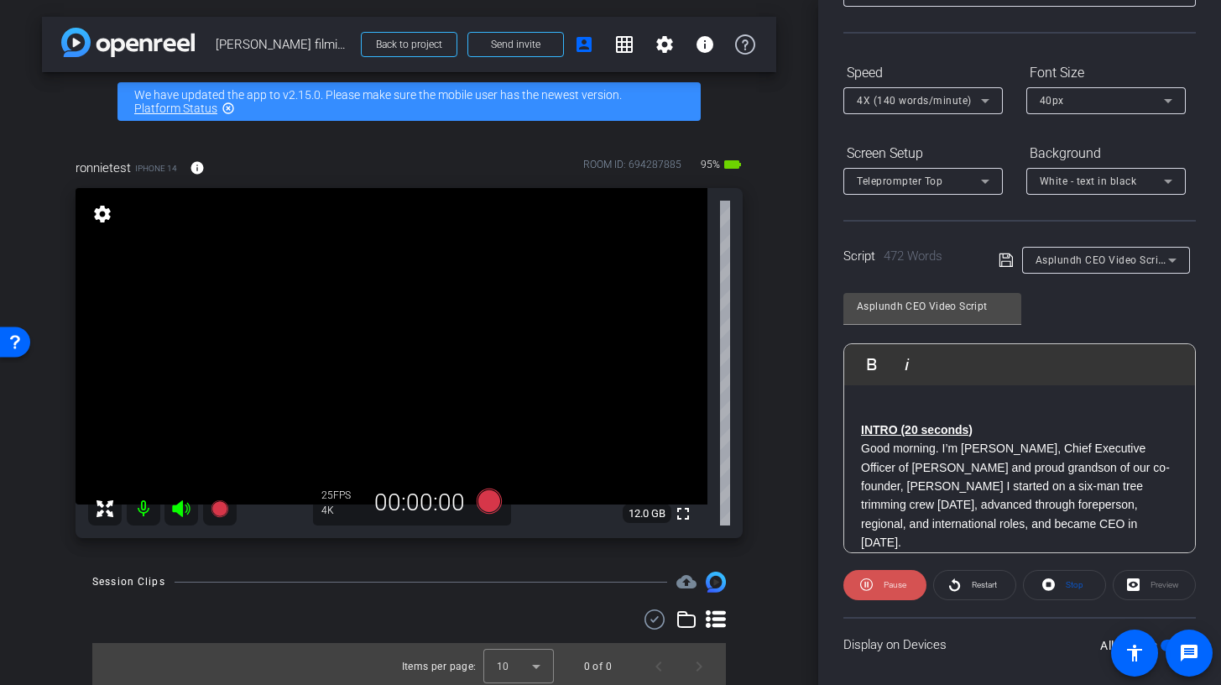
click at [901, 582] on span "Pause" at bounding box center [895, 584] width 23 height 9
click at [925, 102] on span "4X (140 words/minute)" at bounding box center [914, 101] width 115 height 12
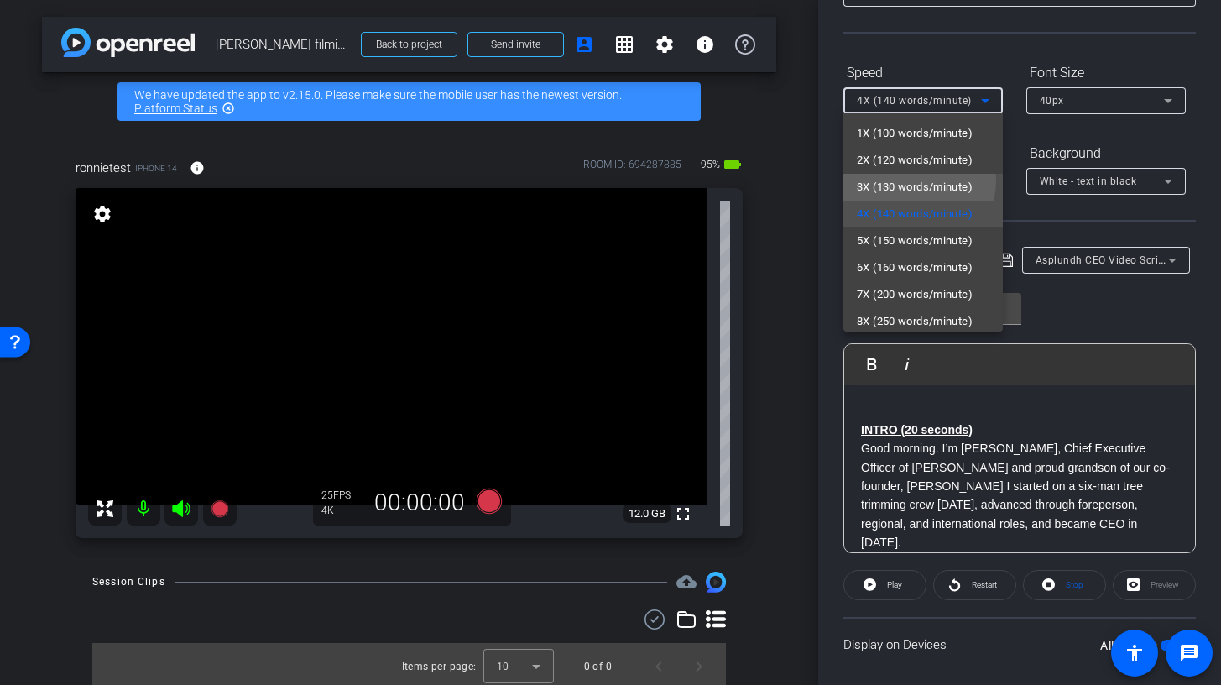
click at [917, 180] on span "3X (130 words/minute)" at bounding box center [915, 187] width 116 height 20
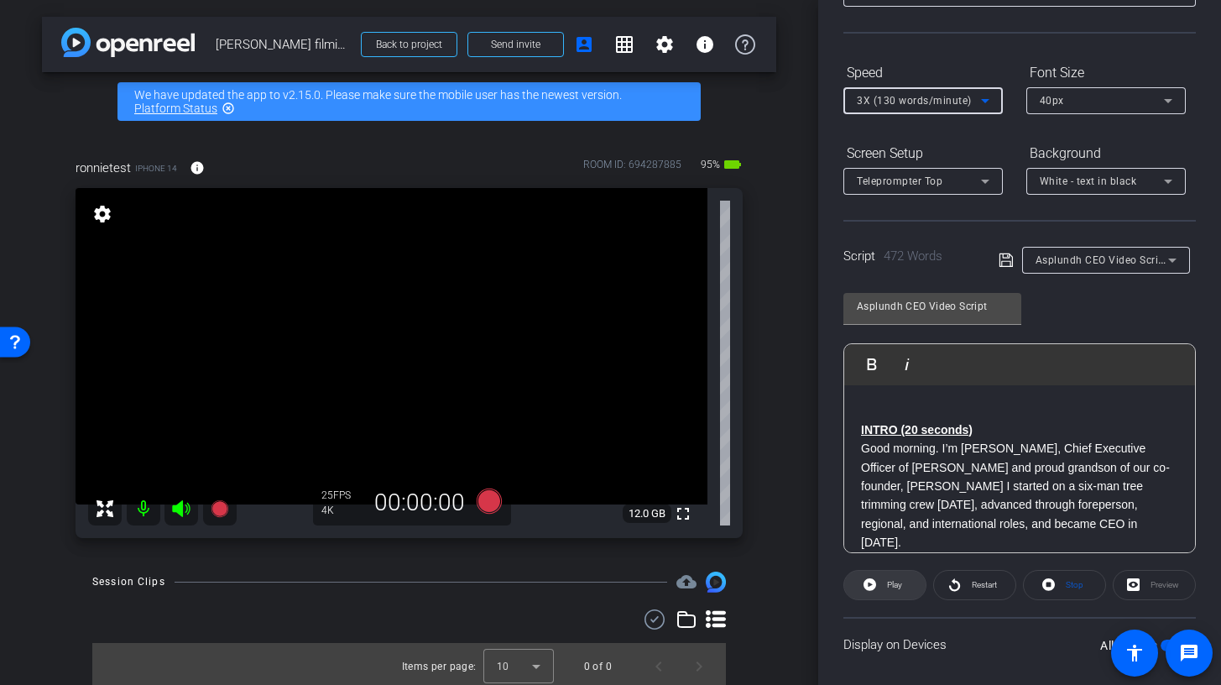
click at [864, 582] on icon at bounding box center [869, 584] width 13 height 13
click at [894, 597] on openreel-capture-teleprompter "Speed 3X (130 words/minute) Font Size 40px Screen Setup Teleprompter Top Backgr…" at bounding box center [1019, 410] width 352 height 703
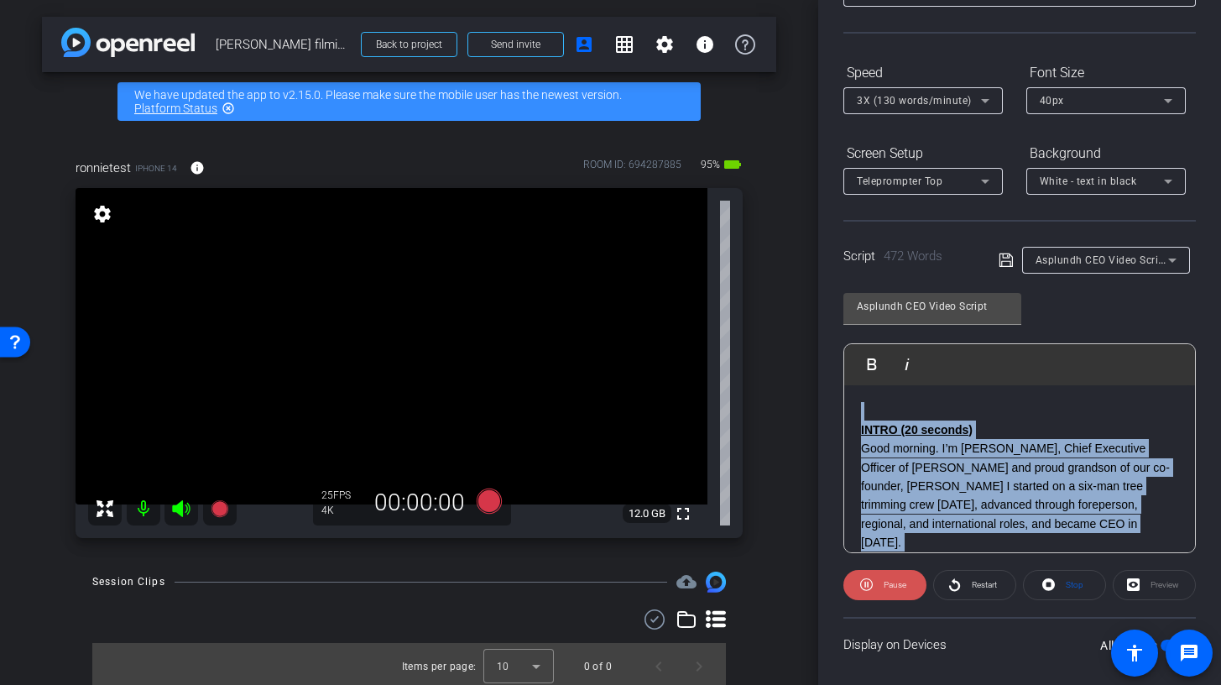
click at [894, 593] on span "Pause" at bounding box center [892, 584] width 27 height 23
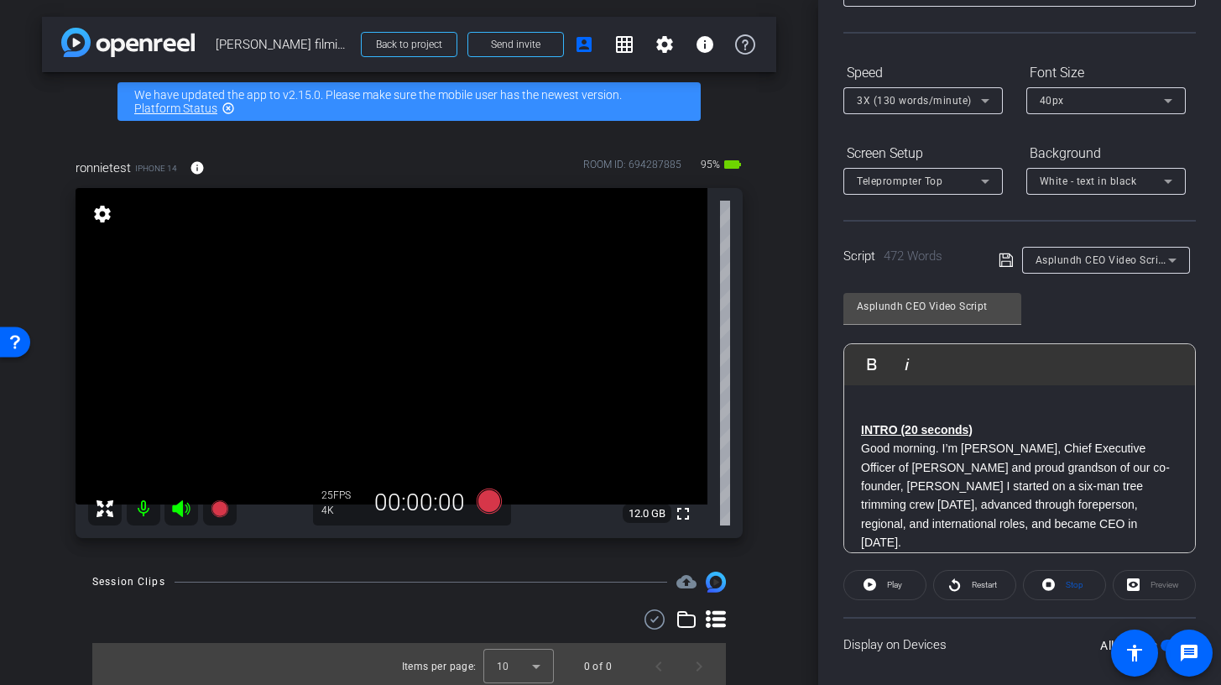
click at [996, 546] on p "Good morning. I’m Matt Asplundh, Chief Executive Officer of Asplundh and proud …" at bounding box center [1019, 495] width 317 height 112
click at [876, 590] on span at bounding box center [884, 585] width 81 height 40
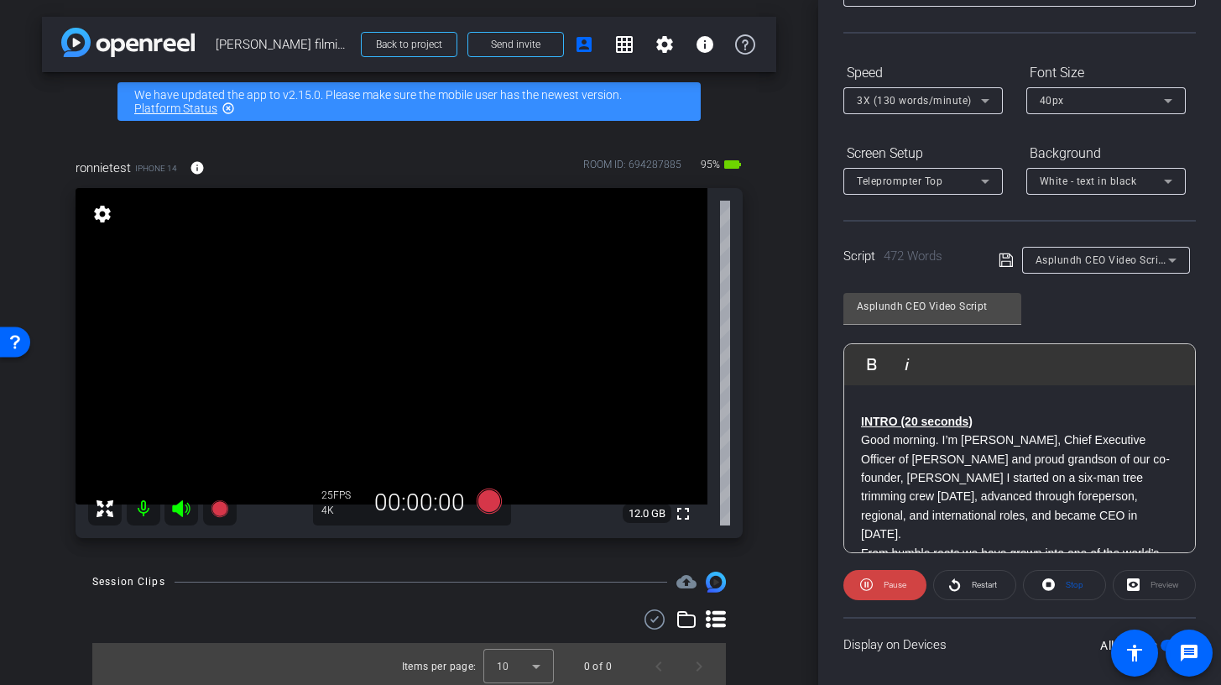
scroll to position [9, 0]
click at [881, 582] on span "Pause" at bounding box center [892, 584] width 27 height 23
click at [883, 582] on span "Play" at bounding box center [892, 584] width 19 height 23
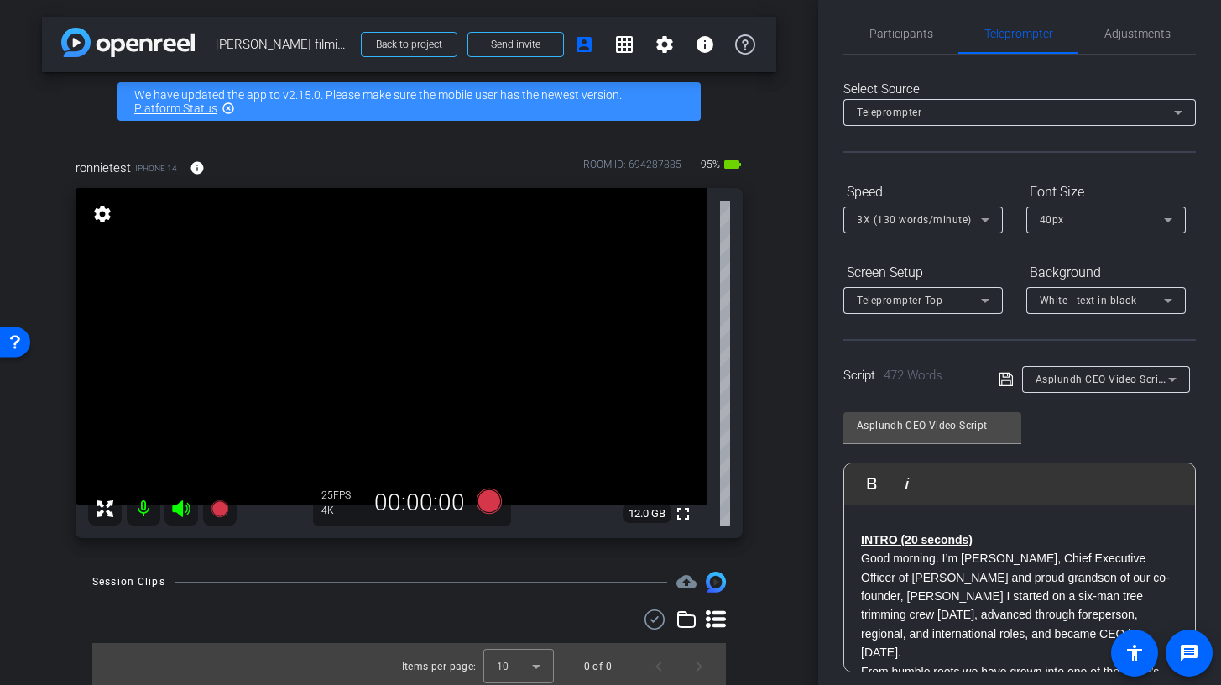
scroll to position [0, 0]
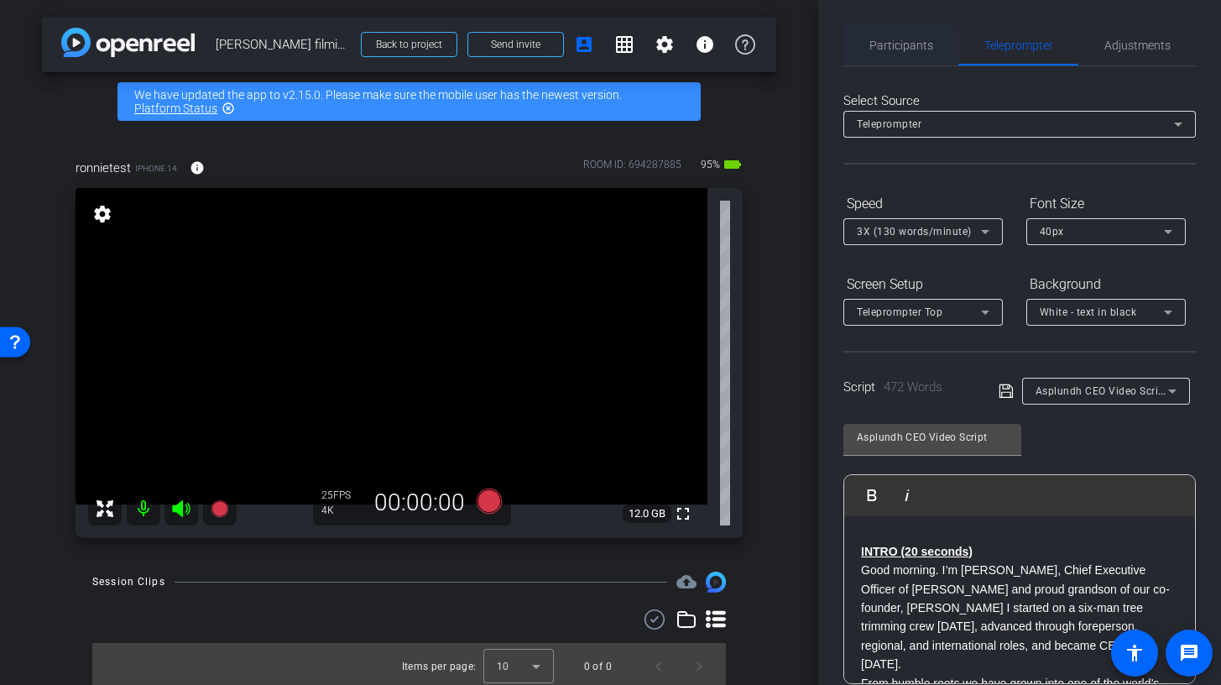
click at [910, 46] on span "Participants" at bounding box center [901, 45] width 64 height 12
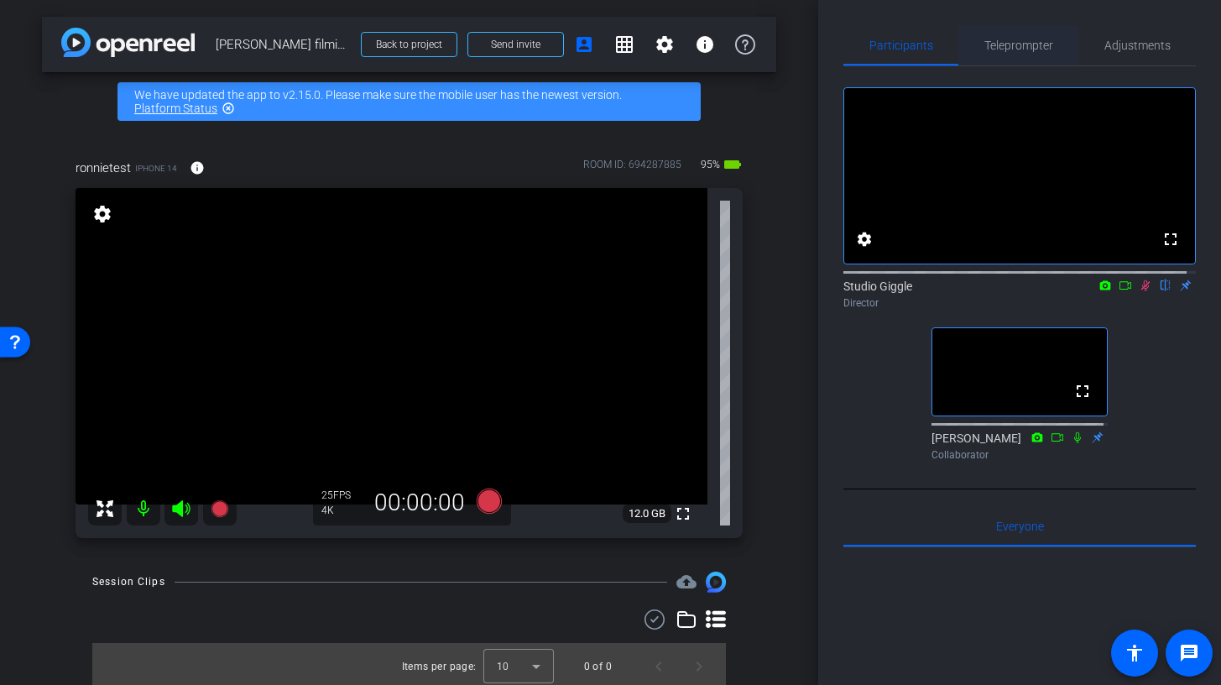
click at [1022, 48] on span "Teleprompter" at bounding box center [1018, 45] width 69 height 12
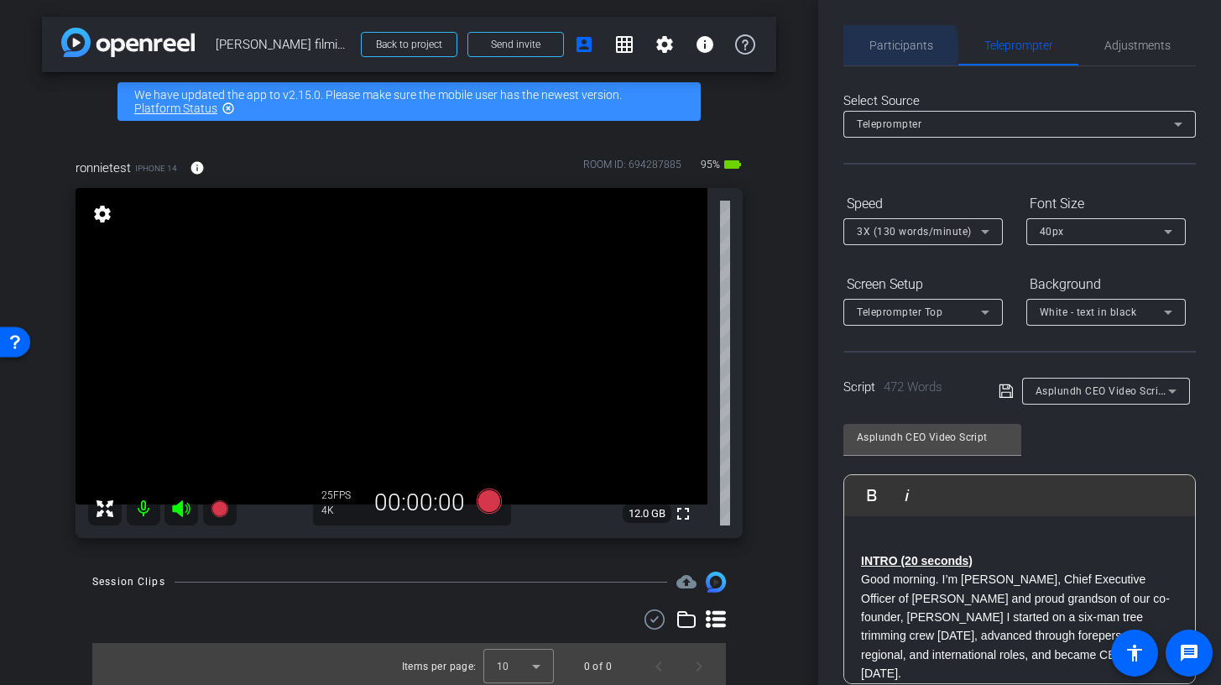
click at [892, 49] on span "Participants" at bounding box center [901, 45] width 64 height 12
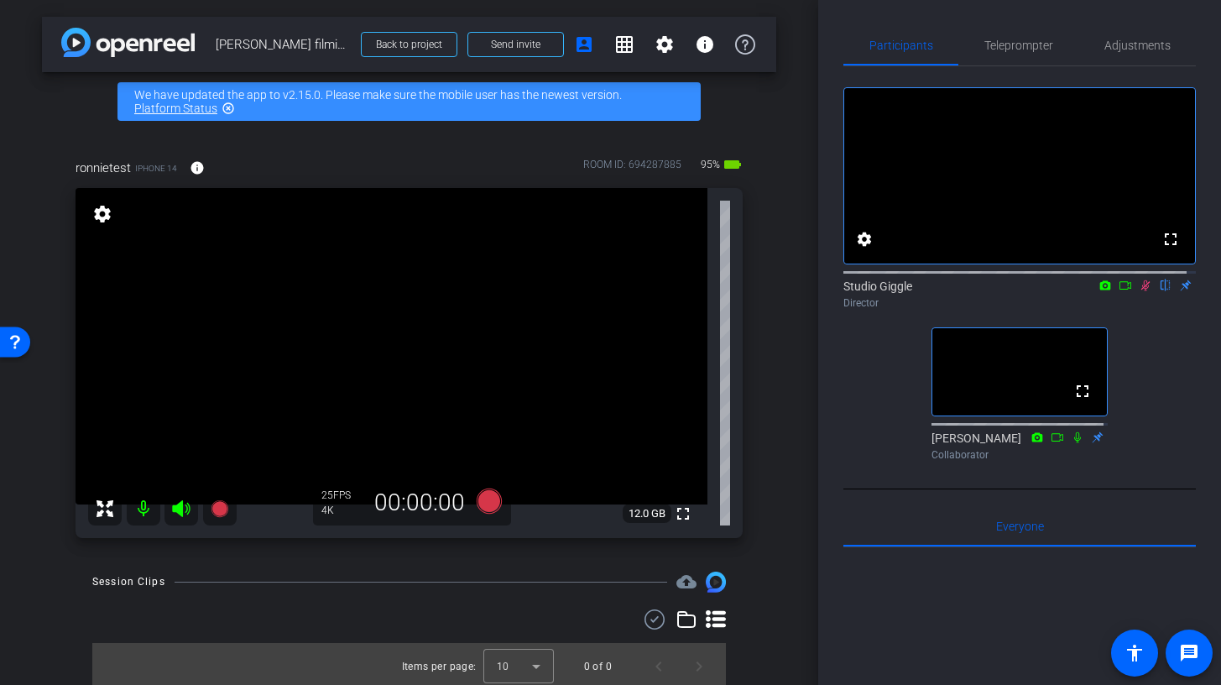
click at [1141, 291] on icon at bounding box center [1145, 285] width 9 height 11
click at [1142, 46] on span "Adjustments" at bounding box center [1137, 45] width 66 height 12
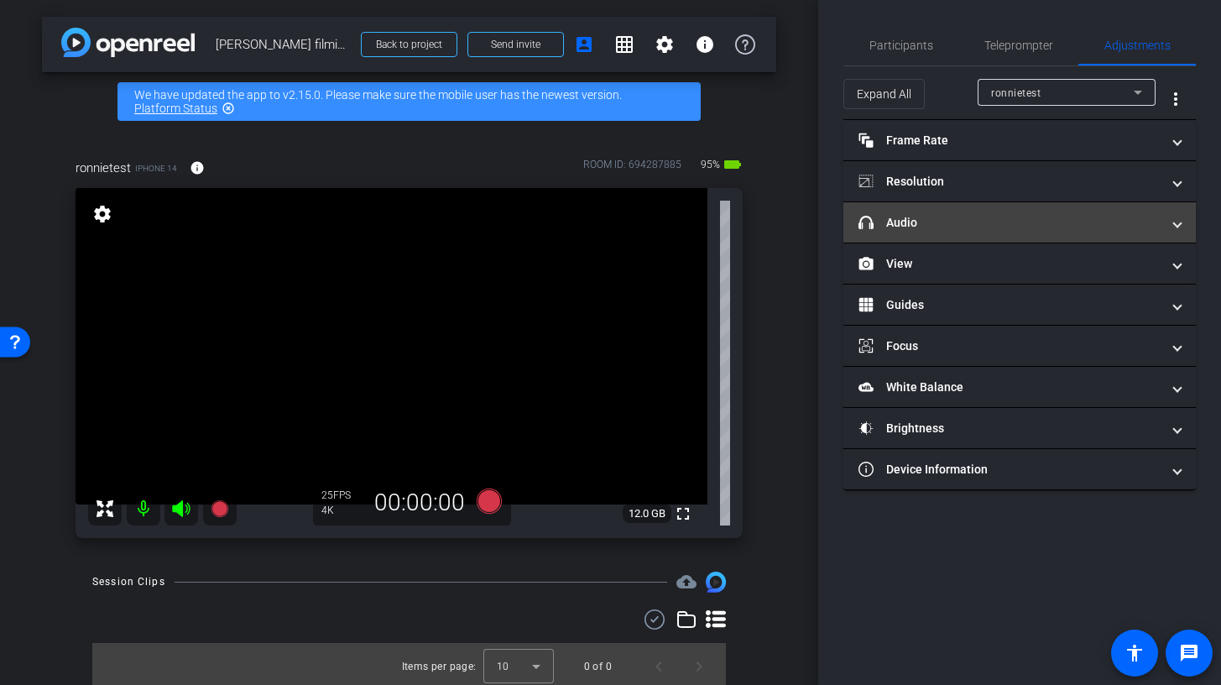
click at [932, 221] on mat-panel-title "headphone icon Audio" at bounding box center [1009, 223] width 302 height 18
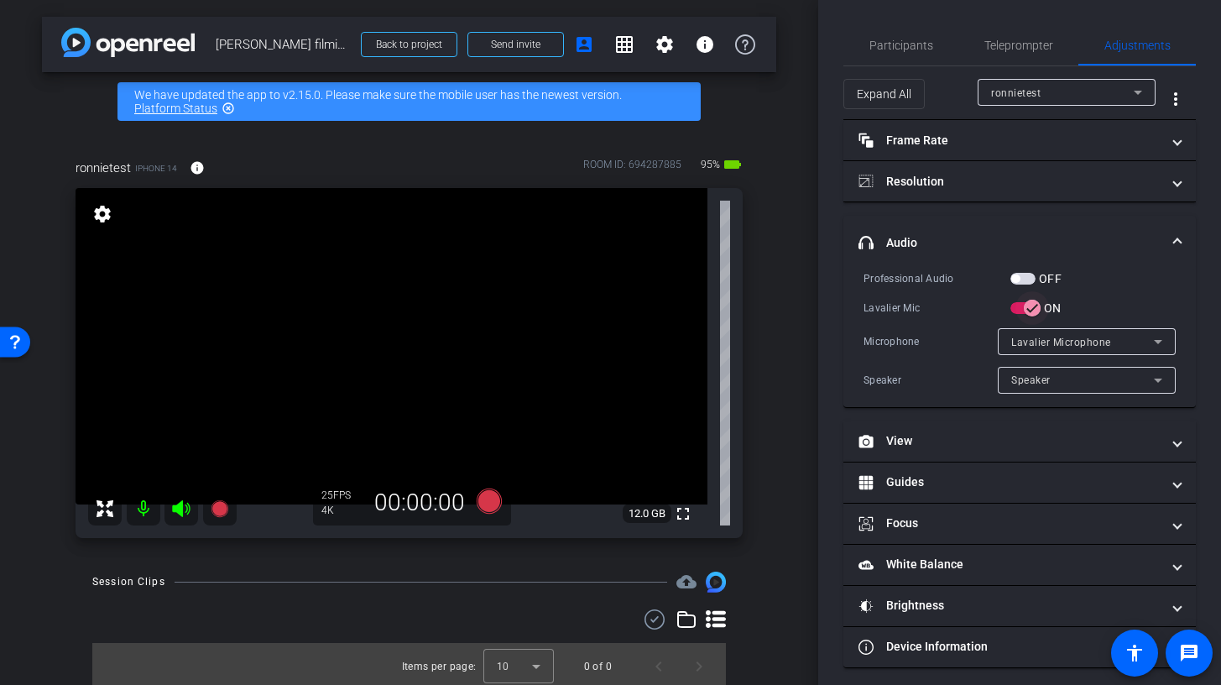
click at [1034, 313] on icon "button" at bounding box center [1032, 307] width 15 height 15
click at [917, 50] on span "Participants" at bounding box center [901, 45] width 64 height 12
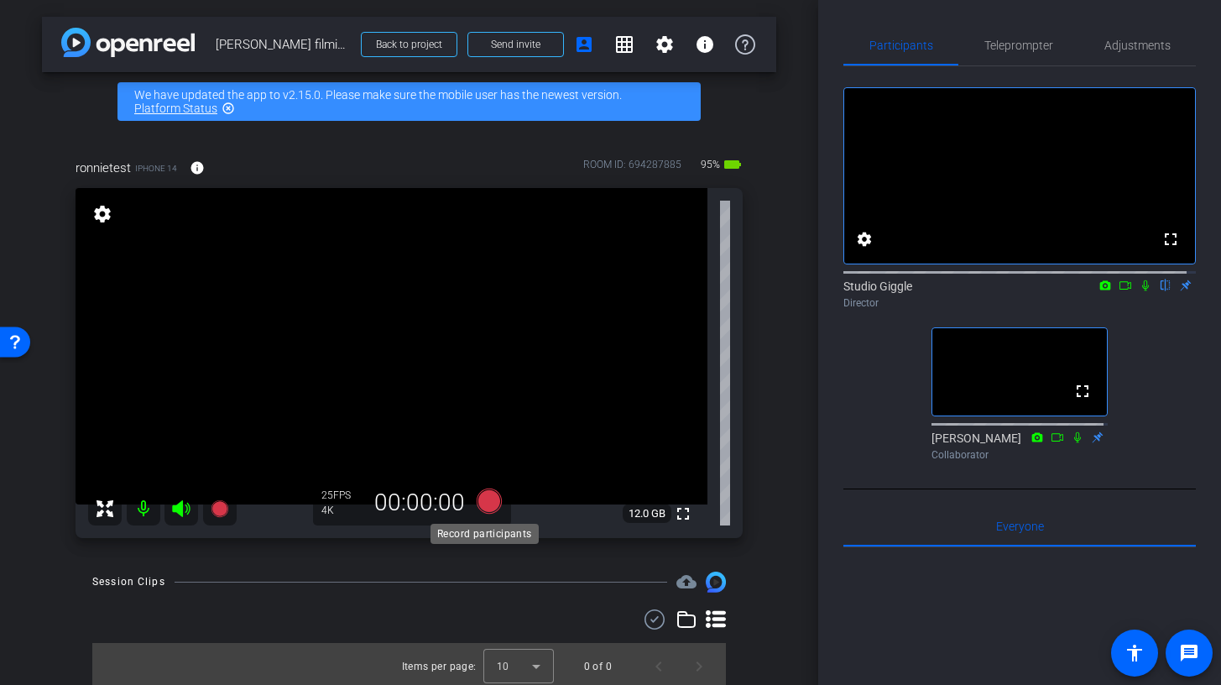
click at [488, 500] on icon at bounding box center [488, 500] width 25 height 25
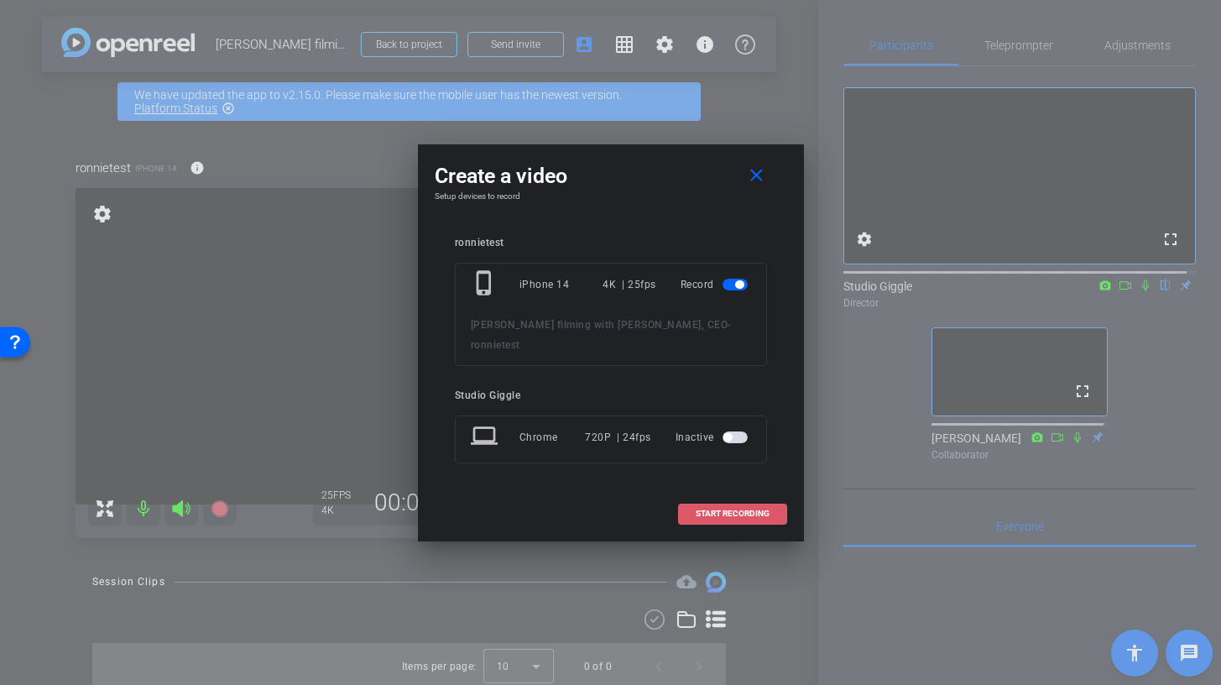
click at [733, 509] on span "START RECORDING" at bounding box center [733, 513] width 74 height 8
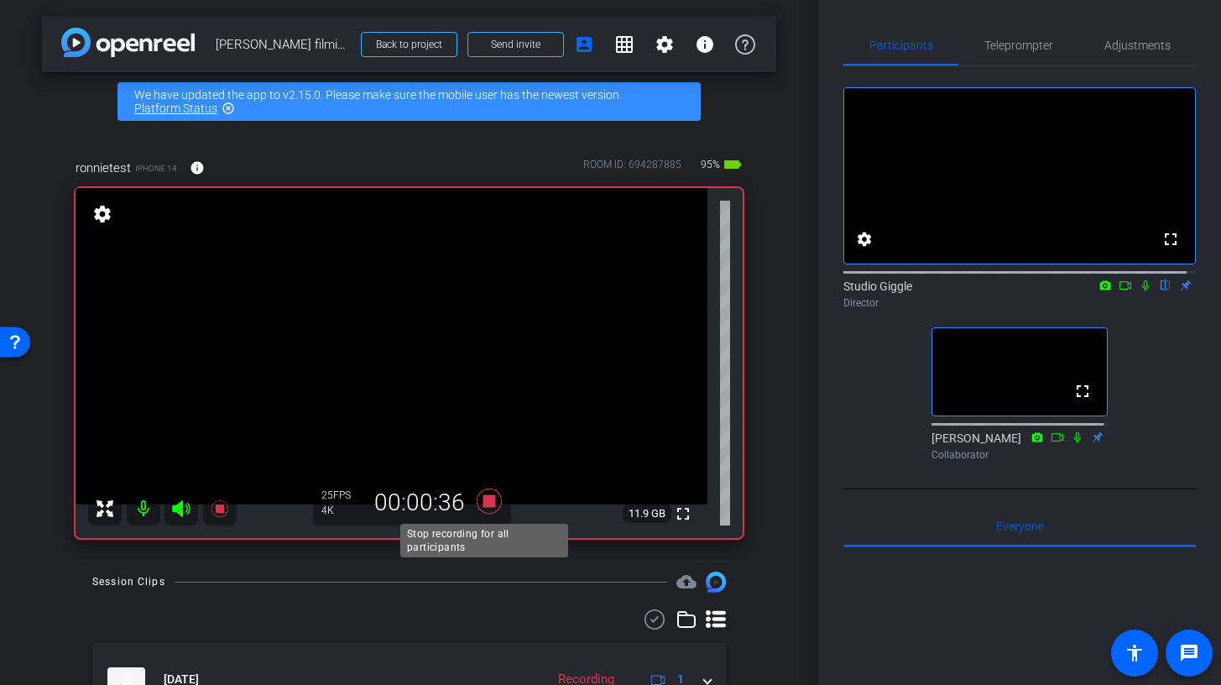
click at [486, 503] on icon at bounding box center [488, 500] width 25 height 25
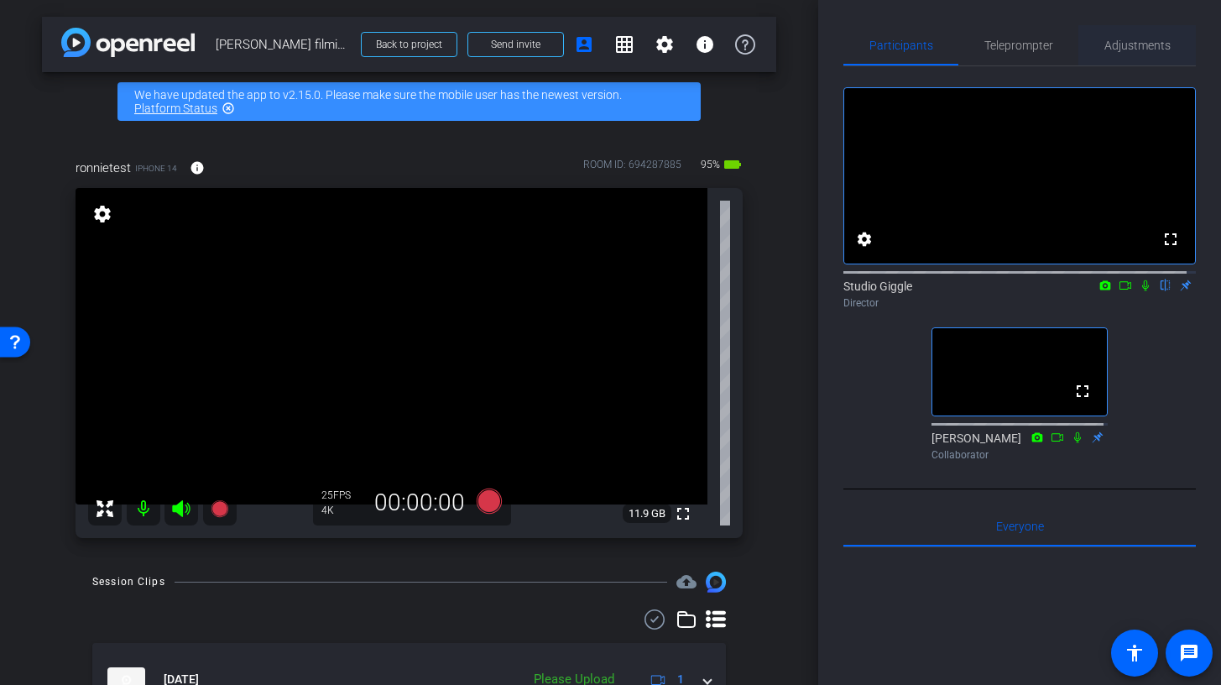
click at [1123, 39] on span "Adjustments" at bounding box center [1137, 45] width 66 height 12
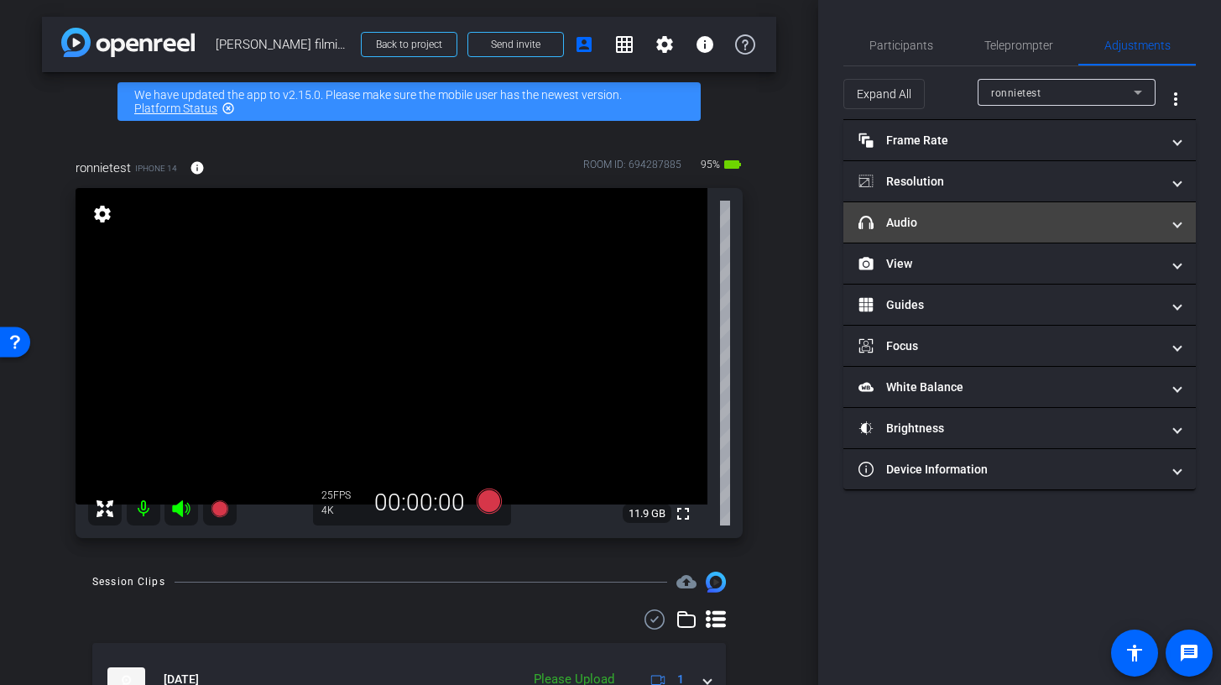
click at [972, 225] on mat-panel-title "headphone icon Audio" at bounding box center [1009, 223] width 302 height 18
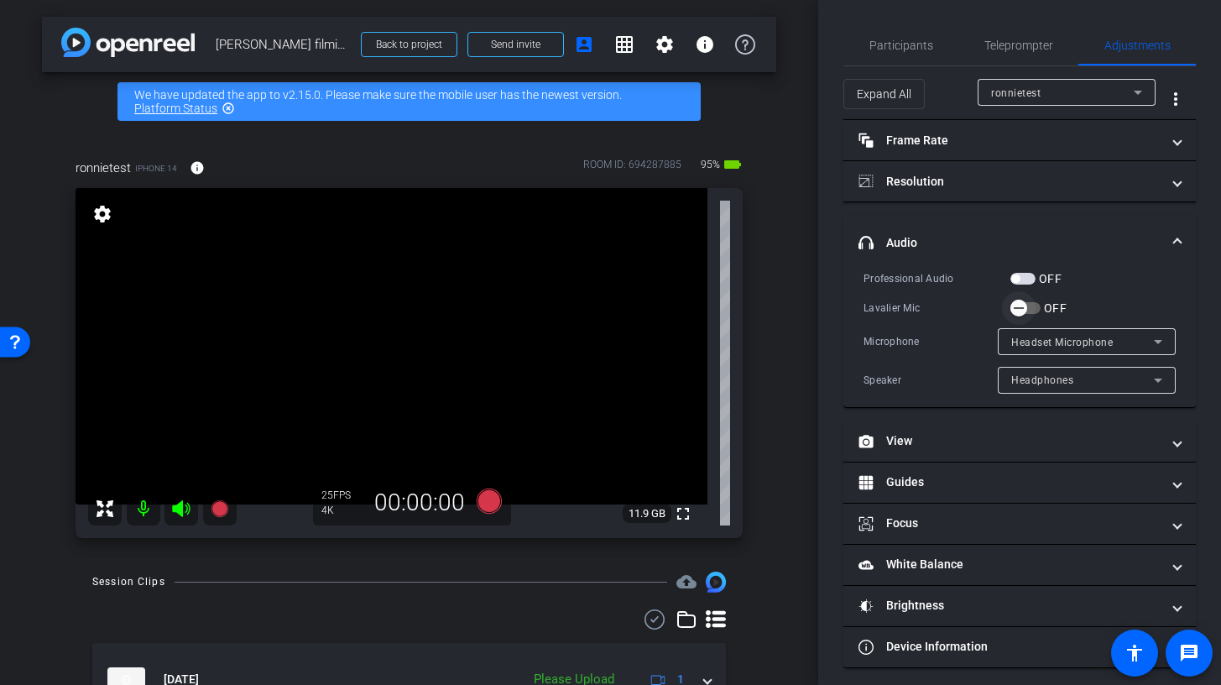
click at [1017, 312] on icon "button" at bounding box center [1018, 307] width 15 height 15
click at [1039, 313] on icon "button" at bounding box center [1032, 307] width 15 height 15
click at [929, 47] on span "Participants" at bounding box center [901, 45] width 64 height 12
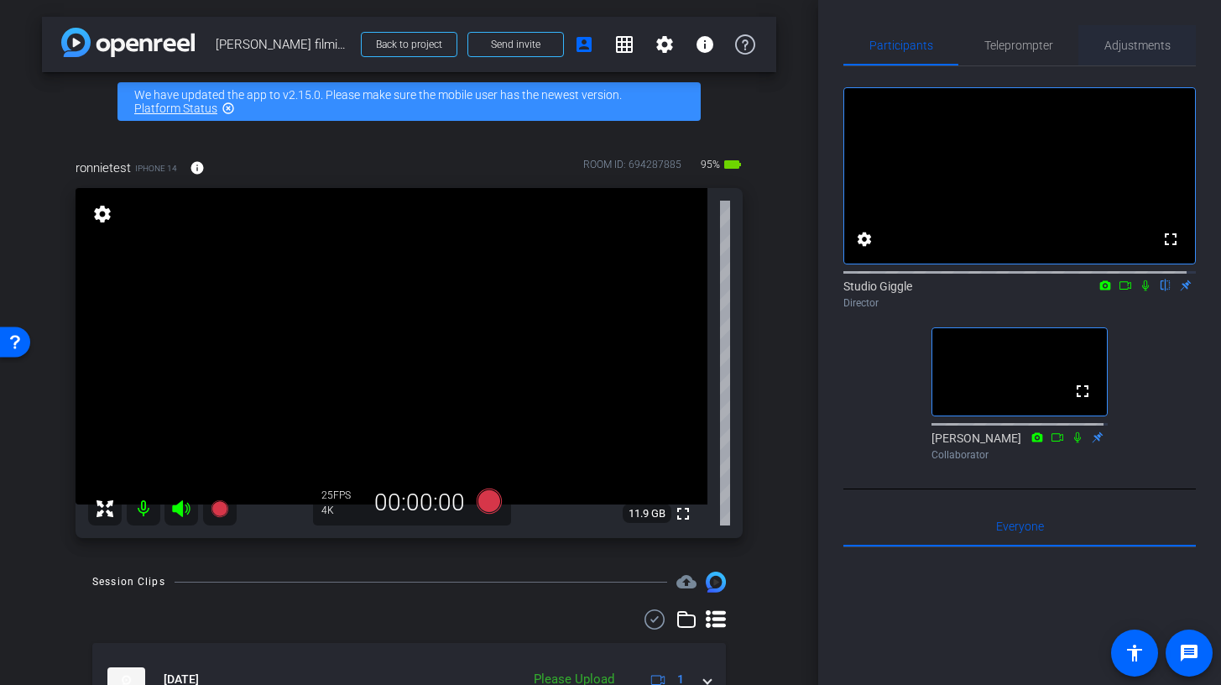
click at [1106, 44] on span "Adjustments" at bounding box center [1137, 45] width 66 height 12
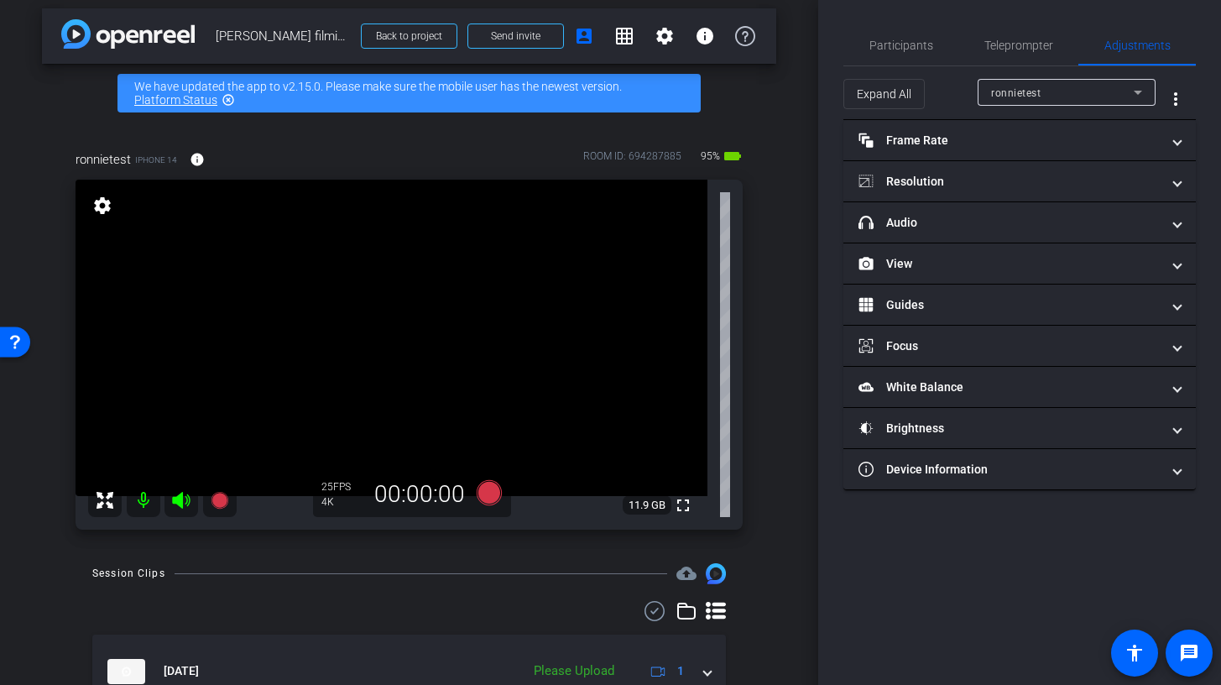
scroll to position [22, 0]
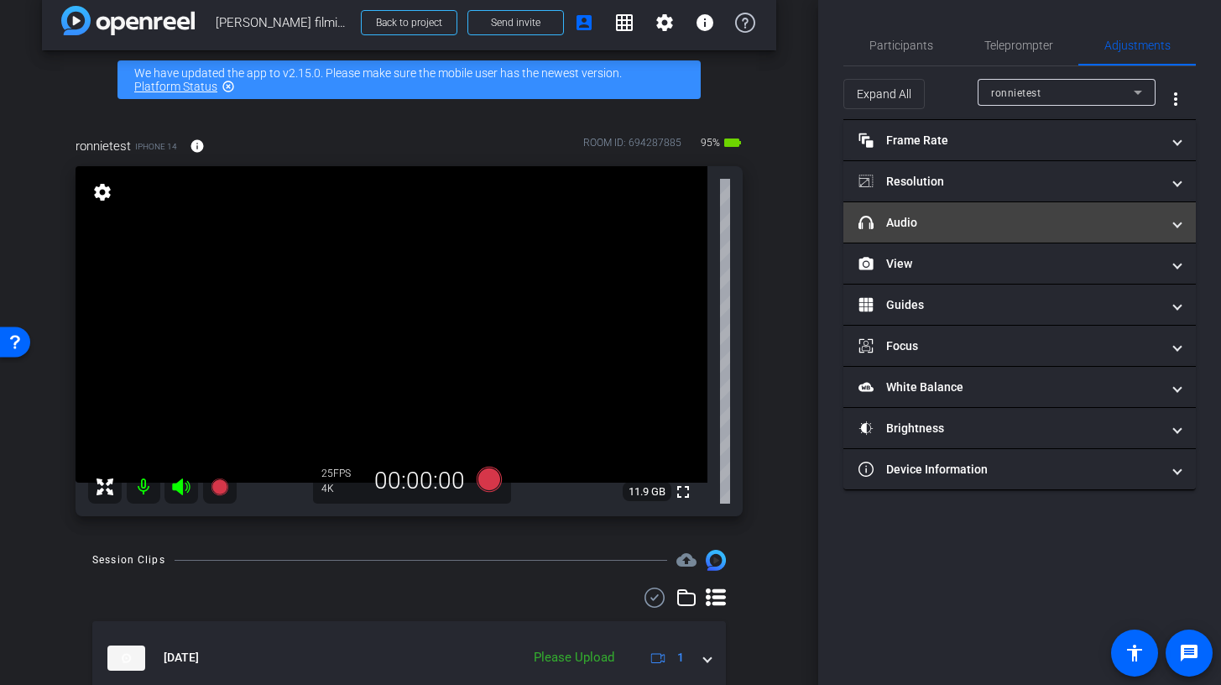
click at [963, 229] on mat-panel-title "headphone icon Audio" at bounding box center [1009, 223] width 302 height 18
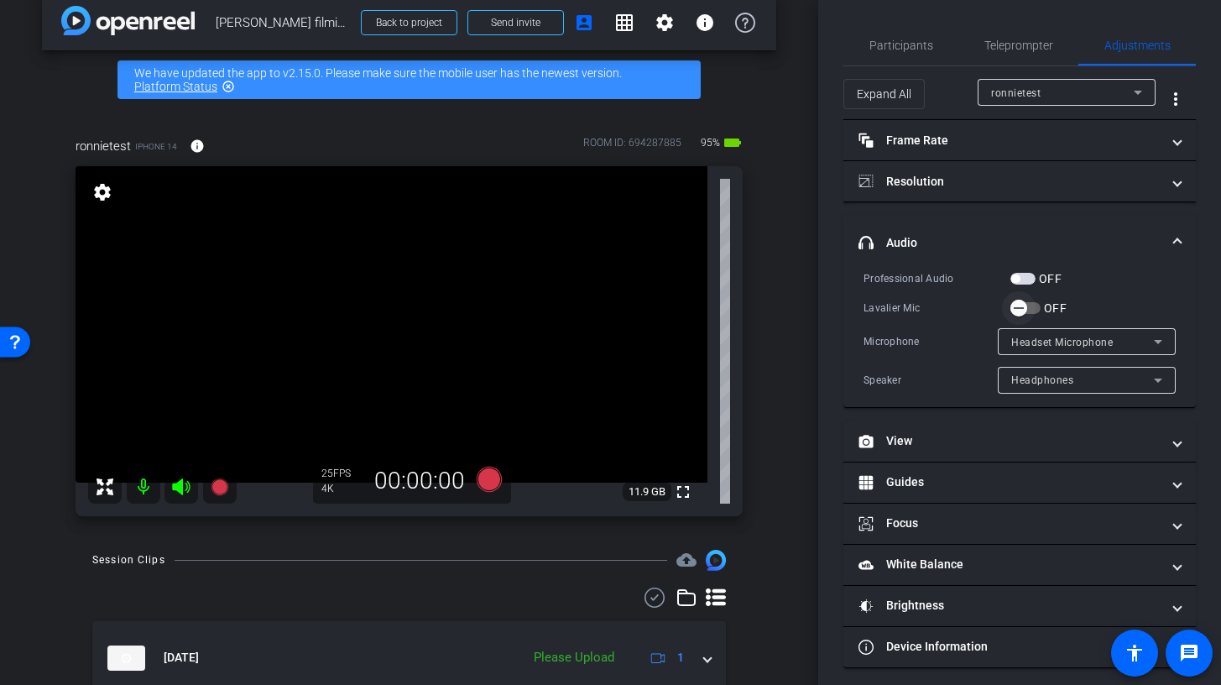
click at [1026, 310] on span "button" at bounding box center [1018, 308] width 17 height 17
click at [898, 44] on span "Participants" at bounding box center [901, 45] width 64 height 12
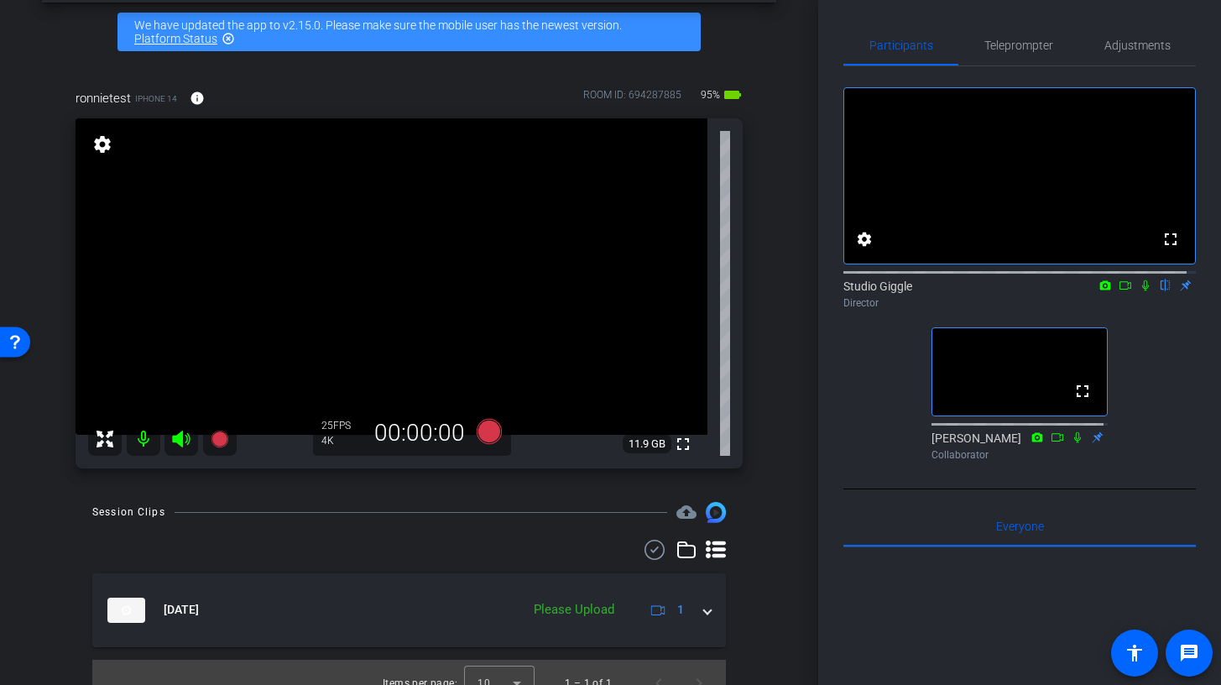
scroll to position [91, 0]
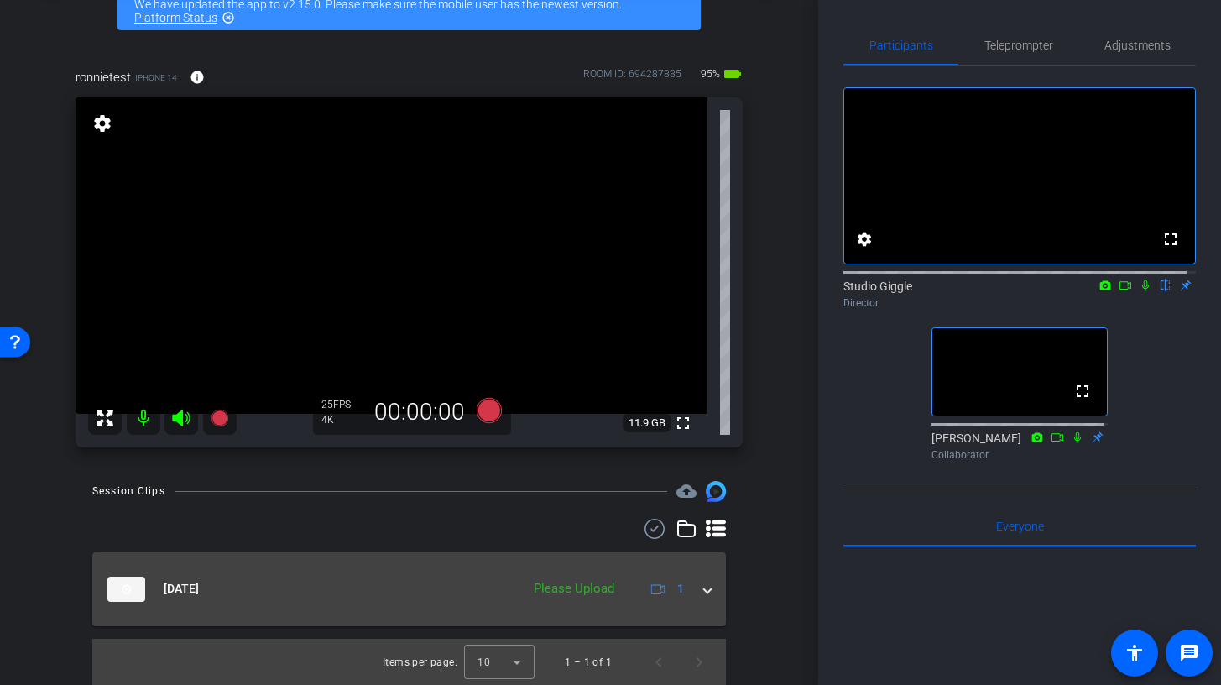
click at [704, 586] on span at bounding box center [707, 589] width 7 height 18
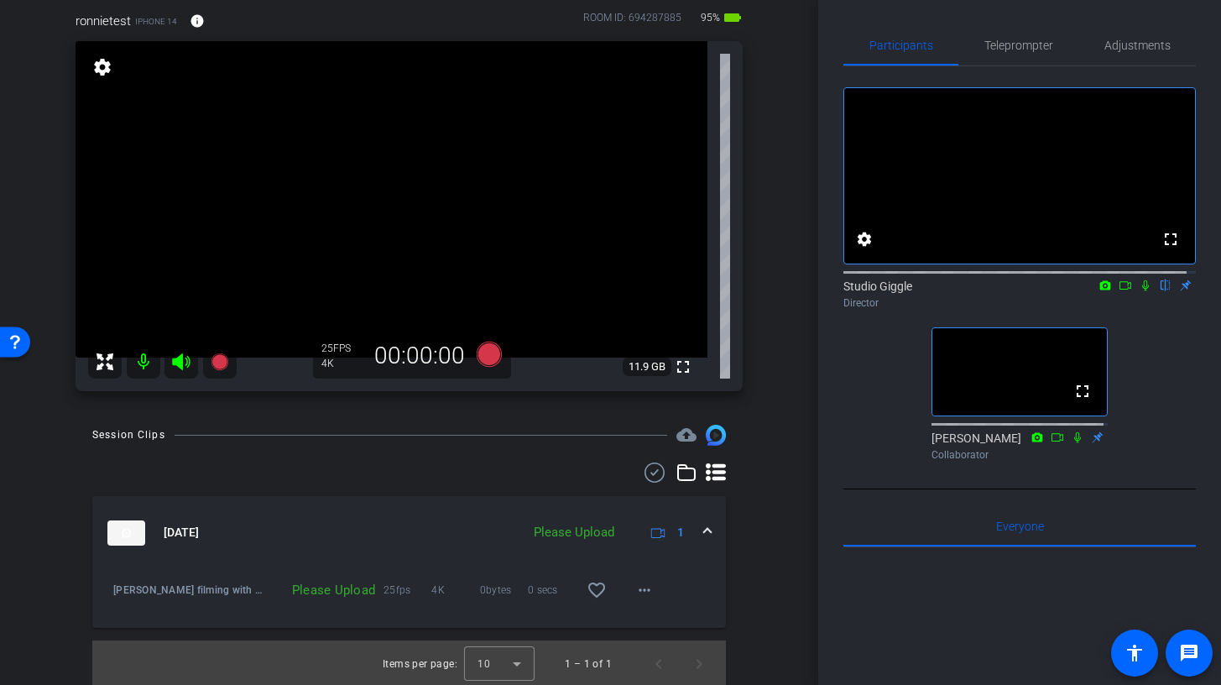
scroll to position [149, 0]
click at [566, 535] on div "Please Upload" at bounding box center [573, 529] width 97 height 19
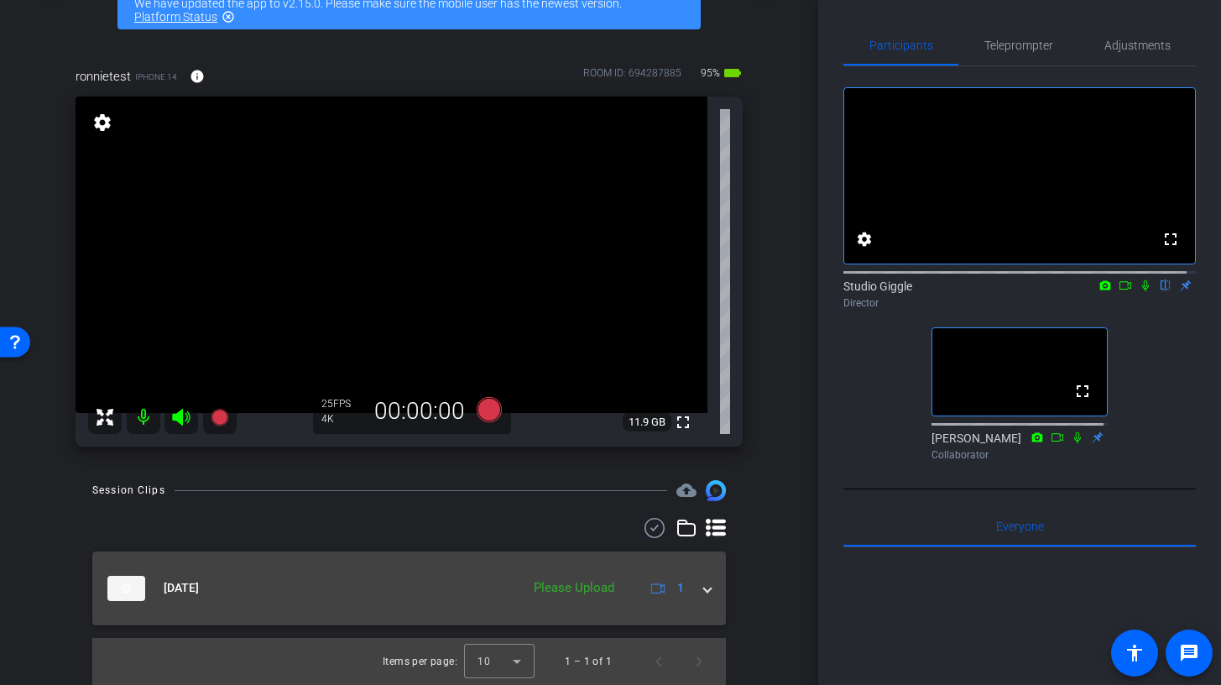
scroll to position [91, 0]
click at [651, 592] on icon at bounding box center [658, 588] width 14 height 10
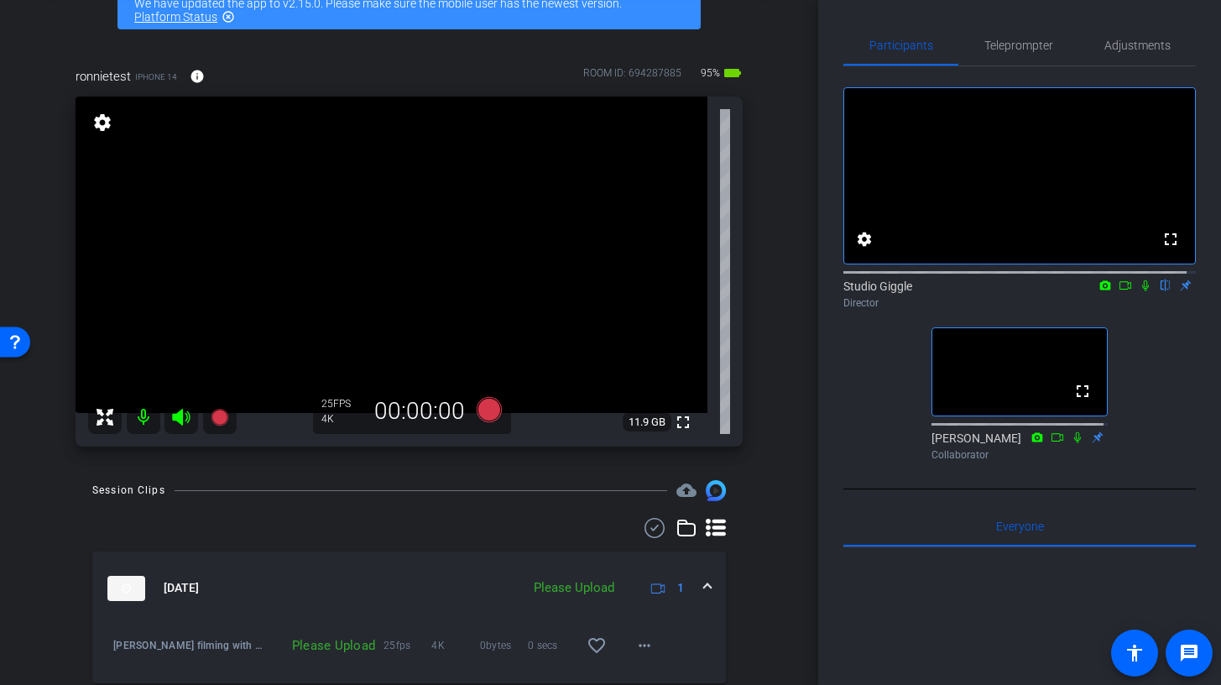
scroll to position [149, 0]
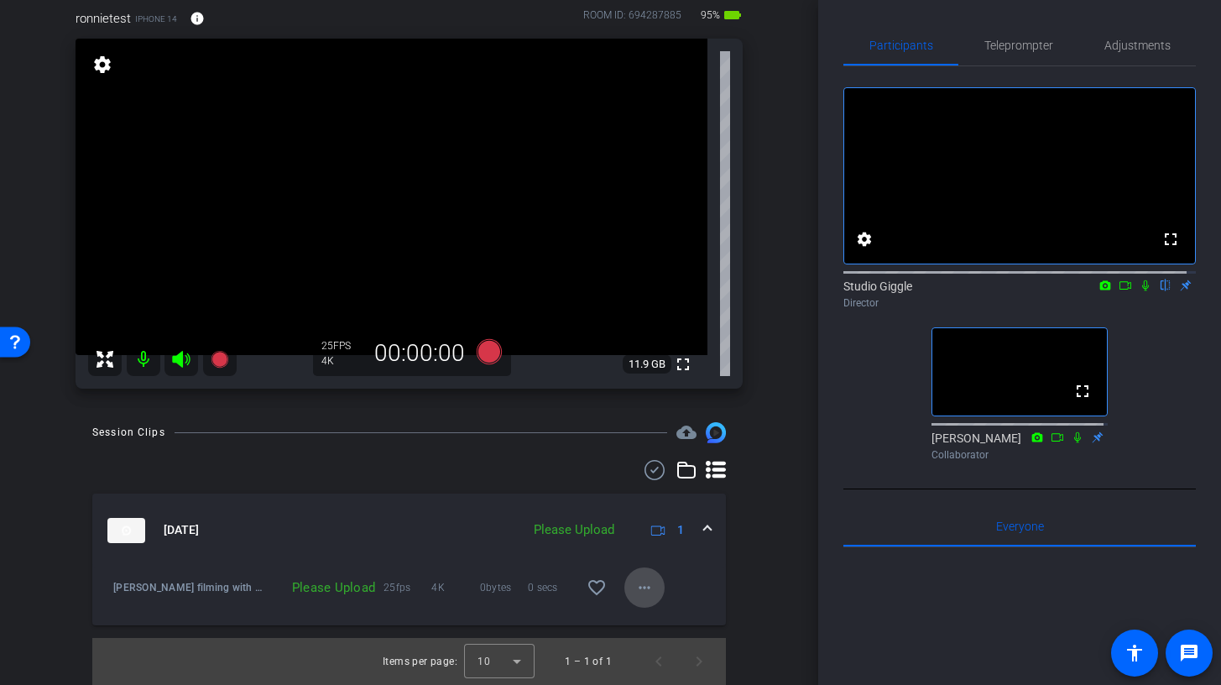
click at [648, 597] on span at bounding box center [644, 587] width 40 height 40
click at [429, 529] on div at bounding box center [610, 342] width 1221 height 685
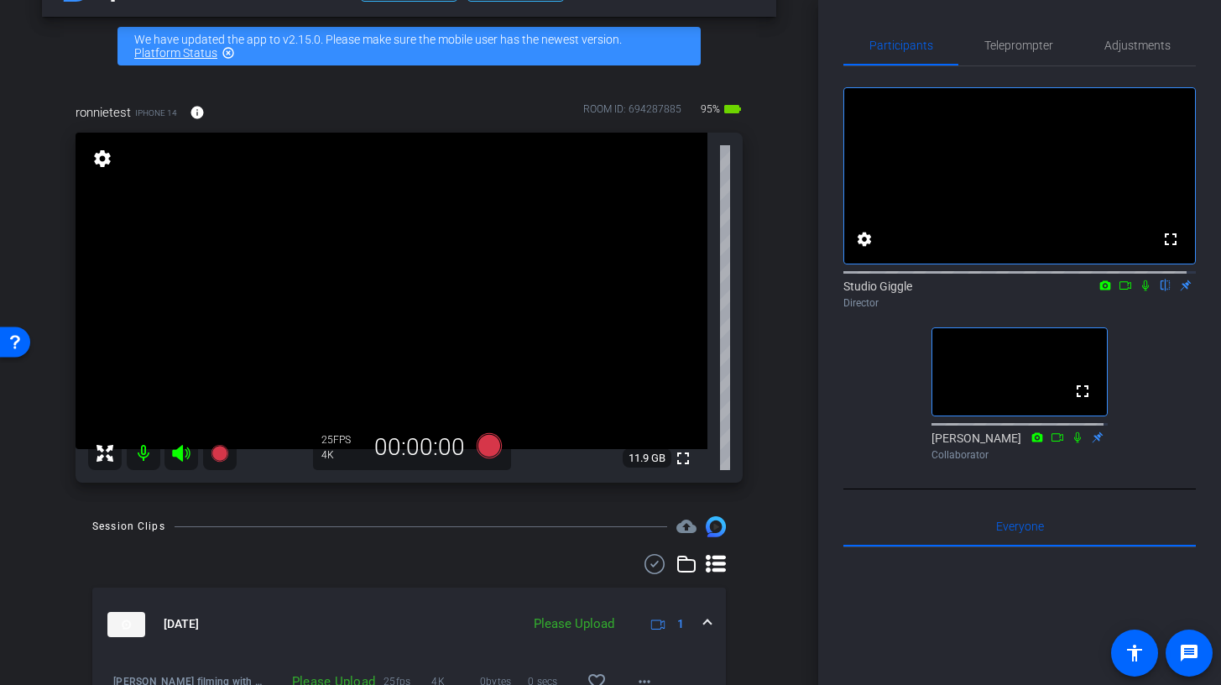
scroll to position [90, 0]
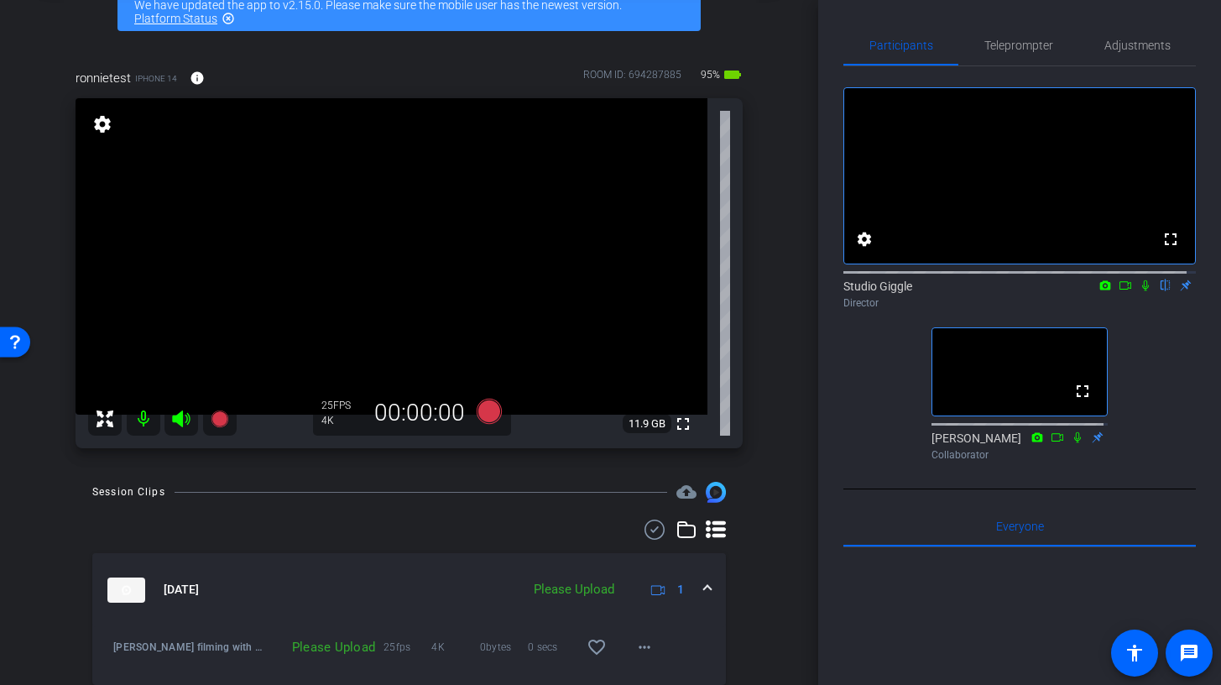
click at [136, 587] on img at bounding box center [126, 589] width 38 height 25
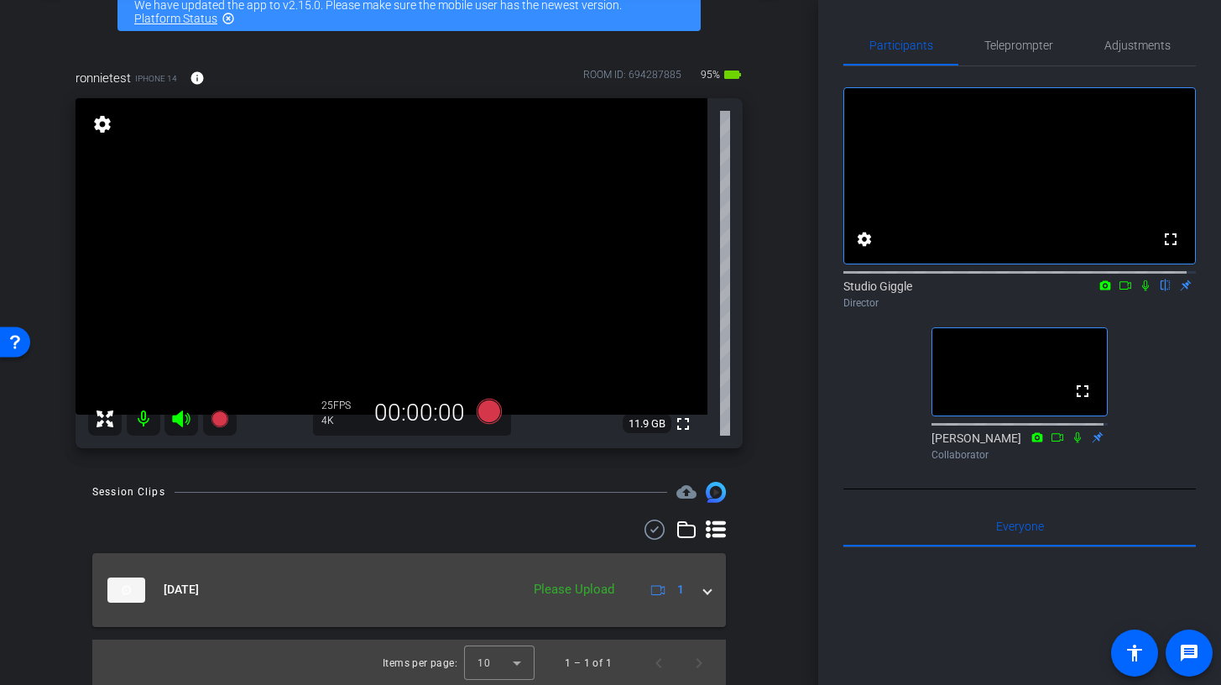
click at [136, 587] on img at bounding box center [126, 589] width 38 height 25
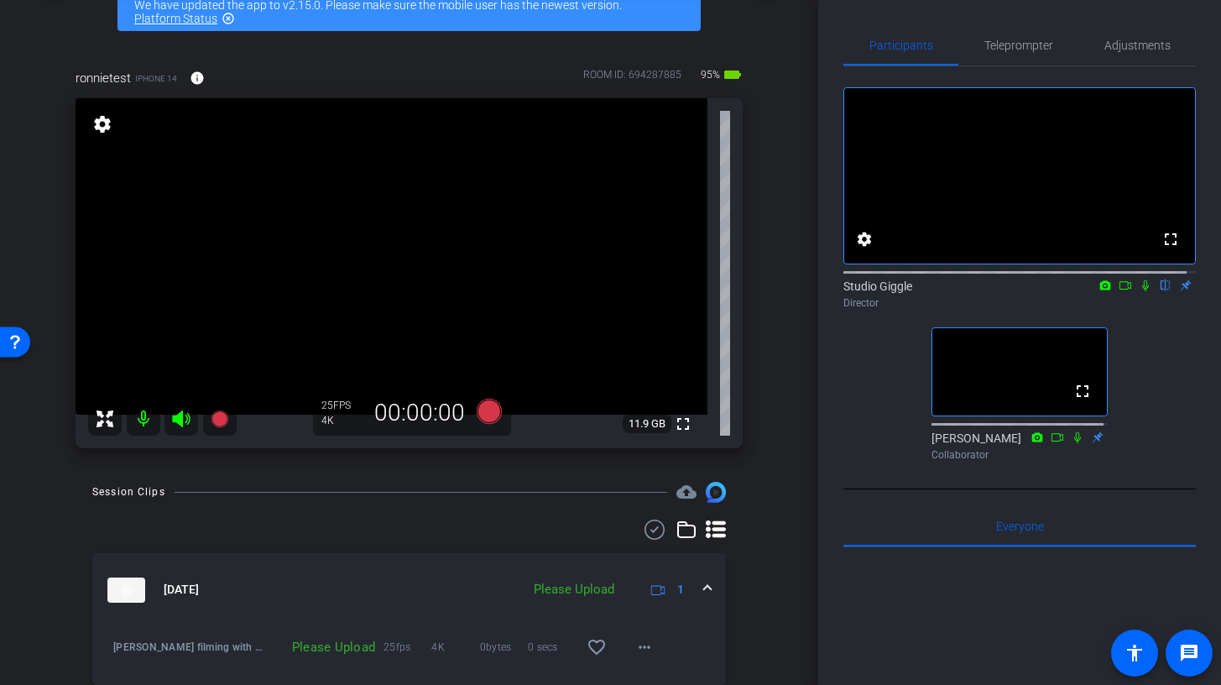
click at [136, 587] on img at bounding box center [126, 589] width 38 height 25
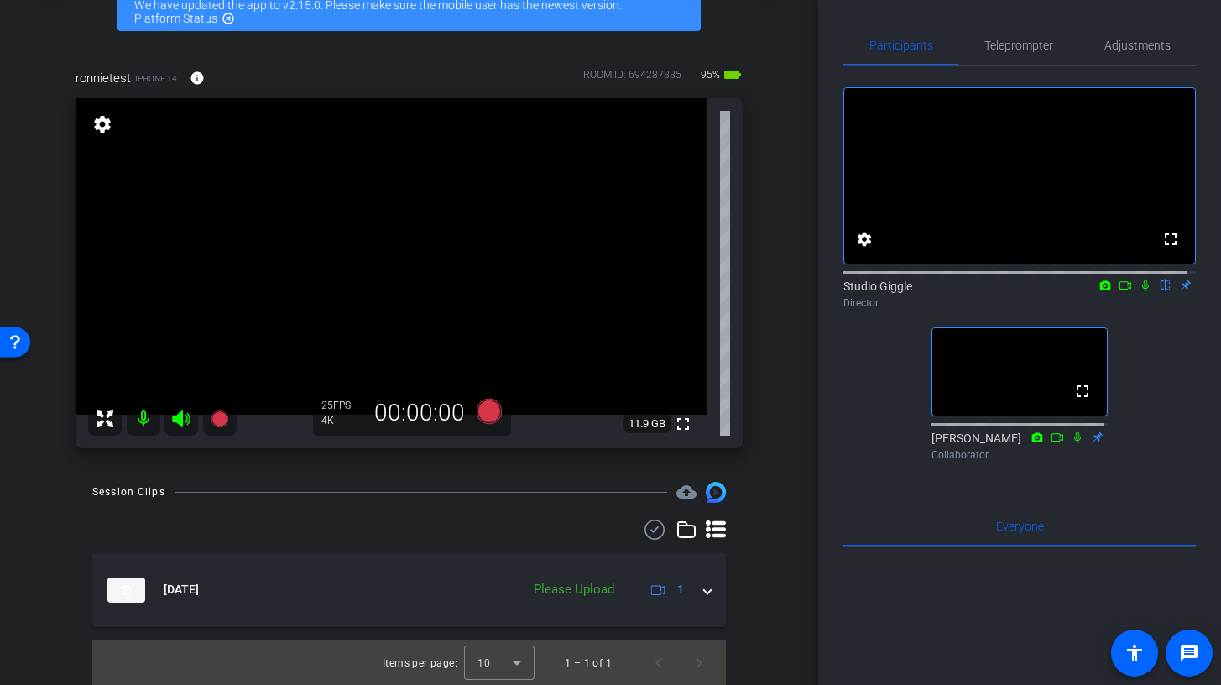
click at [706, 532] on icon at bounding box center [716, 529] width 20 height 20
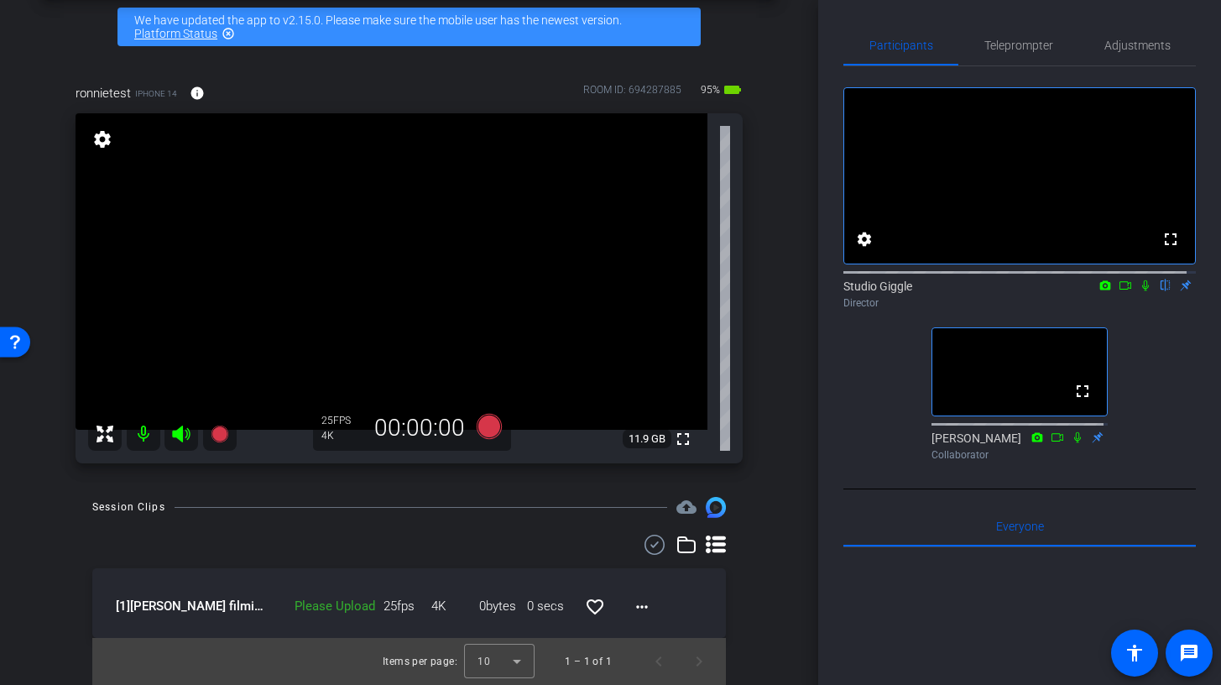
click at [706, 540] on icon at bounding box center [716, 545] width 20 height 20
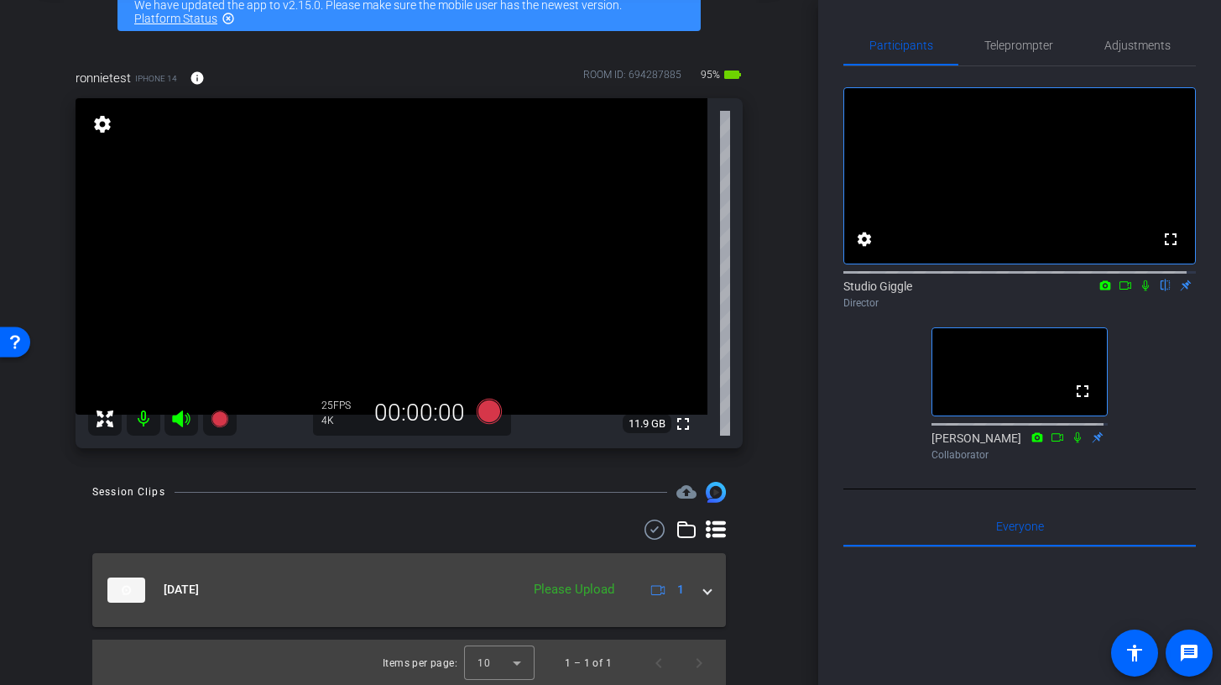
click at [653, 593] on icon at bounding box center [658, 589] width 14 height 14
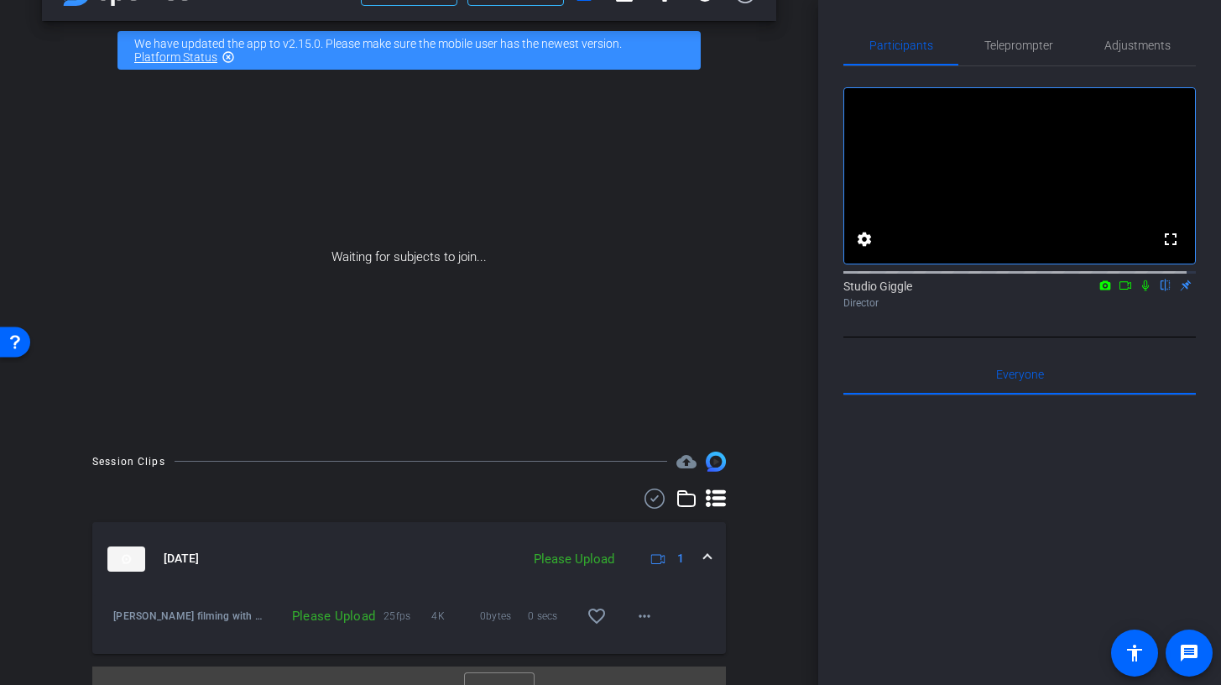
scroll to position [80, 0]
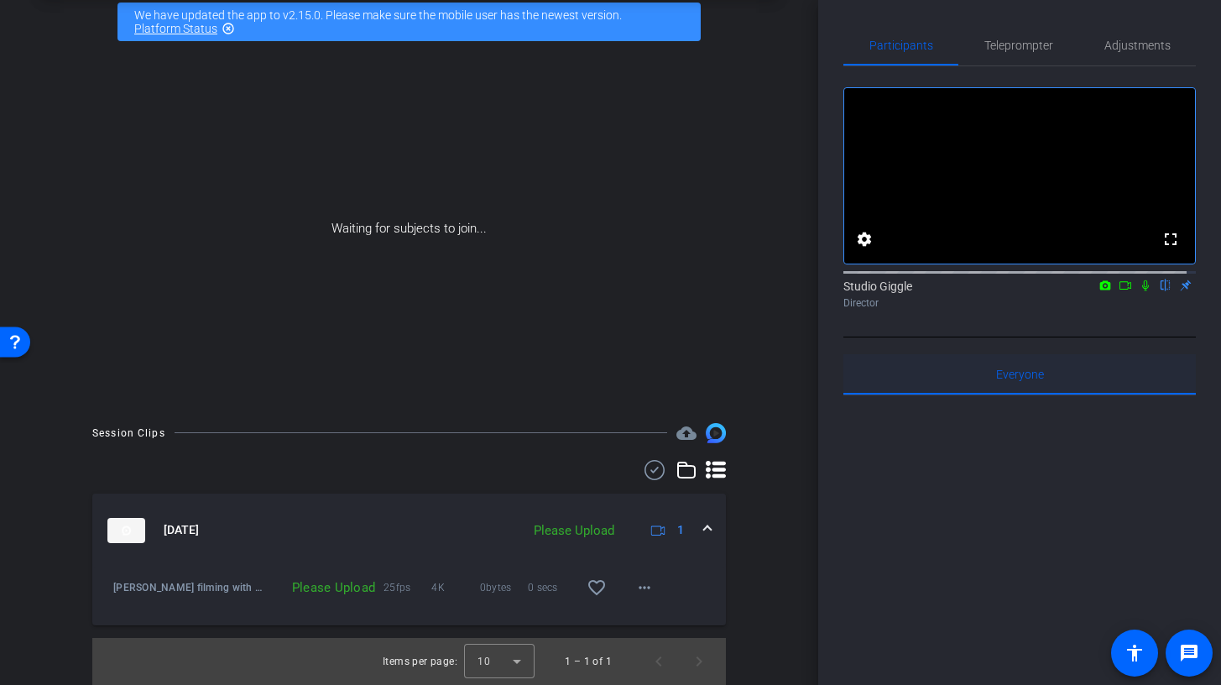
click at [893, 389] on div "Everyone 0" at bounding box center [1019, 374] width 352 height 40
click at [1031, 45] on span "Teleprompter" at bounding box center [1018, 45] width 69 height 12
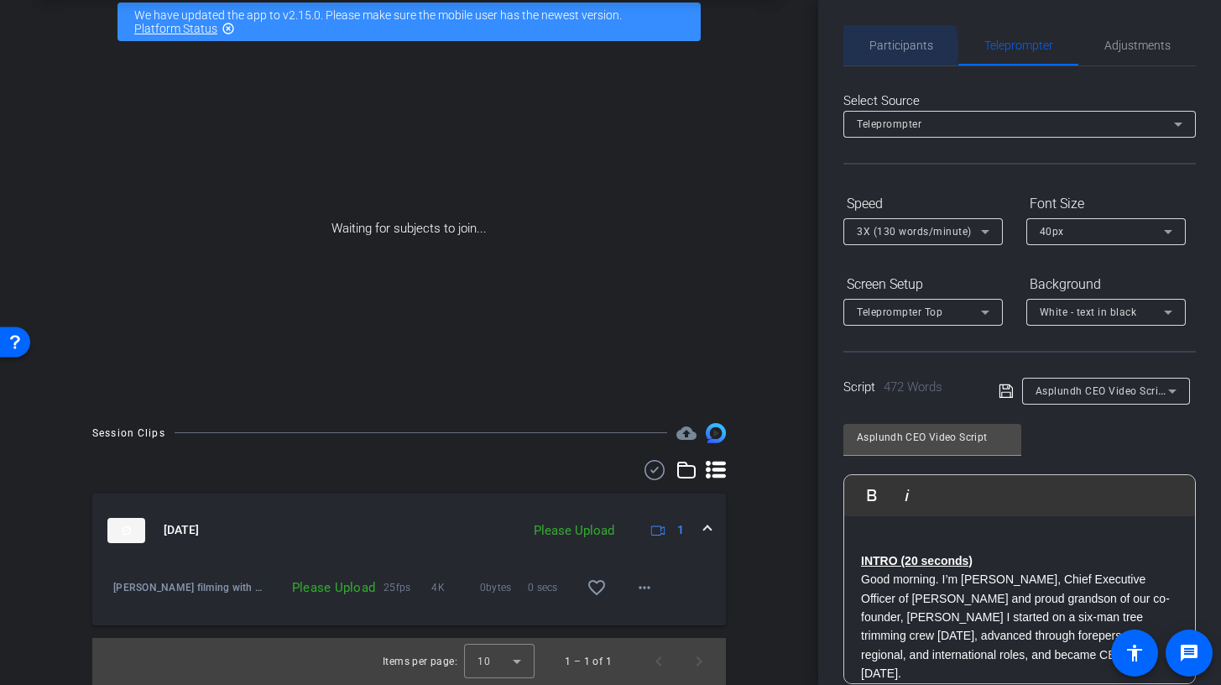
click at [888, 50] on span "Participants" at bounding box center [901, 45] width 64 height 12
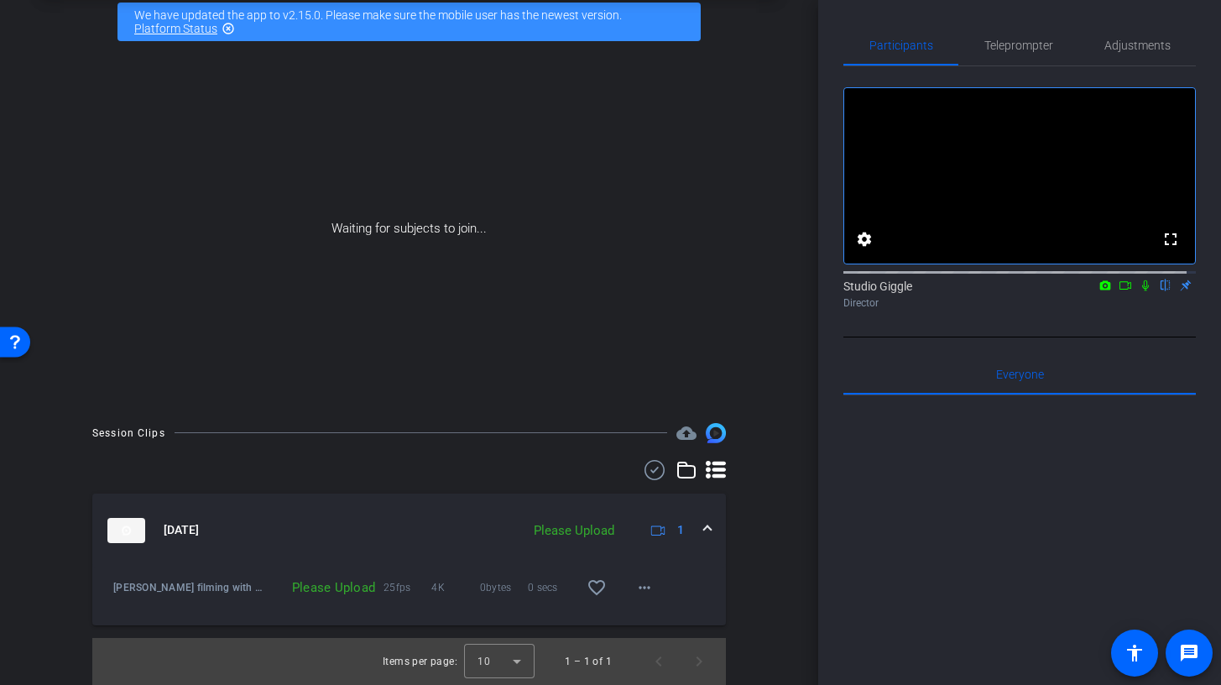
click at [678, 472] on icon at bounding box center [686, 470] width 20 height 20
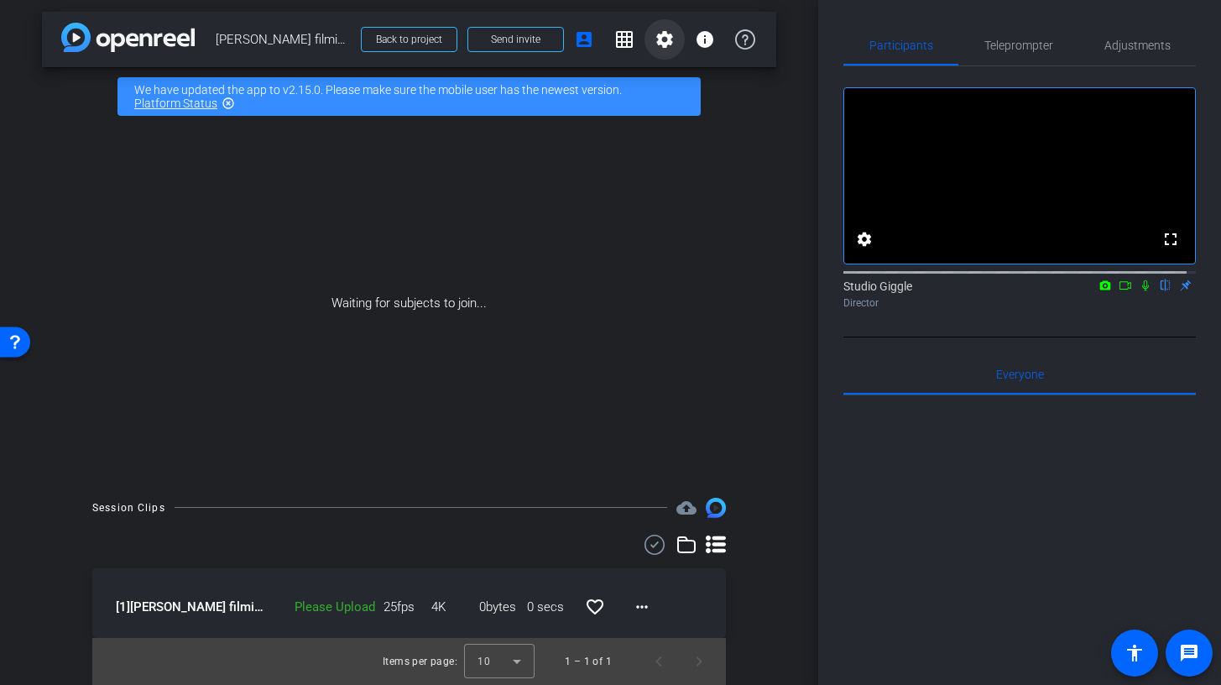
click at [655, 43] on mat-icon "settings" at bounding box center [665, 39] width 20 height 20
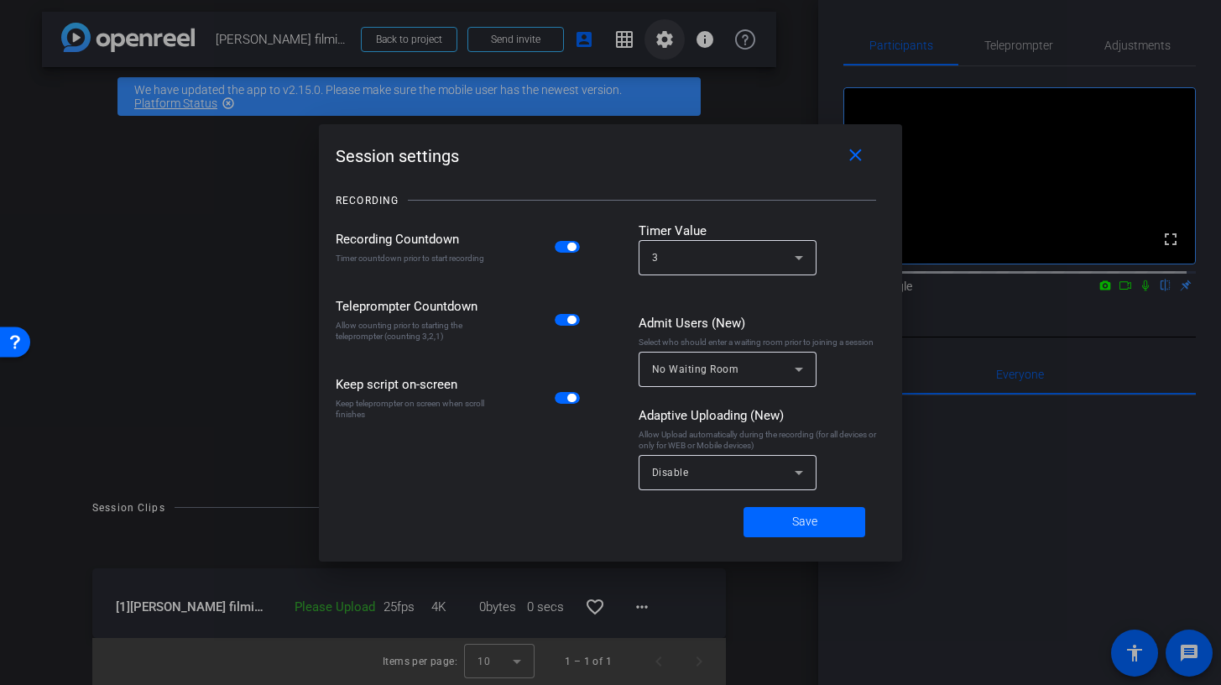
click at [651, 43] on div at bounding box center [610, 342] width 1221 height 685
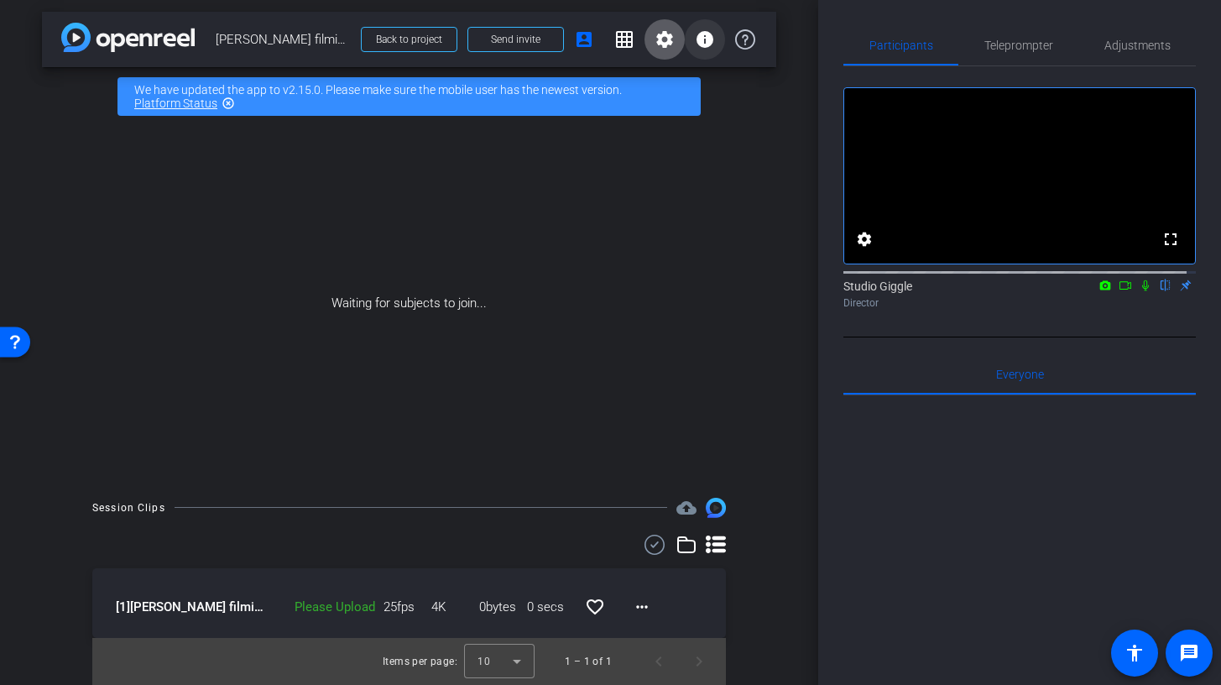
click at [696, 50] on span at bounding box center [705, 39] width 40 height 40
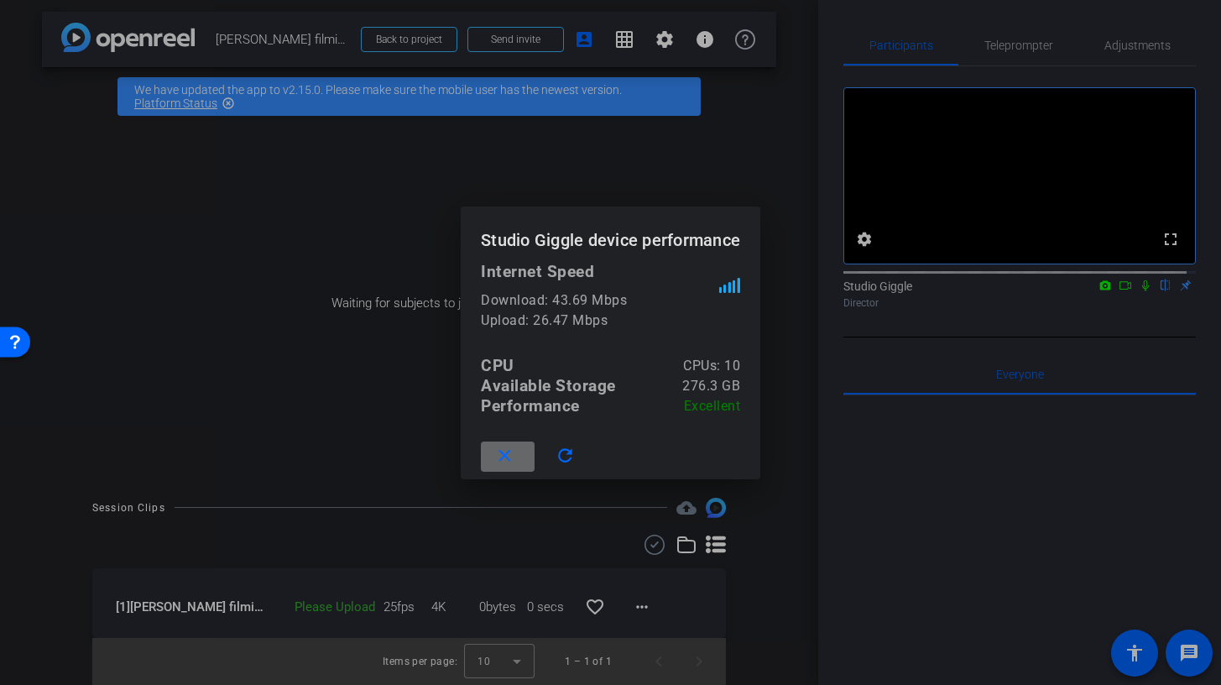
click at [504, 456] on mat-icon "close" at bounding box center [504, 456] width 21 height 21
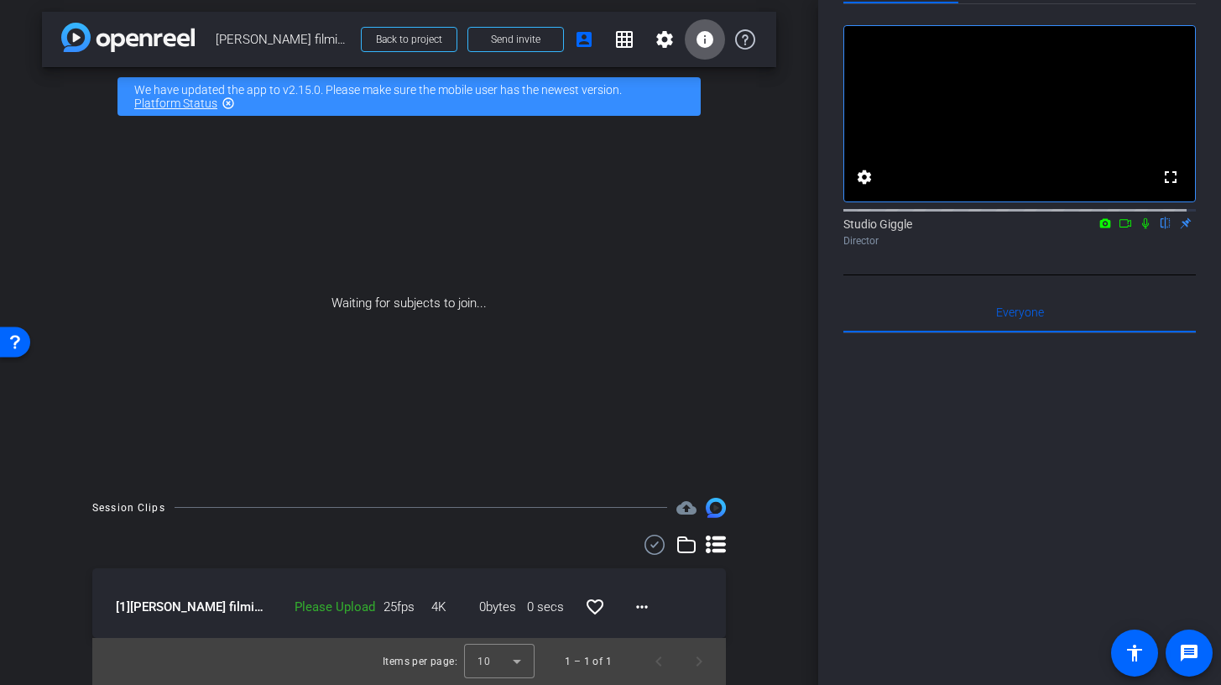
scroll to position [267, 0]
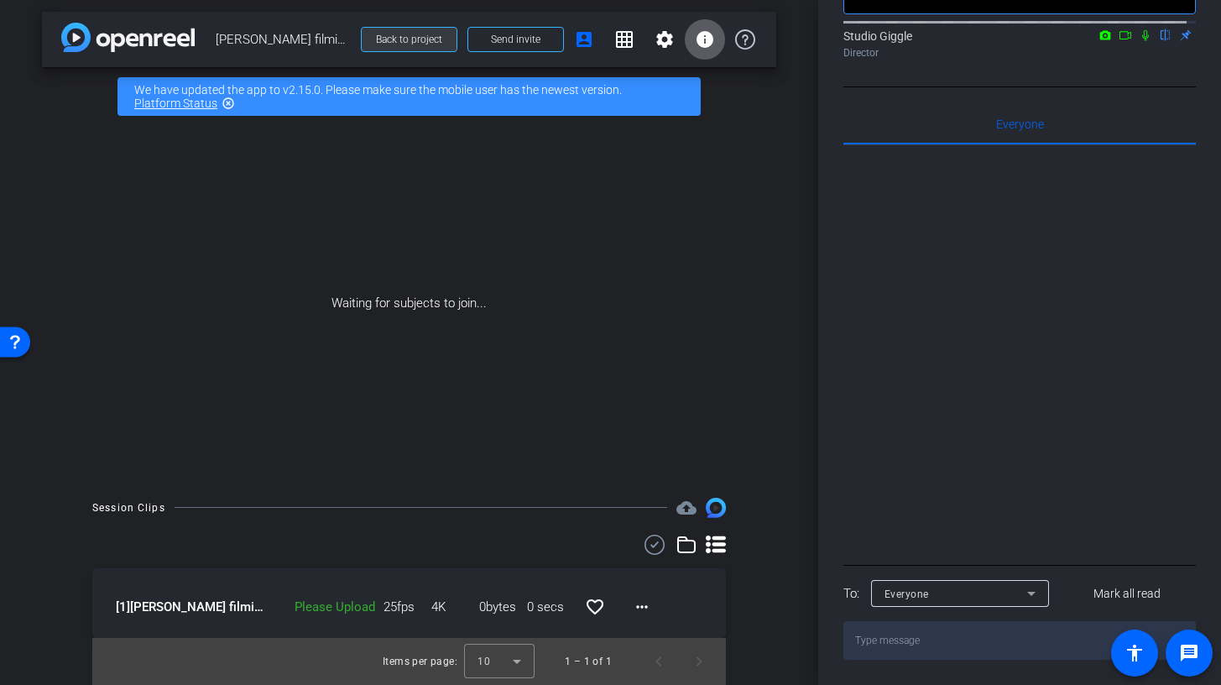
click at [411, 44] on span "Back to project" at bounding box center [409, 40] width 66 height 12
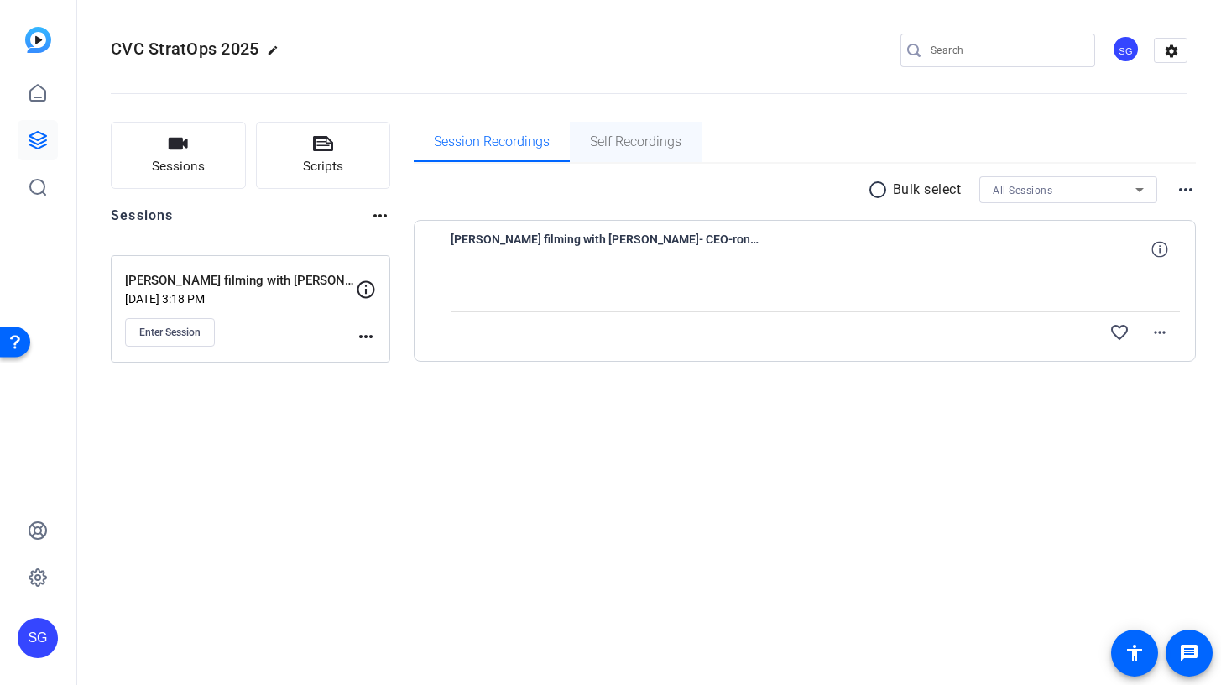
click at [638, 138] on span "Self Recordings" at bounding box center [635, 141] width 91 height 13
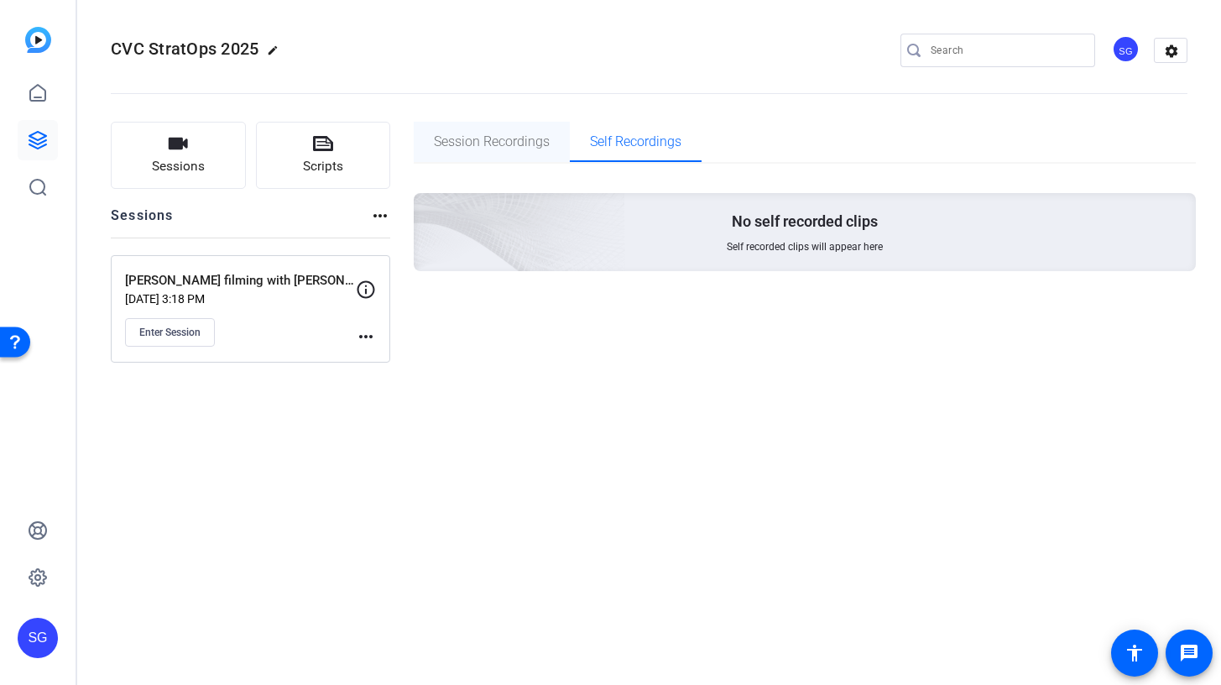
click at [538, 143] on span "Session Recordings" at bounding box center [492, 141] width 116 height 13
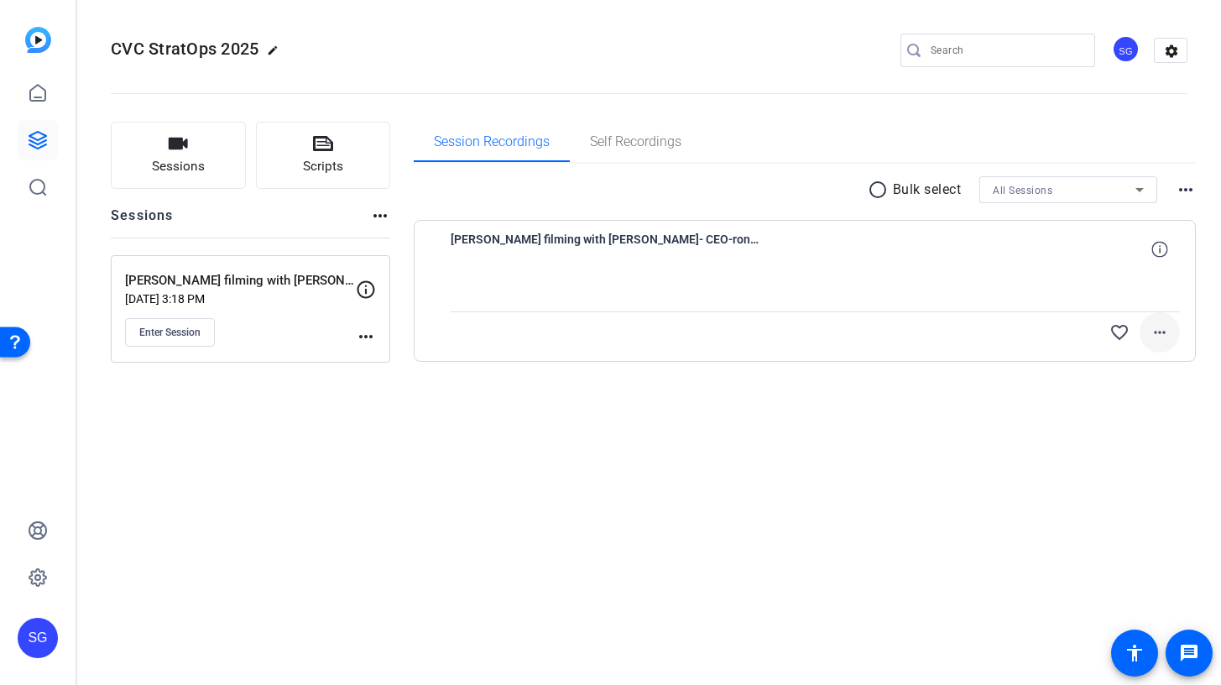
click at [1150, 331] on mat-icon "more_horiz" at bounding box center [1160, 332] width 20 height 20
click at [1094, 368] on button "Upload" at bounding box center [1133, 367] width 94 height 21
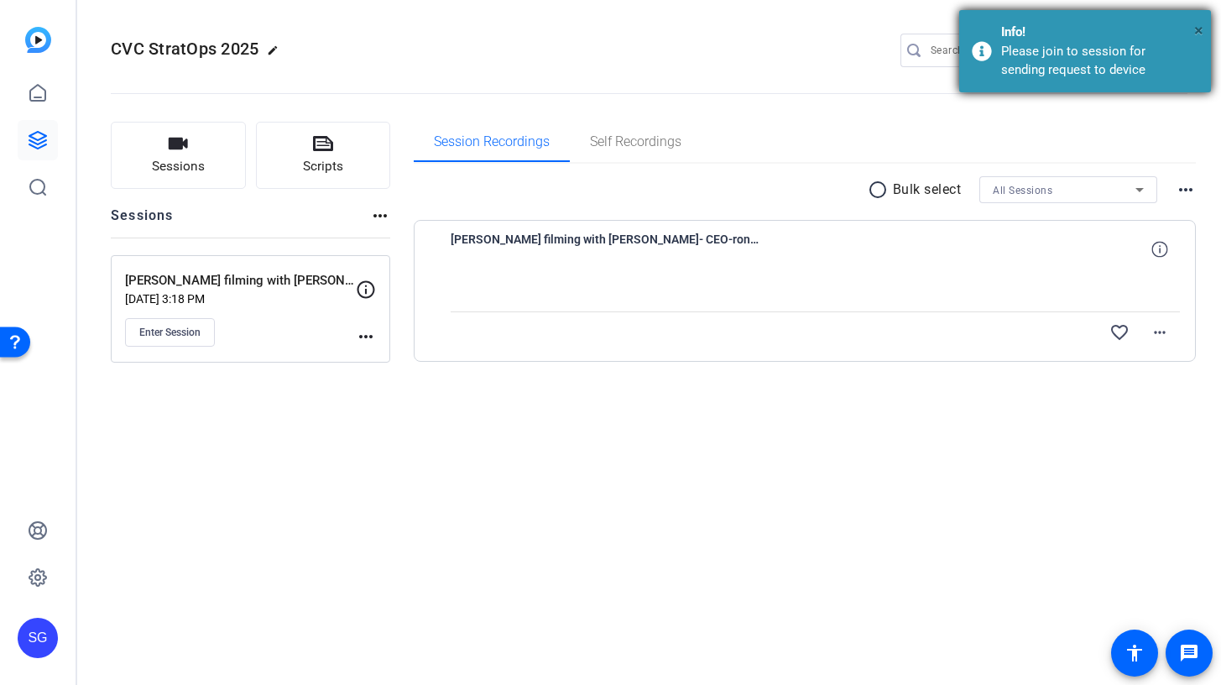
click at [1197, 29] on span "×" at bounding box center [1198, 30] width 9 height 20
